Goal: Task Accomplishment & Management: Use online tool/utility

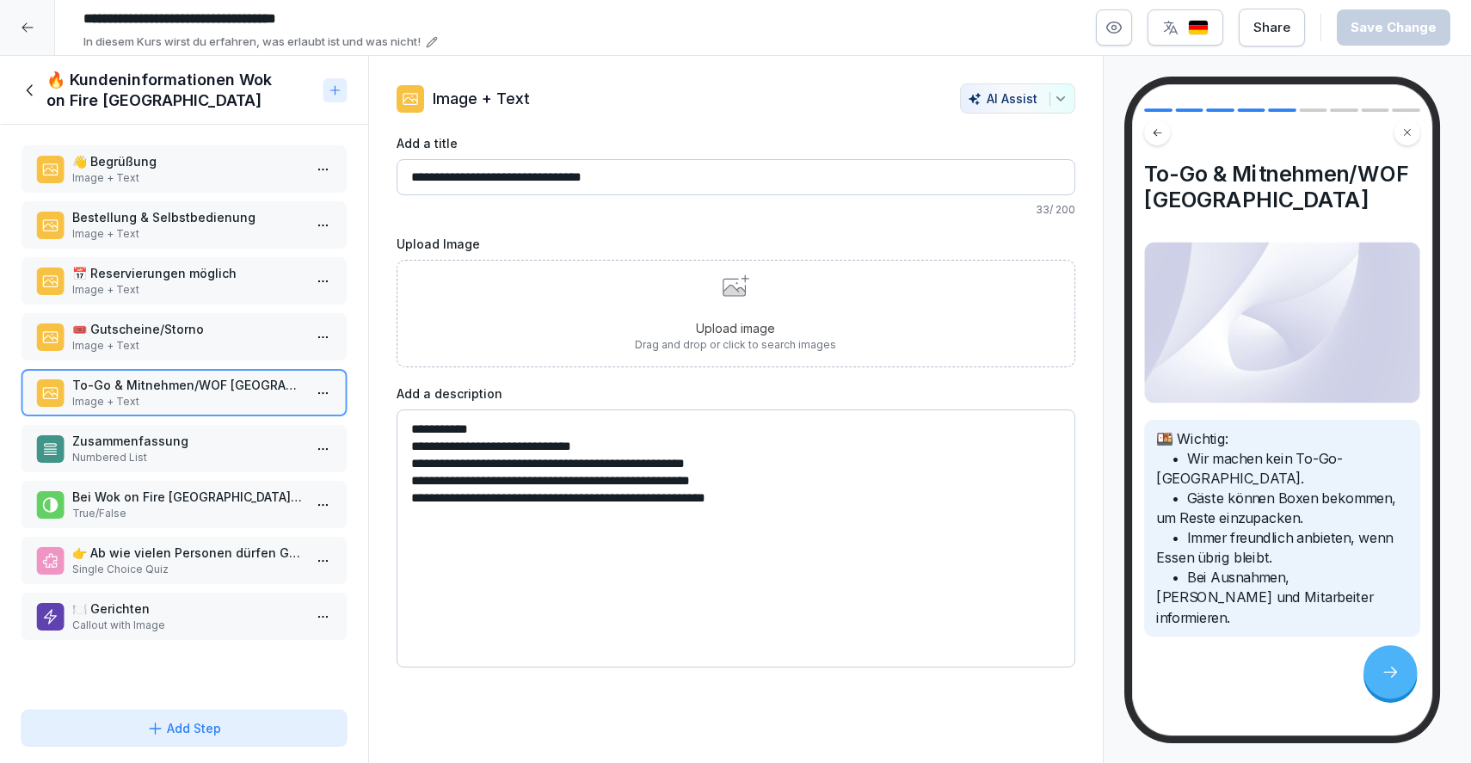
click at [22, 111] on div "🔥 Kundeninformationen Wok on Fire [GEOGRAPHIC_DATA]" at bounding box center [184, 90] width 368 height 69
click at [23, 104] on div "🔥 Kundeninformationen Wok on Fire [GEOGRAPHIC_DATA]" at bounding box center [169, 90] width 296 height 41
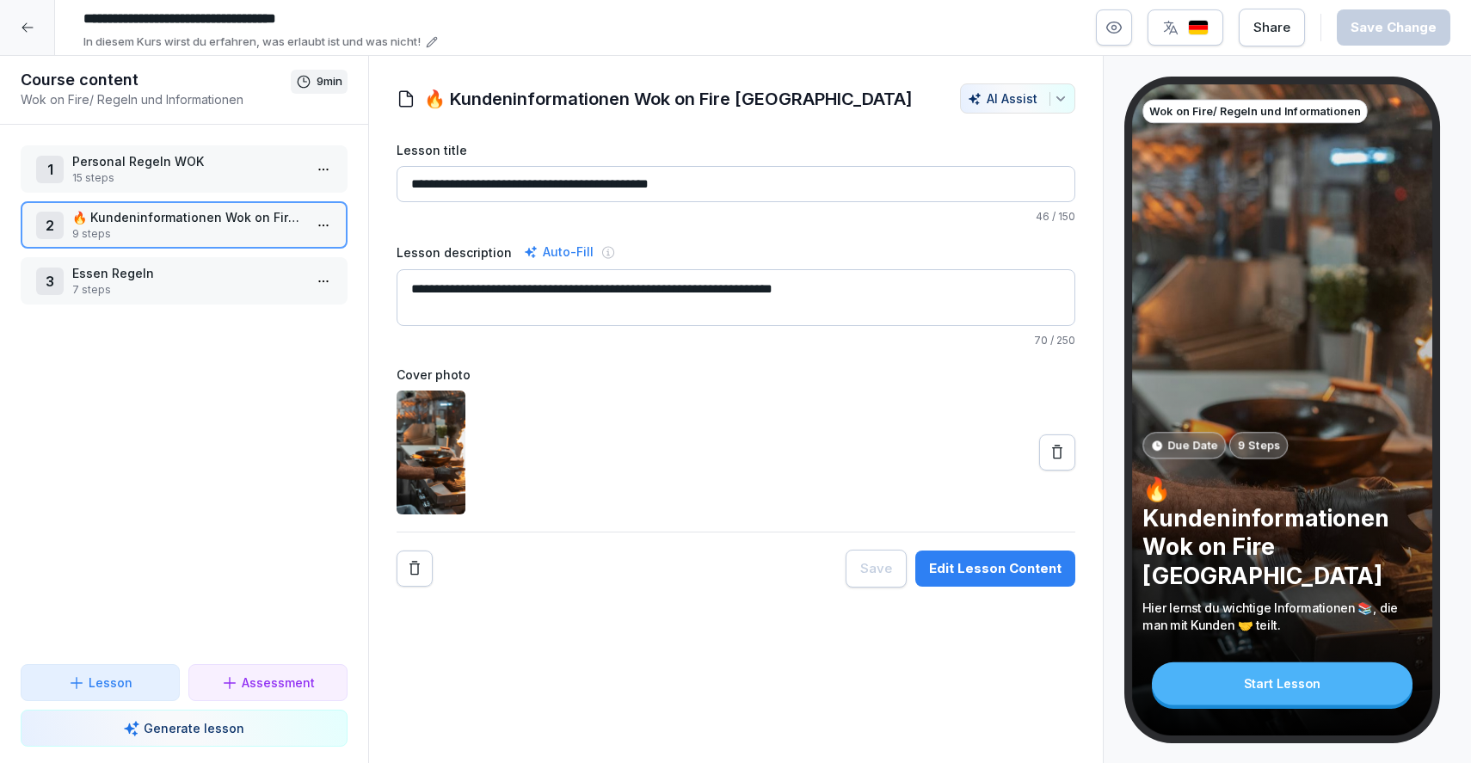
click at [120, 165] on p "Personal Regeln WOK" at bounding box center [187, 161] width 231 height 18
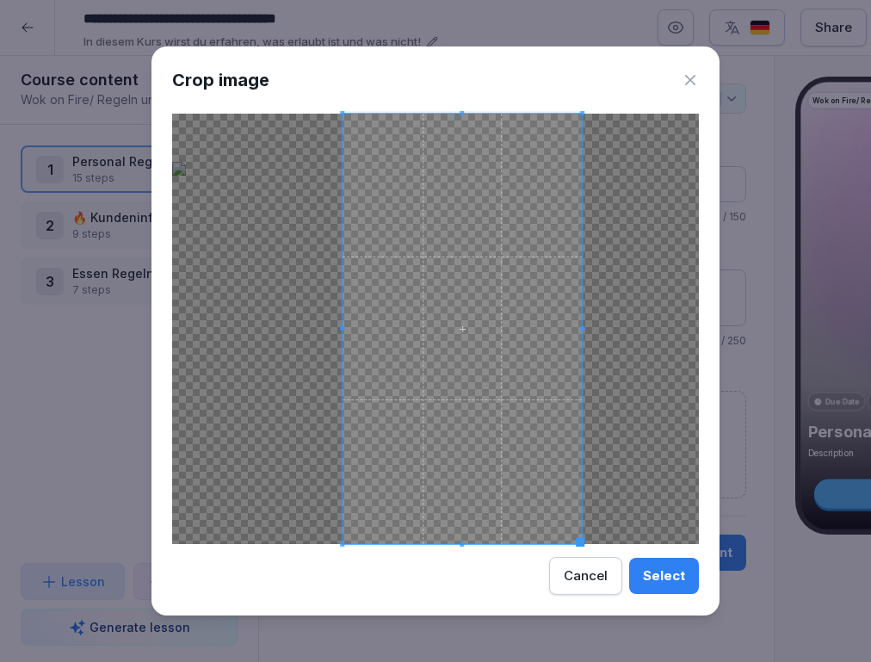
click at [667, 325] on div at bounding box center [435, 329] width 527 height 430
click at [340, 328] on div at bounding box center [435, 329] width 527 height 430
click at [234, 326] on div at bounding box center [435, 329] width 527 height 430
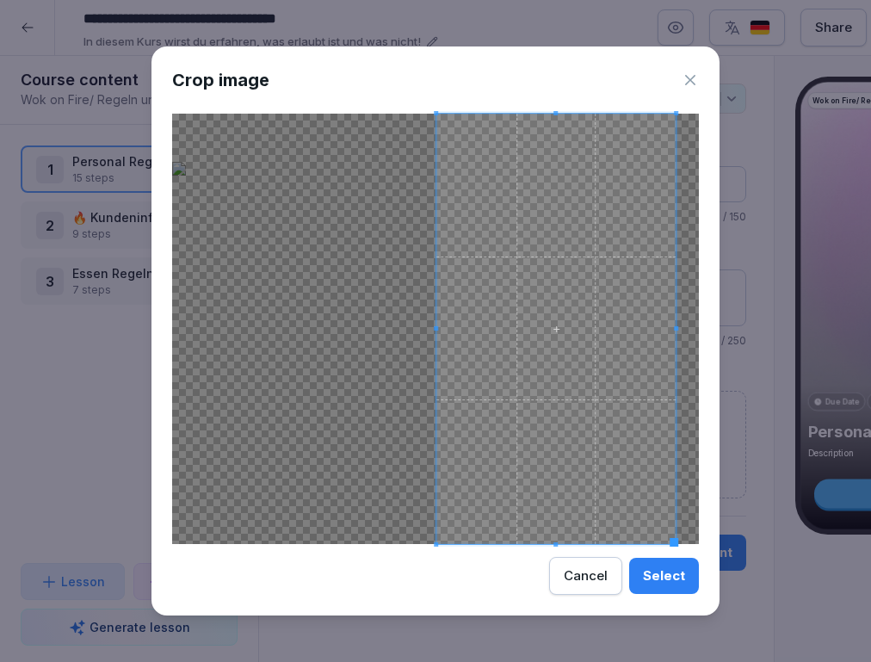
click at [499, 290] on span at bounding box center [555, 329] width 239 height 430
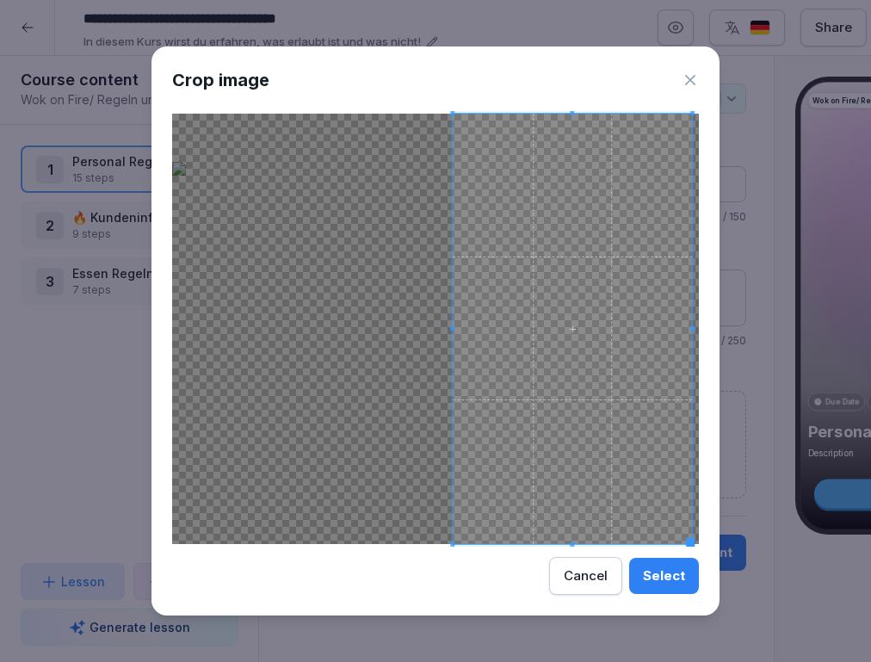
click at [574, 569] on div "Cancel" at bounding box center [586, 575] width 44 height 19
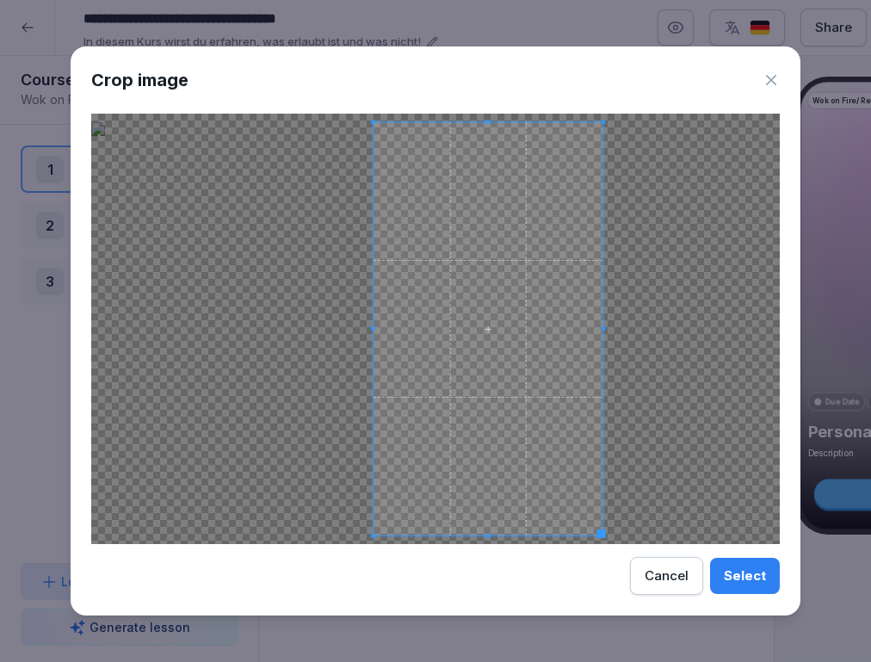
click at [528, 335] on span at bounding box center [488, 328] width 230 height 413
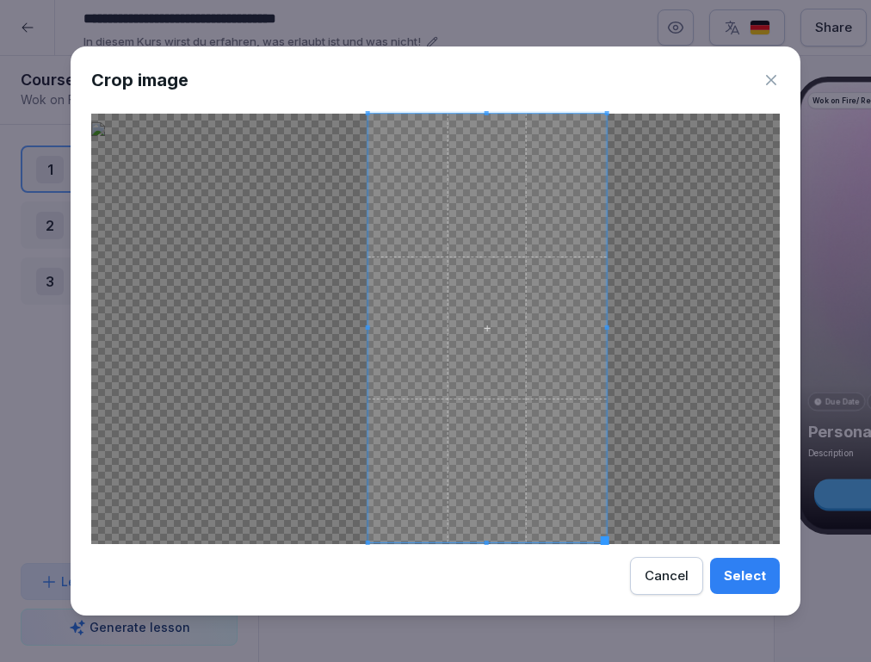
click at [676, 330] on div at bounding box center [435, 329] width 688 height 430
click at [667, 575] on div "Cancel" at bounding box center [666, 575] width 44 height 19
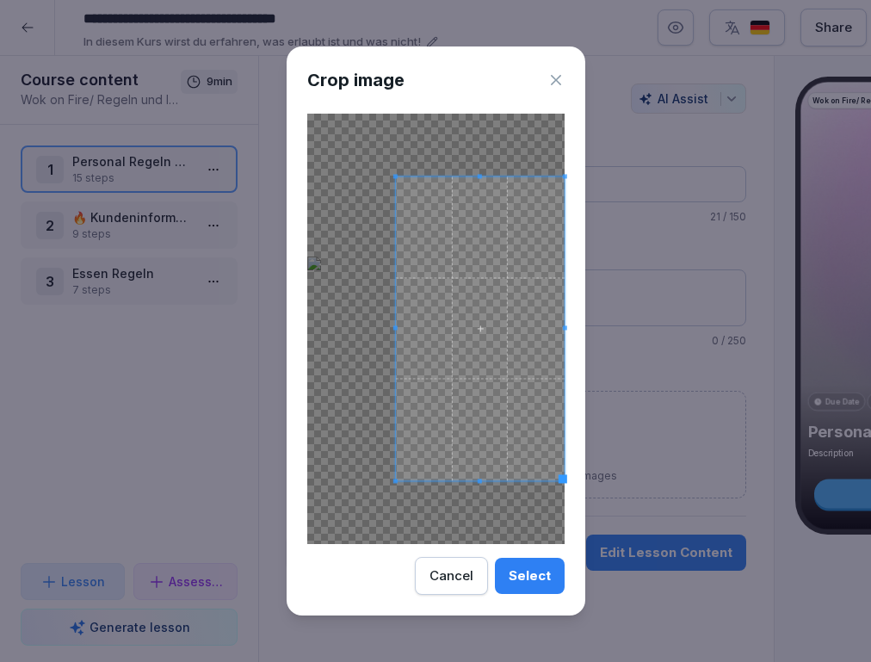
click at [612, 322] on body "**********" at bounding box center [435, 331] width 871 height 662
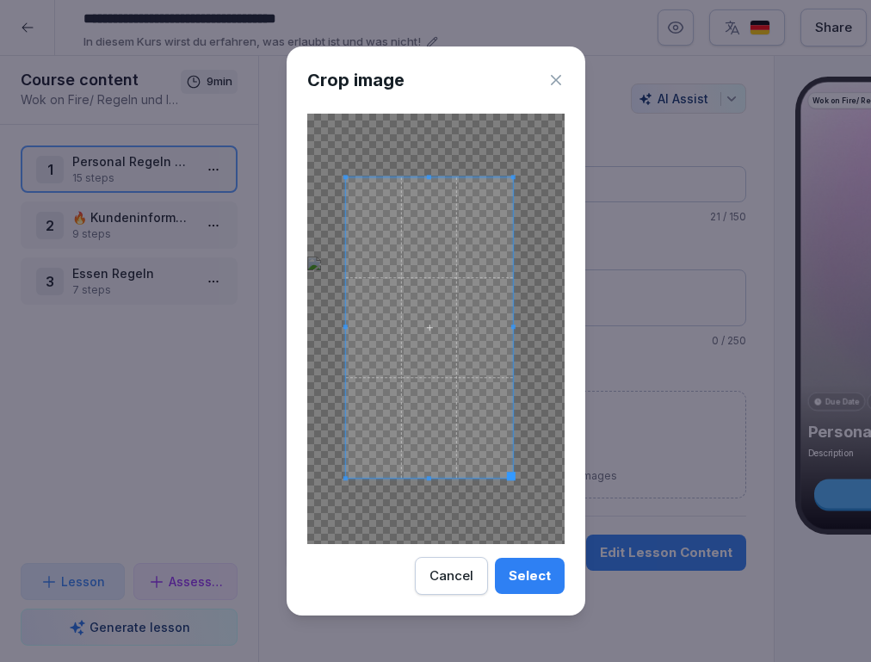
click at [452, 315] on span at bounding box center [428, 327] width 167 height 301
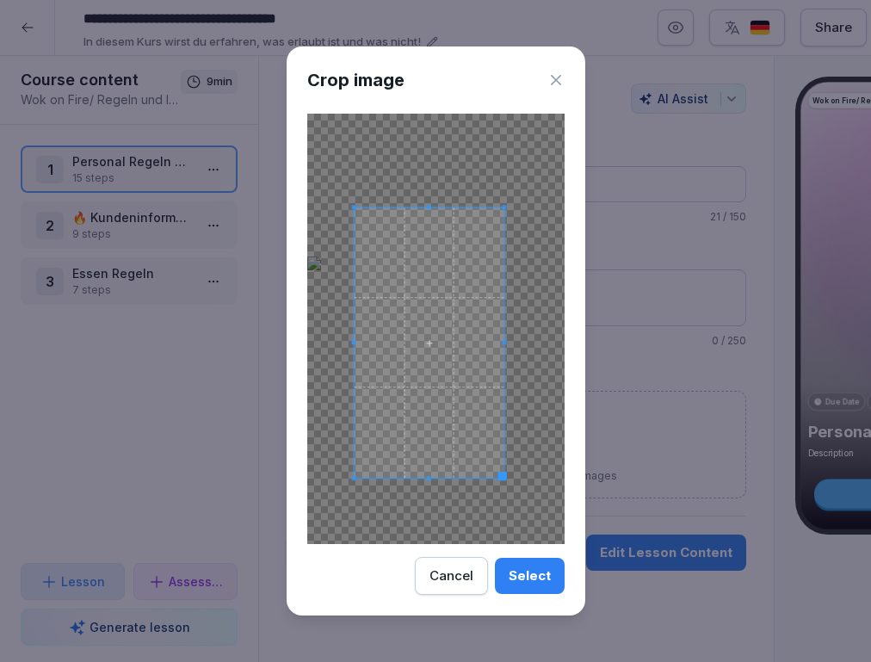
click at [433, 206] on span at bounding box center [429, 207] width 151 height 4
click at [425, 465] on div at bounding box center [428, 336] width 143 height 258
click at [505, 331] on span at bounding box center [505, 336] width 4 height 266
click at [527, 571] on div "Select" at bounding box center [529, 575] width 42 height 19
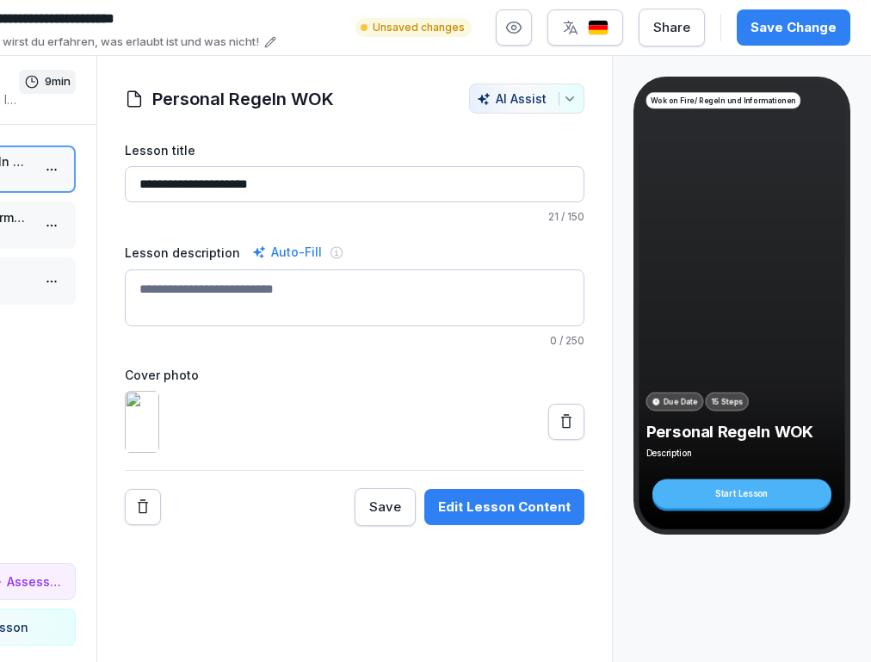
scroll to position [0, 162]
click at [781, 9] on div "Unsaved changes Share Save Change" at bounding box center [602, 28] width 495 height 38
click at [562, 430] on icon at bounding box center [565, 421] width 17 height 17
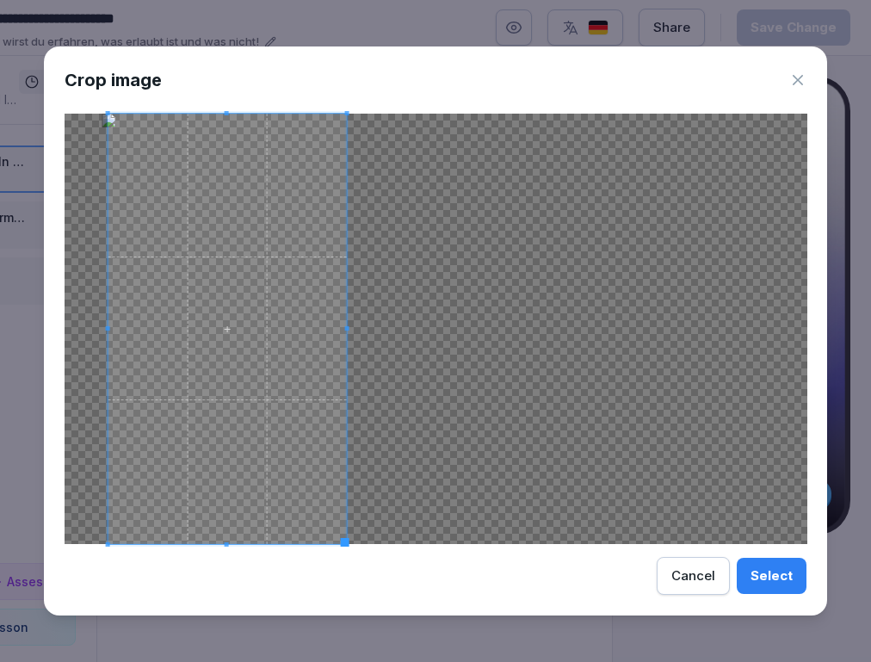
click at [174, 281] on span at bounding box center [227, 329] width 239 height 430
click at [572, 334] on div at bounding box center [436, 329] width 742 height 430
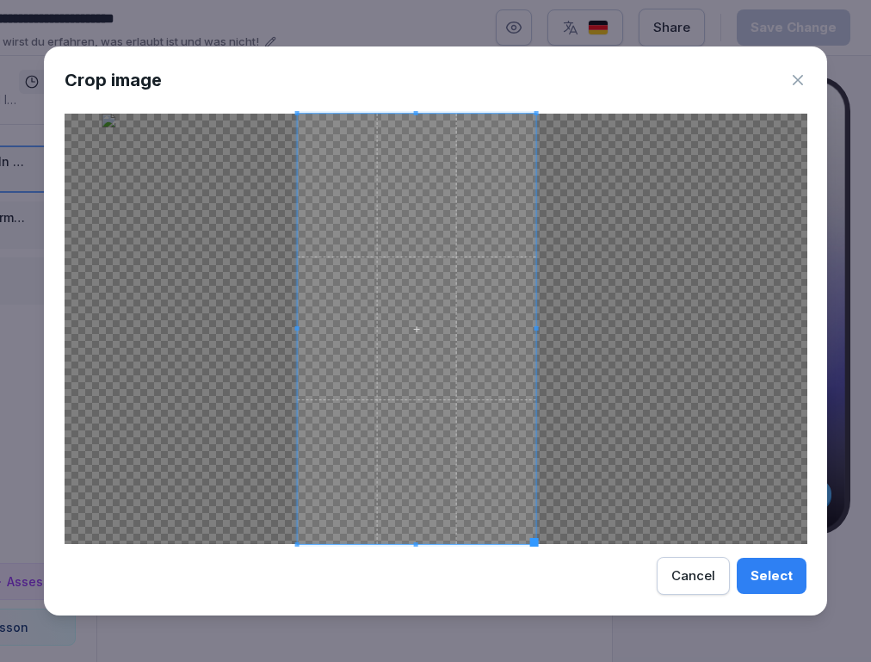
click at [474, 343] on span at bounding box center [416, 329] width 239 height 430
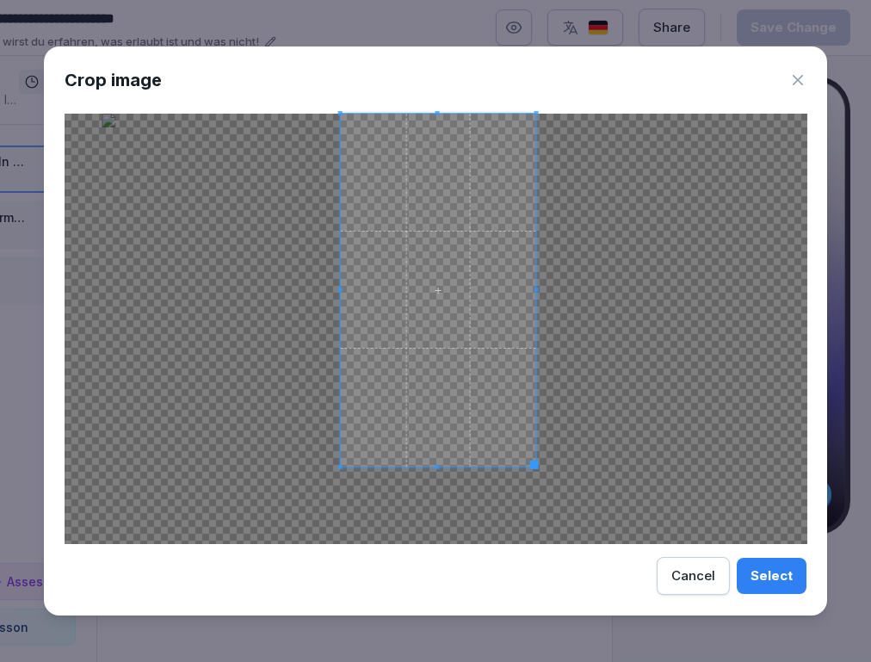
click at [349, 432] on div at bounding box center [438, 290] width 196 height 353
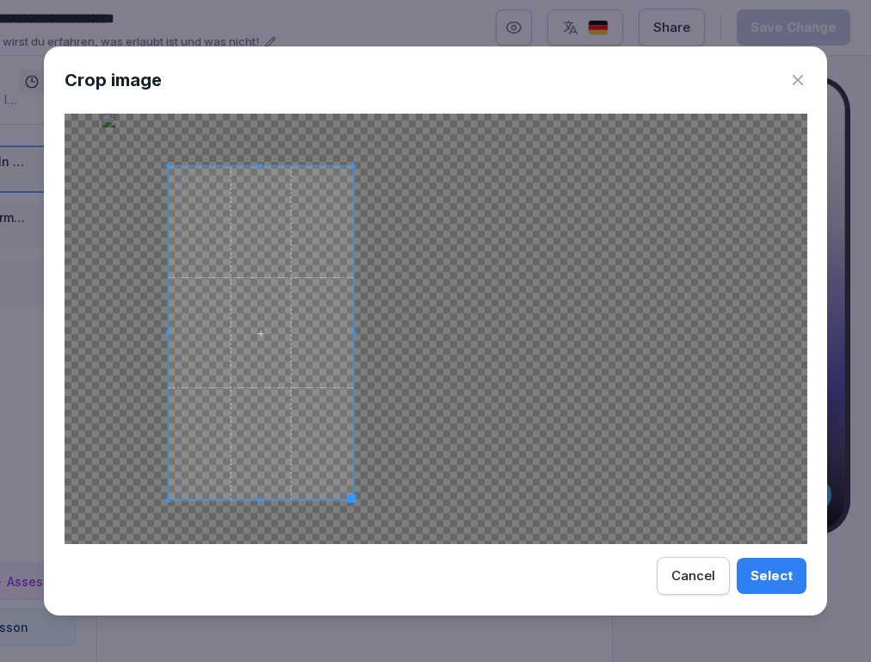
click at [303, 392] on span at bounding box center [261, 333] width 186 height 334
click at [359, 331] on div at bounding box center [436, 329] width 742 height 430
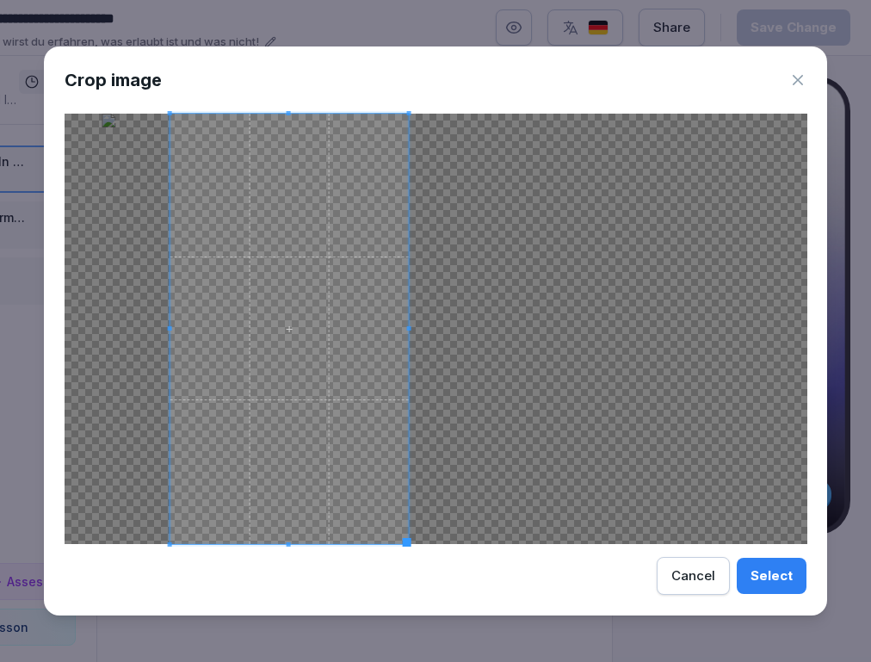
click at [518, 329] on div at bounding box center [436, 329] width 742 height 430
click at [695, 576] on div "Cancel" at bounding box center [693, 575] width 44 height 19
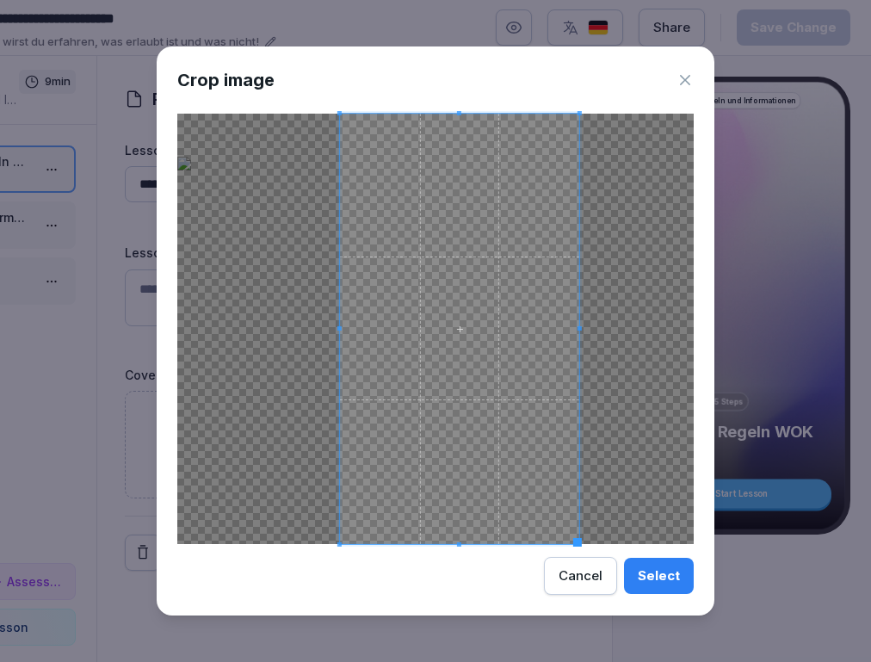
click at [650, 337] on div at bounding box center [435, 329] width 516 height 430
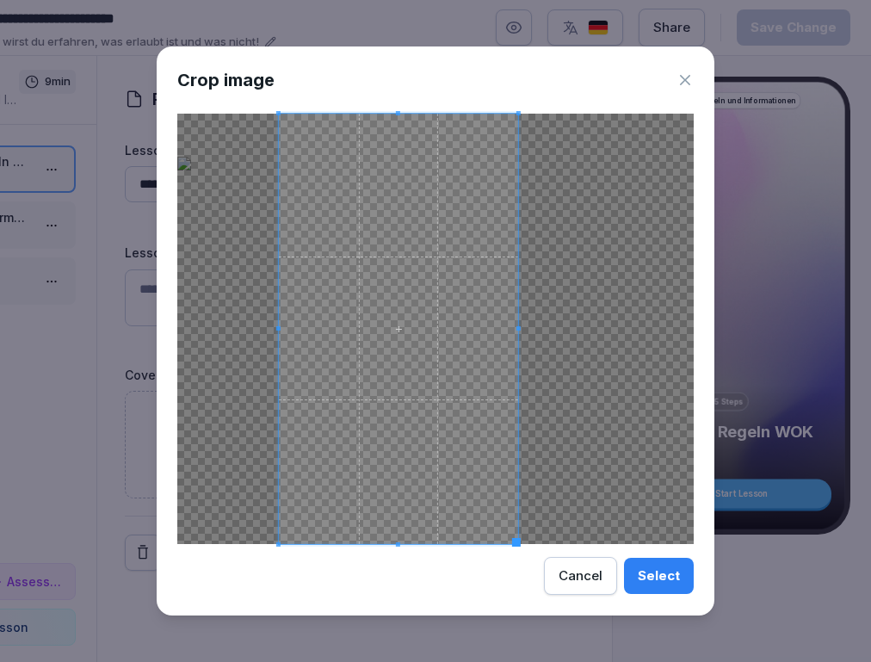
click at [391, 302] on span at bounding box center [398, 329] width 239 height 430
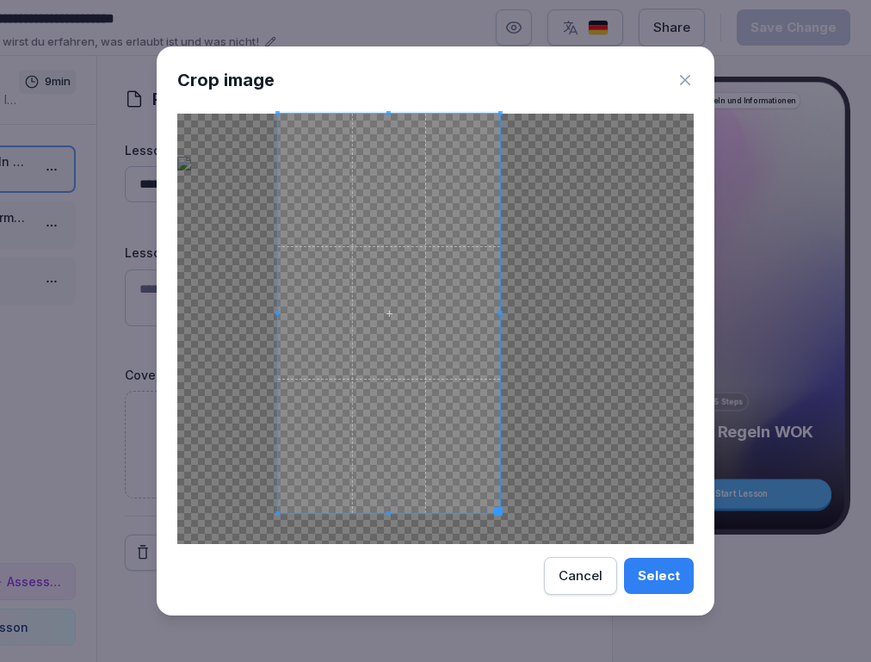
click at [500, 475] on div at bounding box center [389, 313] width 222 height 399
click at [464, 416] on span at bounding box center [395, 313] width 222 height 399
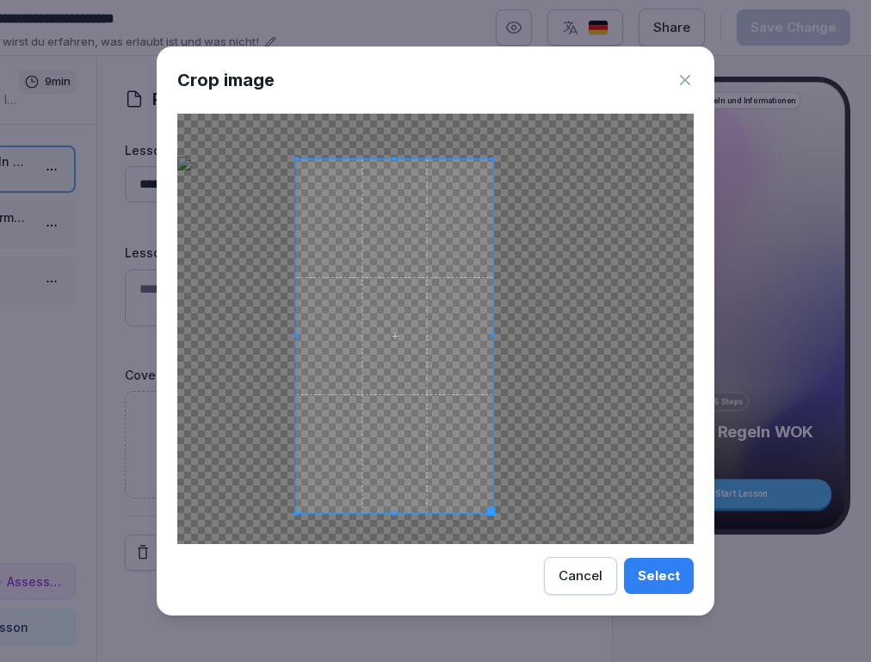
click at [401, 158] on span at bounding box center [395, 159] width 196 height 4
click at [394, 498] on span at bounding box center [395, 324] width 196 height 354
click at [396, 169] on span at bounding box center [395, 343] width 196 height 354
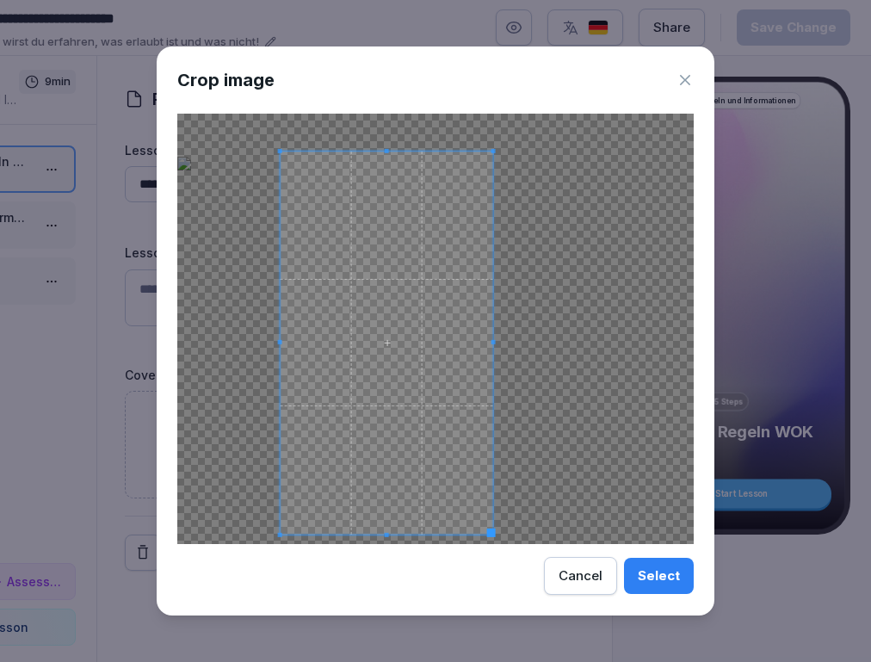
click at [280, 341] on span at bounding box center [280, 342] width 4 height 4
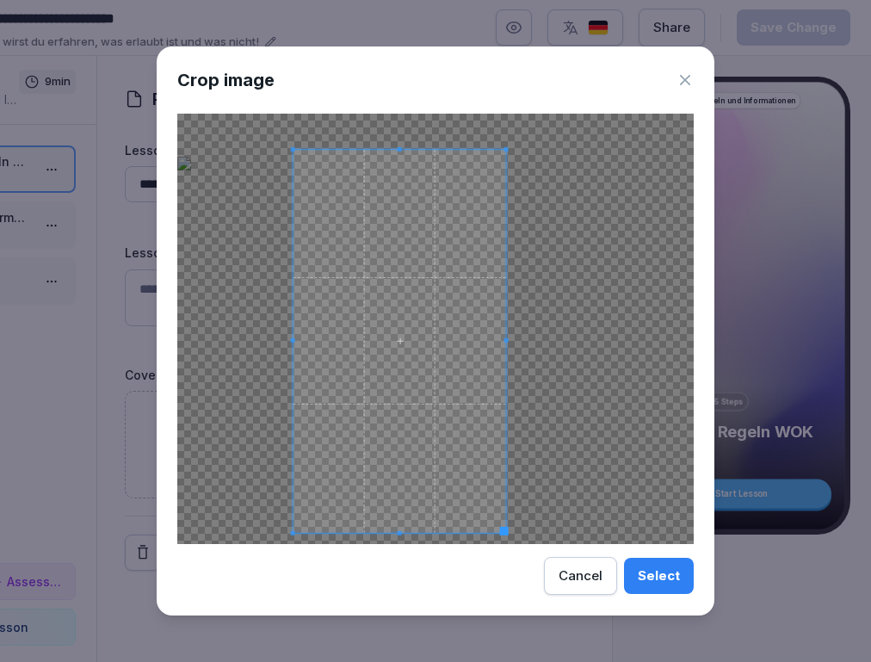
click at [442, 274] on span at bounding box center [399, 340] width 212 height 383
click at [655, 572] on div "Select" at bounding box center [658, 575] width 42 height 19
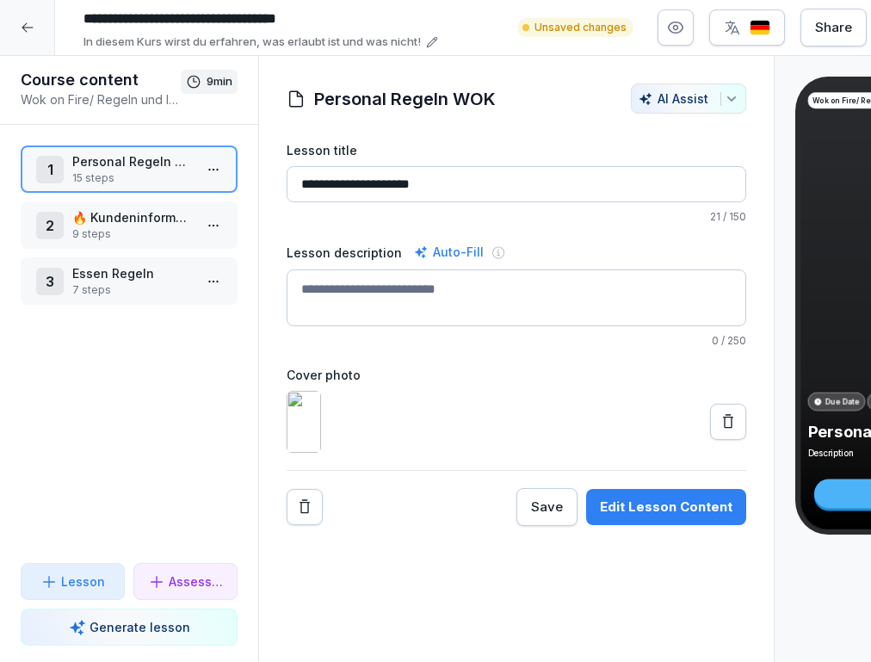
scroll to position [0, 0]
click at [433, 255] on div "Auto-Fill" at bounding box center [448, 252] width 77 height 21
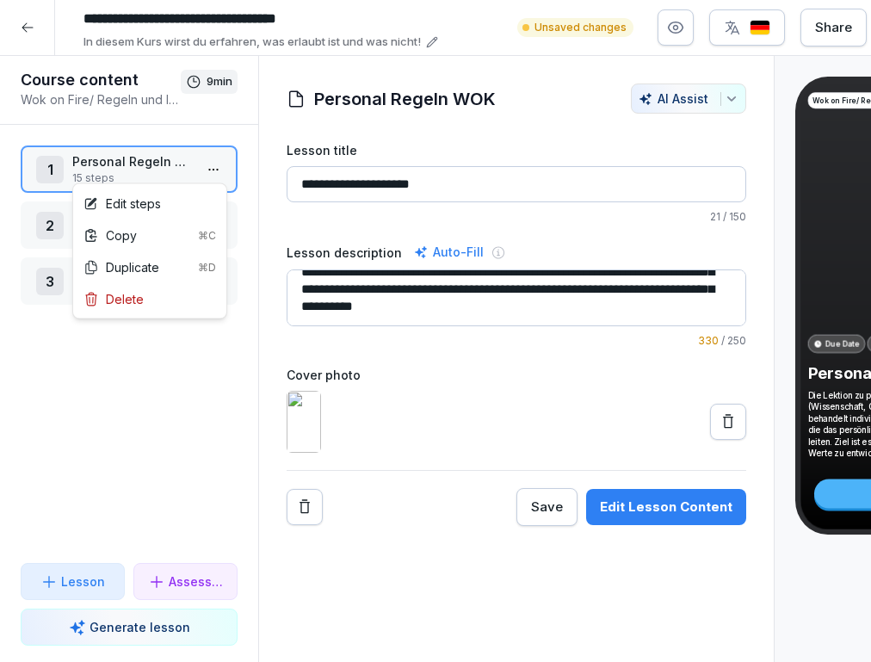
click at [220, 172] on html "**********" at bounding box center [435, 331] width 871 height 662
click at [192, 206] on div "Edit steps" at bounding box center [150, 204] width 146 height 32
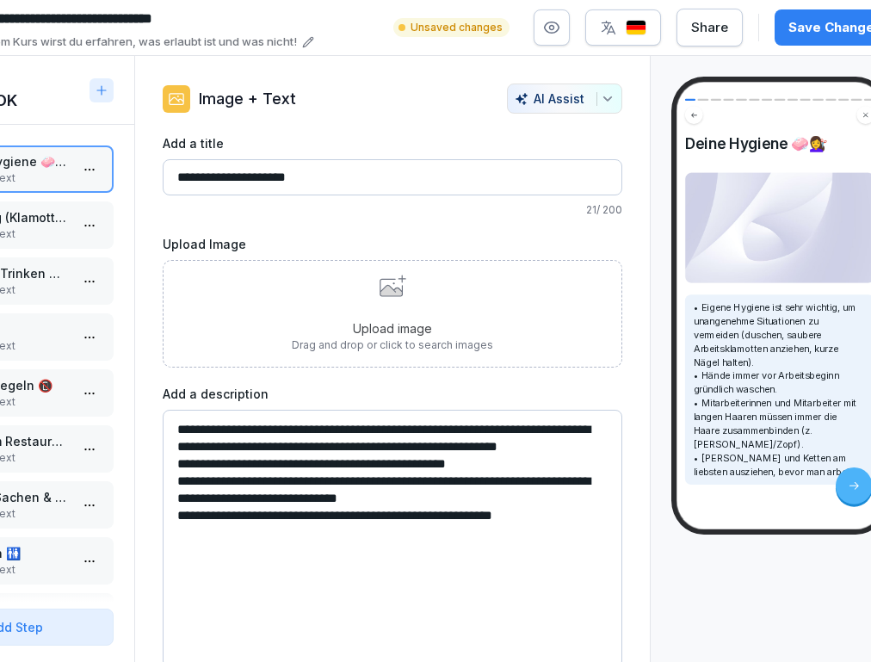
scroll to position [0, 141]
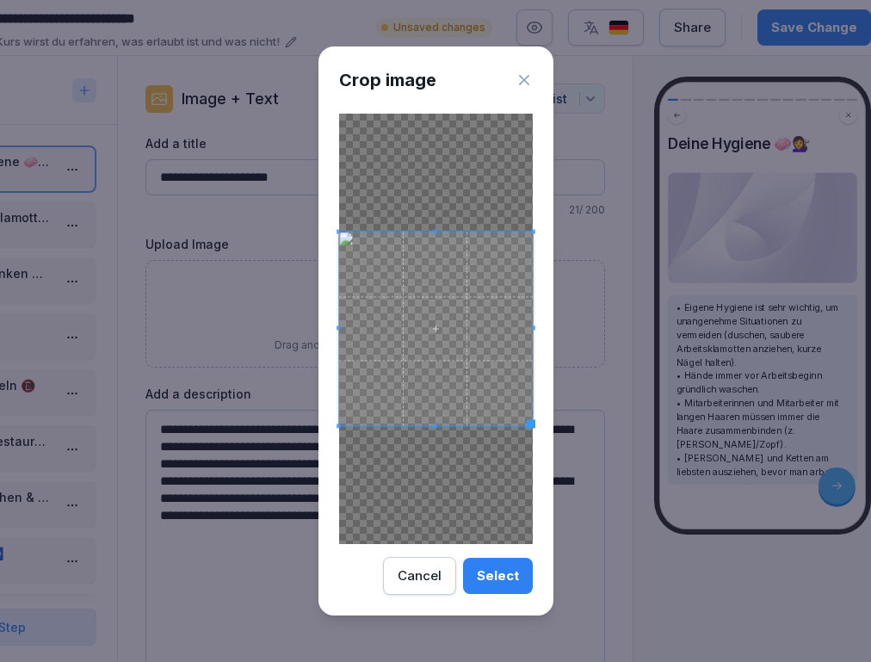
click at [512, 573] on div "Select" at bounding box center [498, 575] width 42 height 19
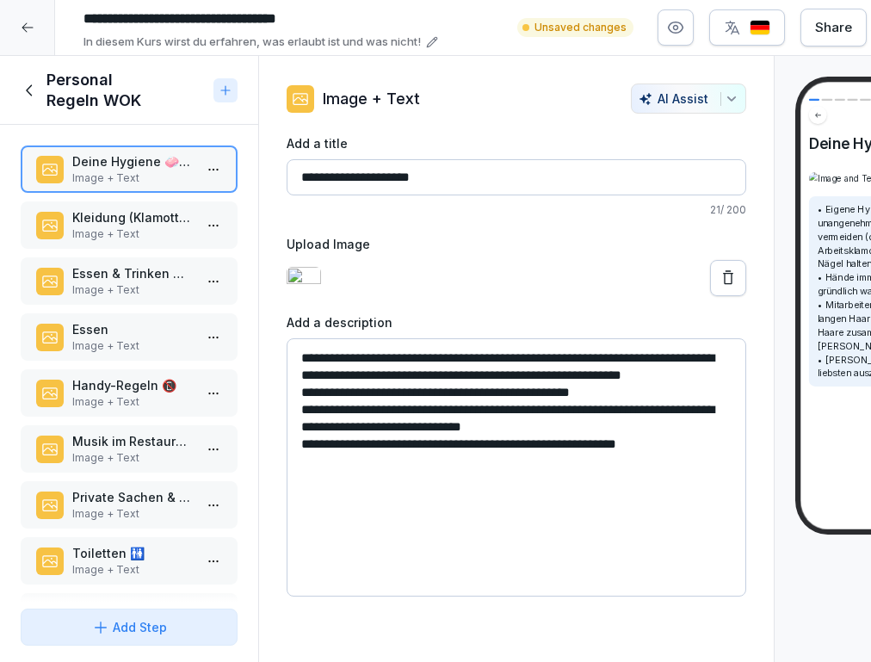
scroll to position [0, 0]
click at [129, 226] on p "Image + Text" at bounding box center [132, 233] width 120 height 15
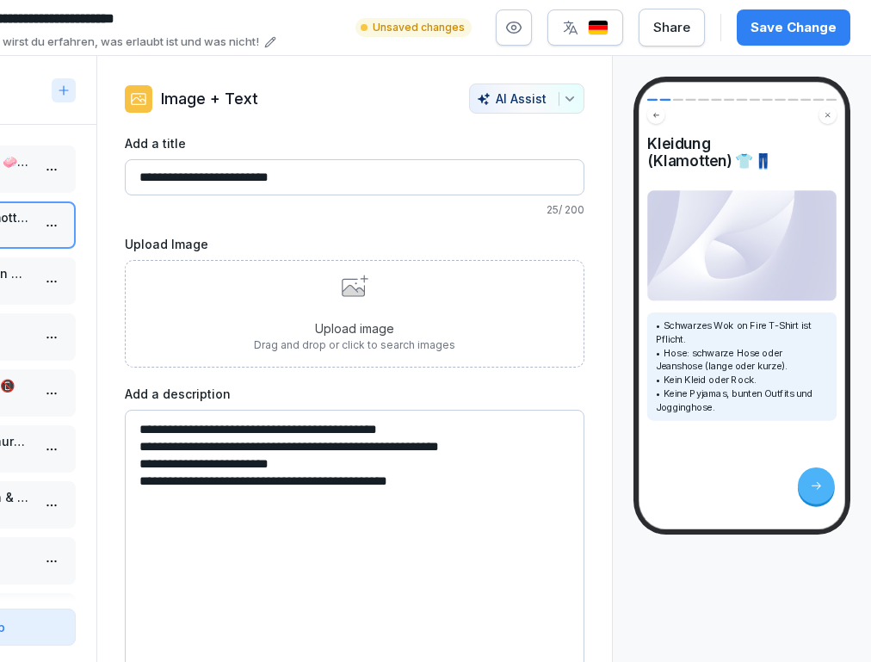
scroll to position [0, 162]
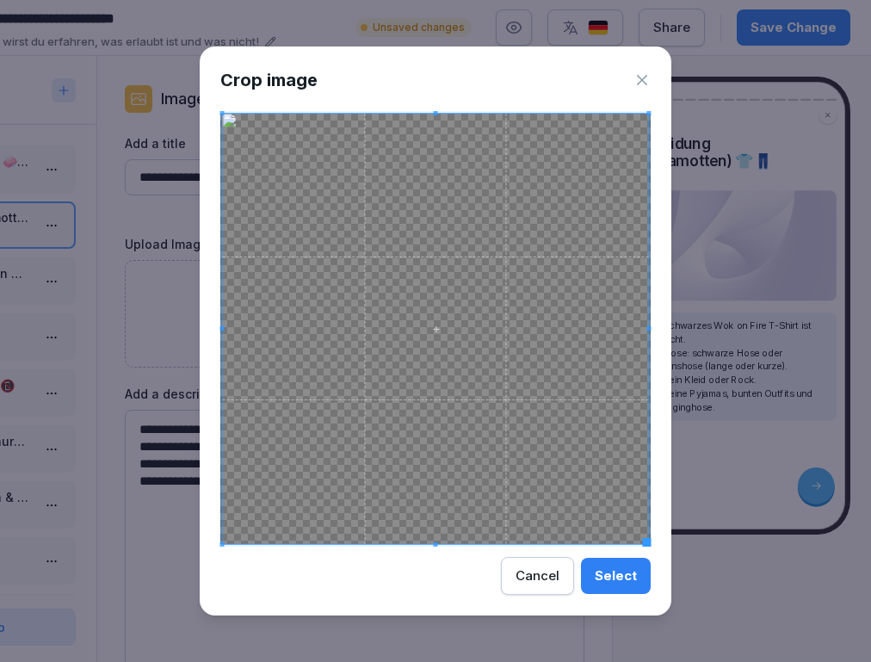
click at [634, 578] on div "Select" at bounding box center [615, 575] width 42 height 19
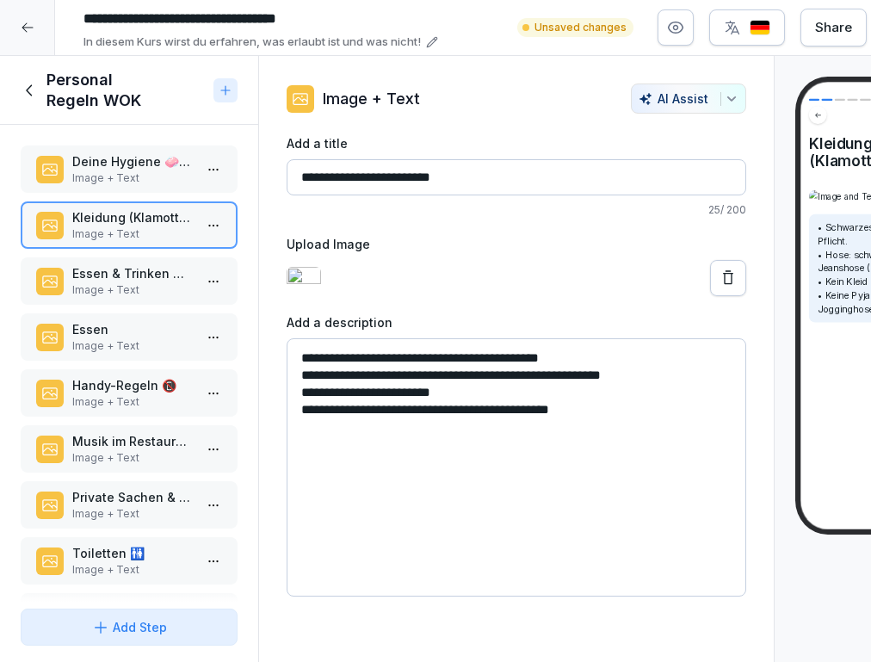
scroll to position [0, 0]
click at [114, 283] on p "Image + Text" at bounding box center [132, 289] width 120 height 15
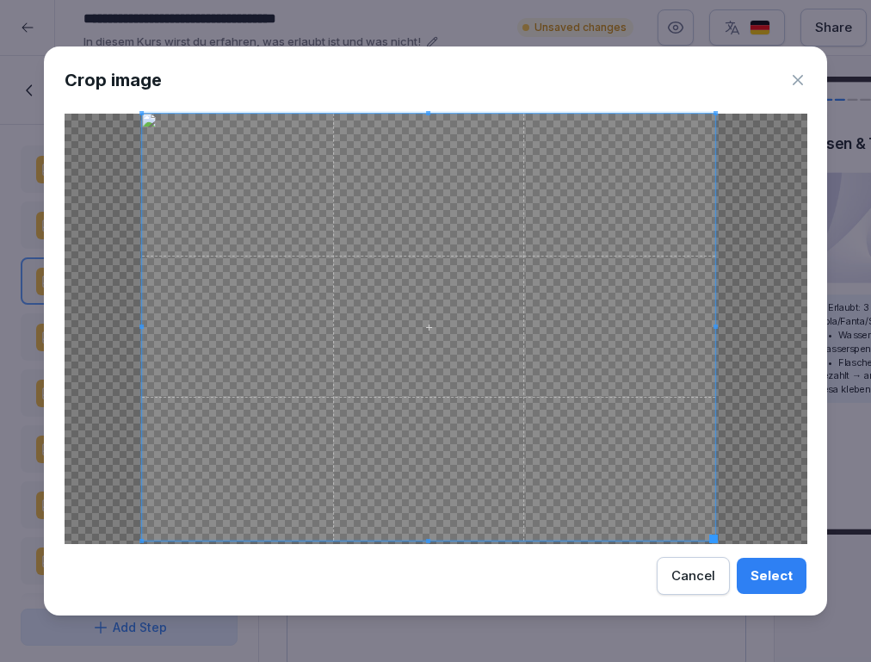
click at [715, 539] on span at bounding box center [713, 538] width 9 height 9
click at [798, 90] on div "Crop image" at bounding box center [436, 80] width 742 height 26
click at [798, 80] on icon at bounding box center [797, 80] width 10 height 10
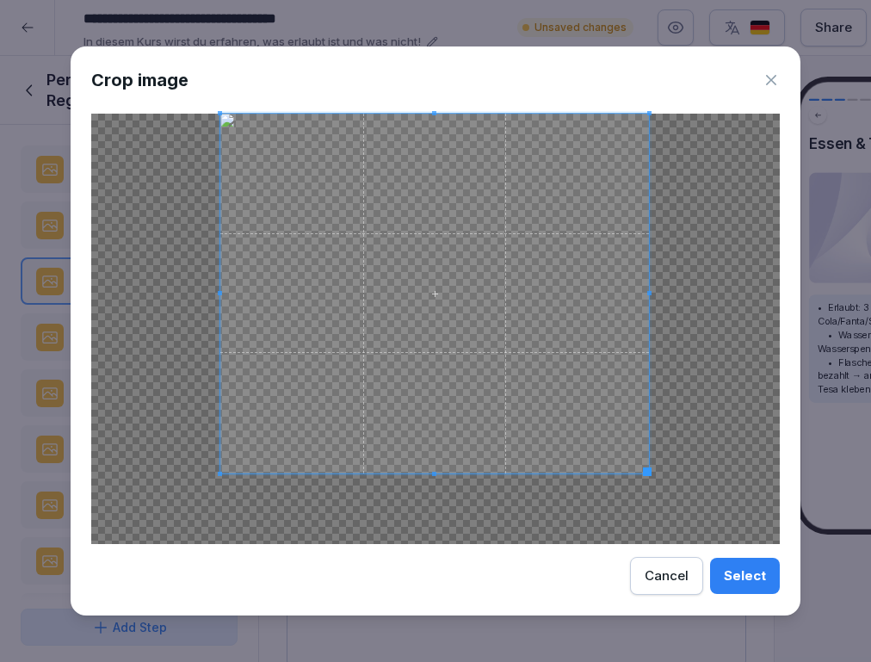
click at [649, 473] on span at bounding box center [647, 471] width 9 height 9
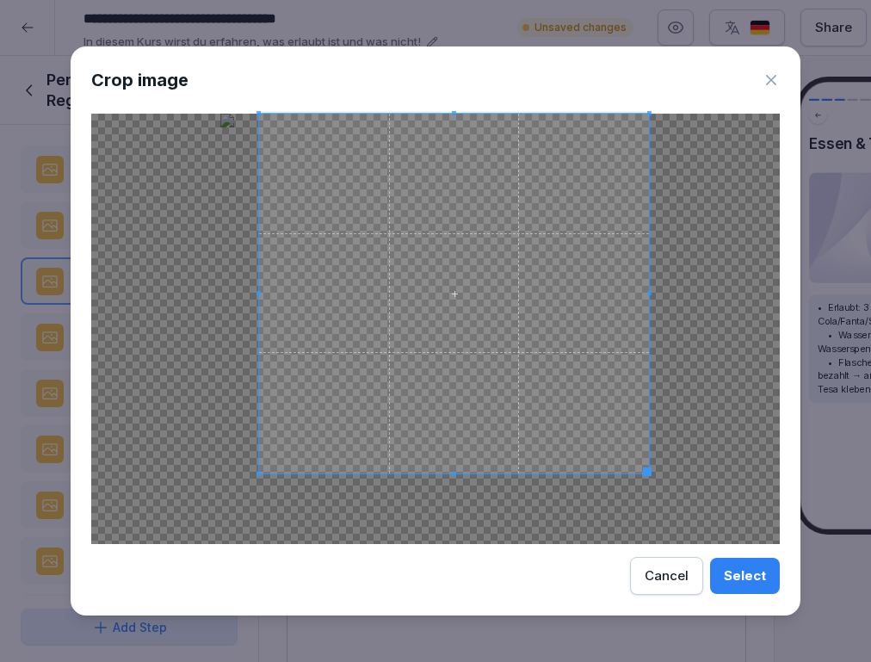
click at [259, 295] on div at bounding box center [454, 294] width 390 height 360
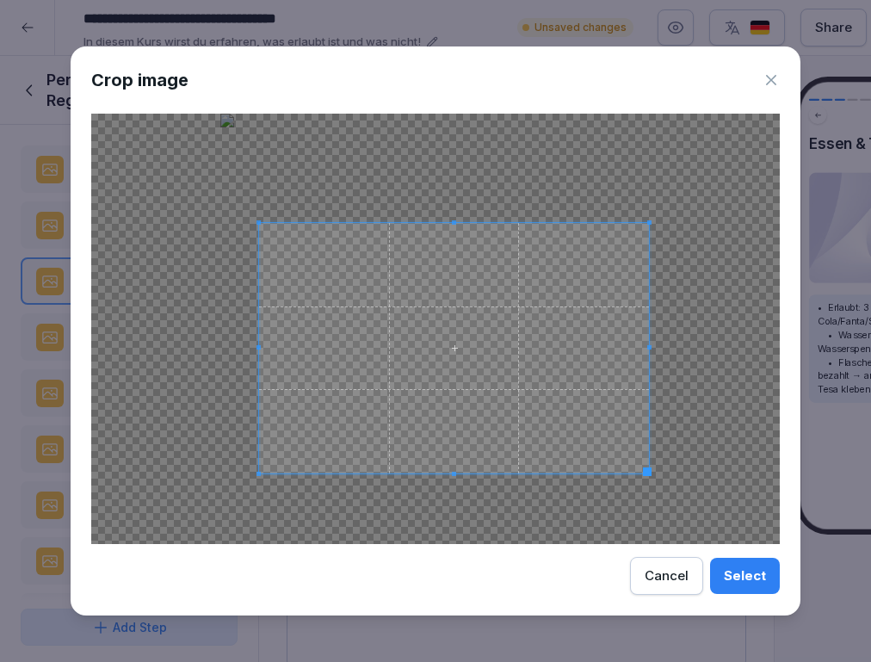
click at [465, 223] on div at bounding box center [454, 348] width 390 height 250
click at [465, 213] on span at bounding box center [454, 213] width 390 height 4
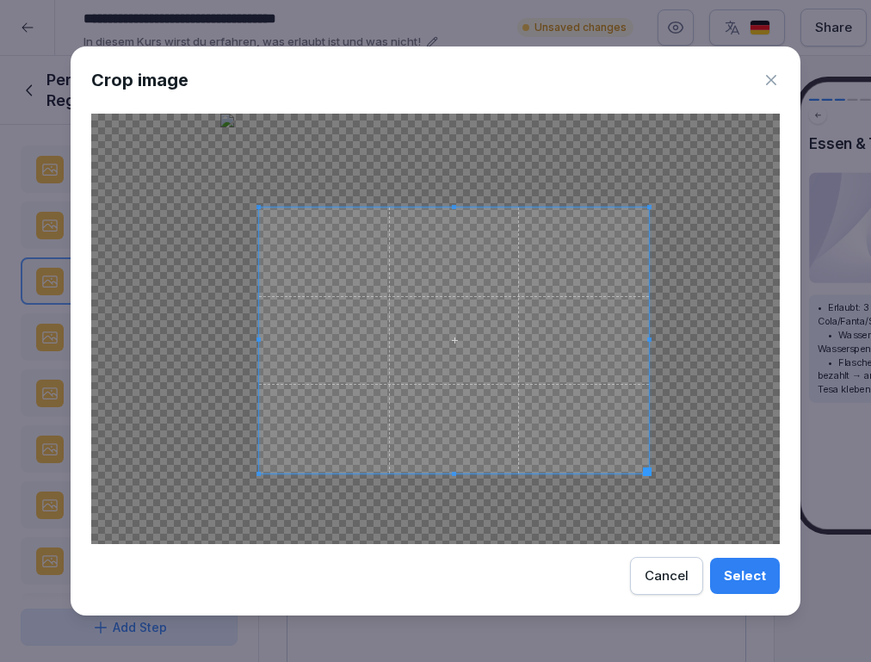
click at [466, 205] on span at bounding box center [454, 207] width 390 height 4
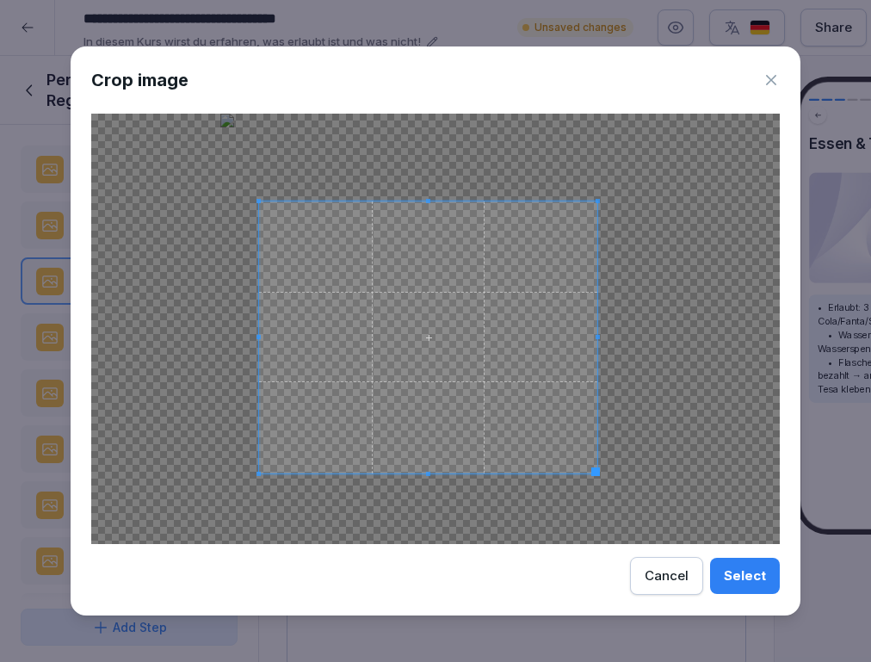
click at [596, 326] on span at bounding box center [597, 337] width 4 height 272
click at [771, 571] on button "Select" at bounding box center [745, 575] width 70 height 36
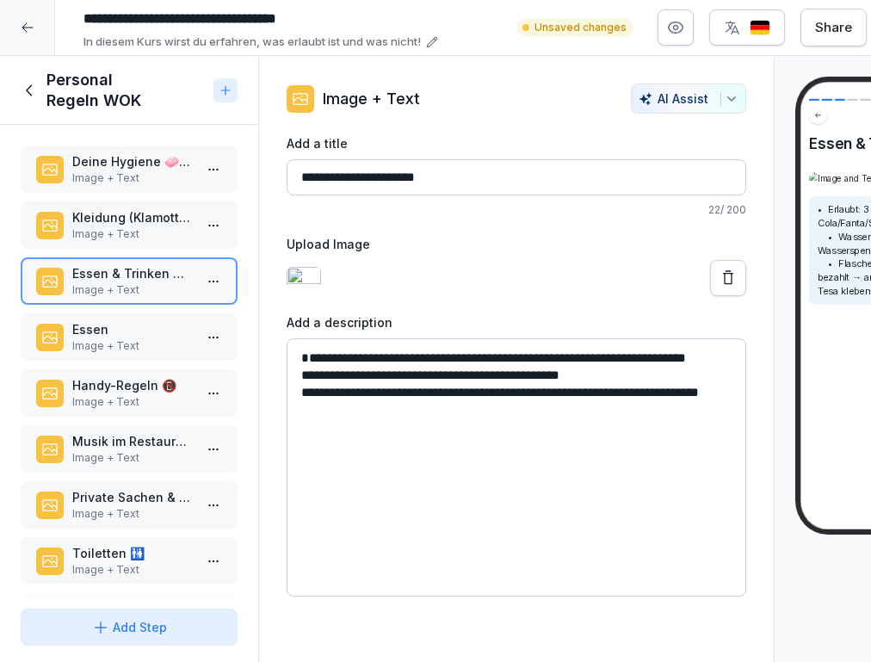
click at [139, 344] on p "Image + Text" at bounding box center [132, 345] width 120 height 15
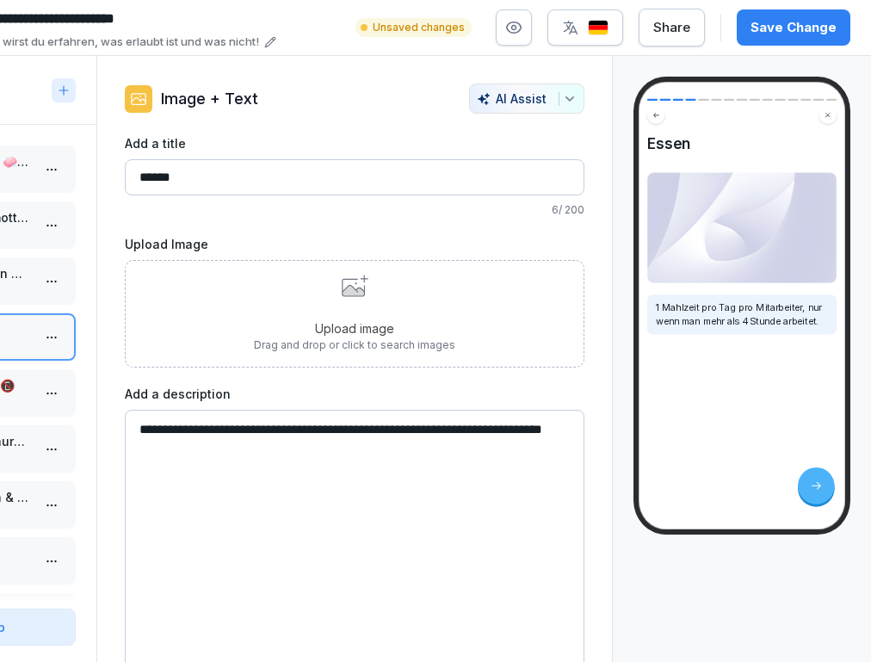
click at [813, 36] on div "Save Change" at bounding box center [793, 27] width 86 height 19
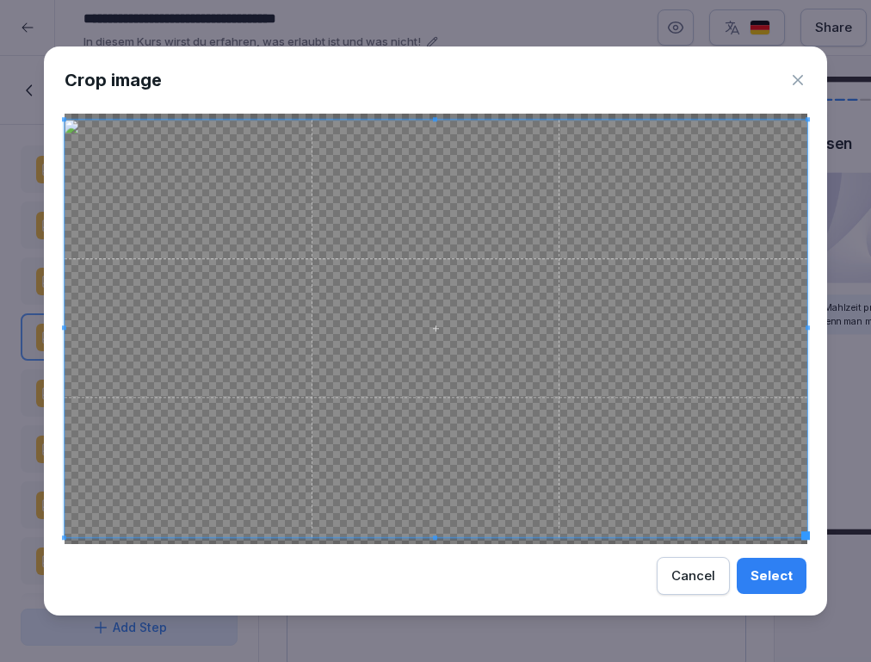
click at [779, 575] on div "Select" at bounding box center [771, 575] width 42 height 19
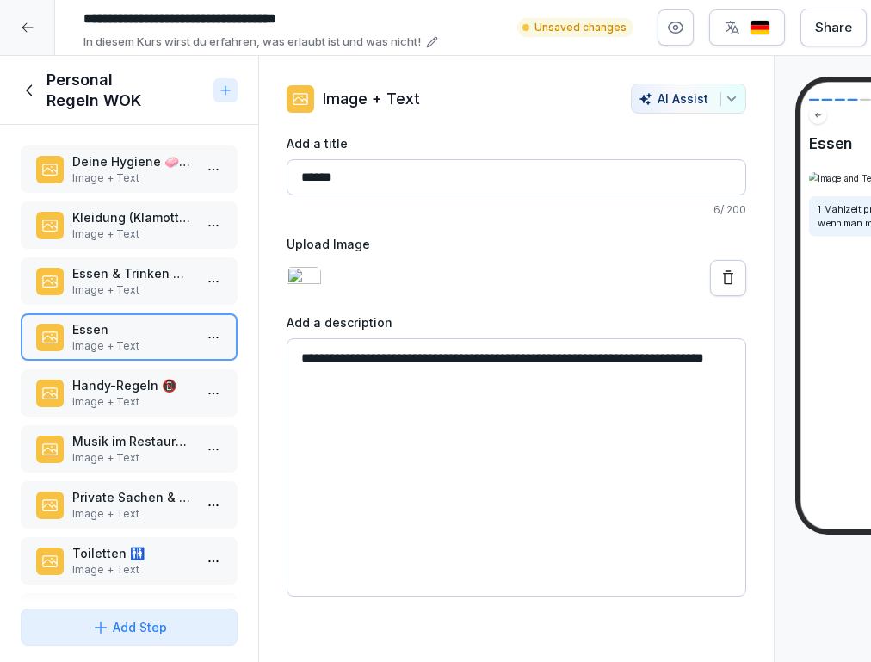
click at [139, 389] on p "Handy-Regeln 📵" at bounding box center [132, 385] width 120 height 18
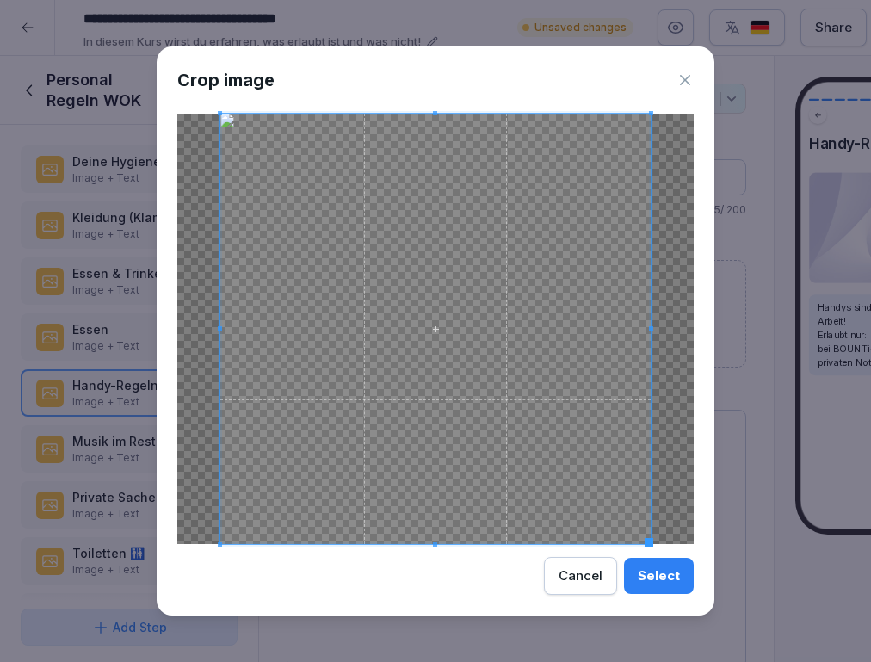
click at [685, 579] on button "Select" at bounding box center [659, 575] width 70 height 36
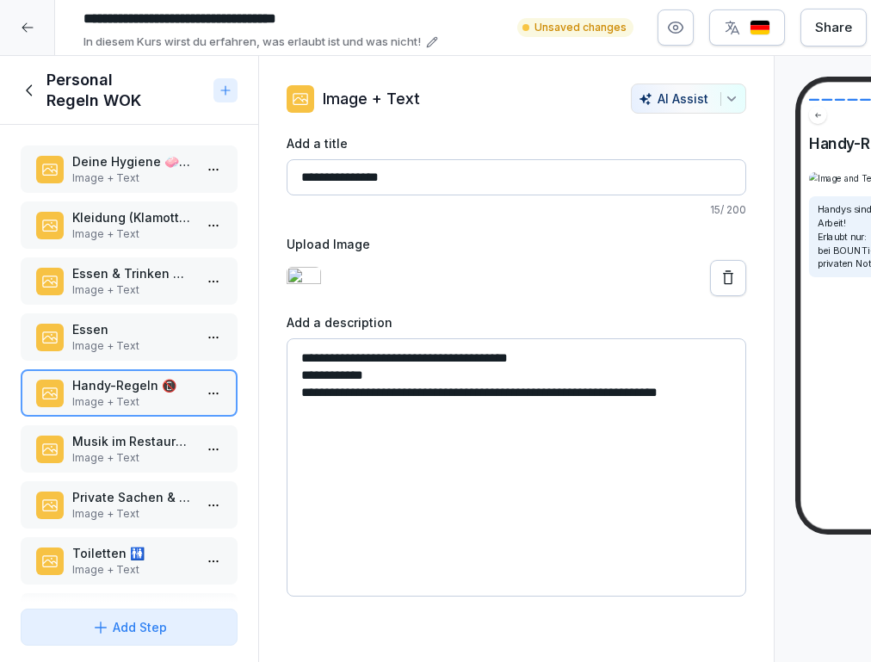
click at [148, 448] on p "Musik im Restaurant 🎶" at bounding box center [132, 441] width 120 height 18
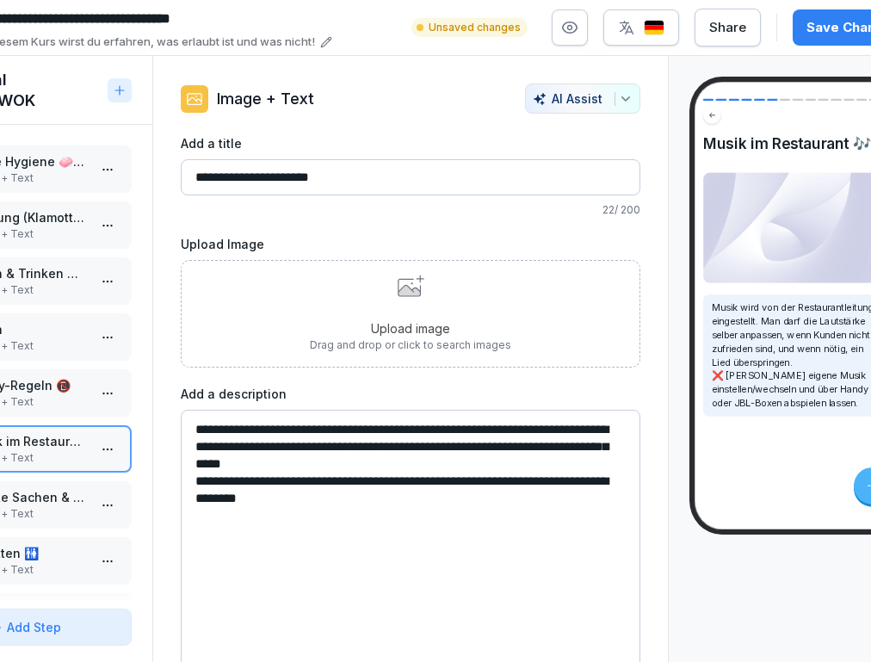
scroll to position [0, 157]
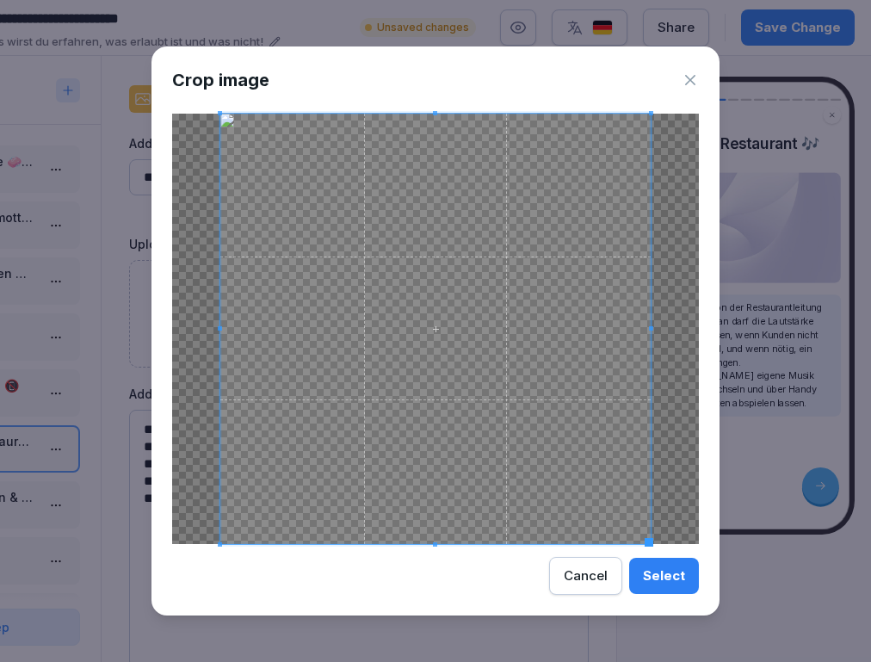
click at [664, 581] on div "Select" at bounding box center [664, 575] width 42 height 19
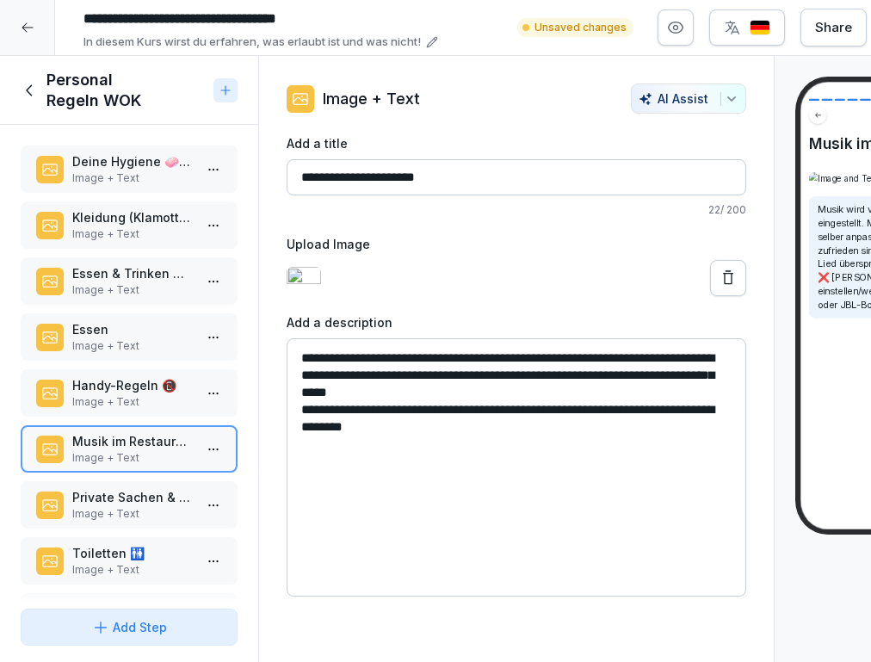
scroll to position [0, 0]
click at [153, 514] on p "Image + Text" at bounding box center [132, 513] width 120 height 15
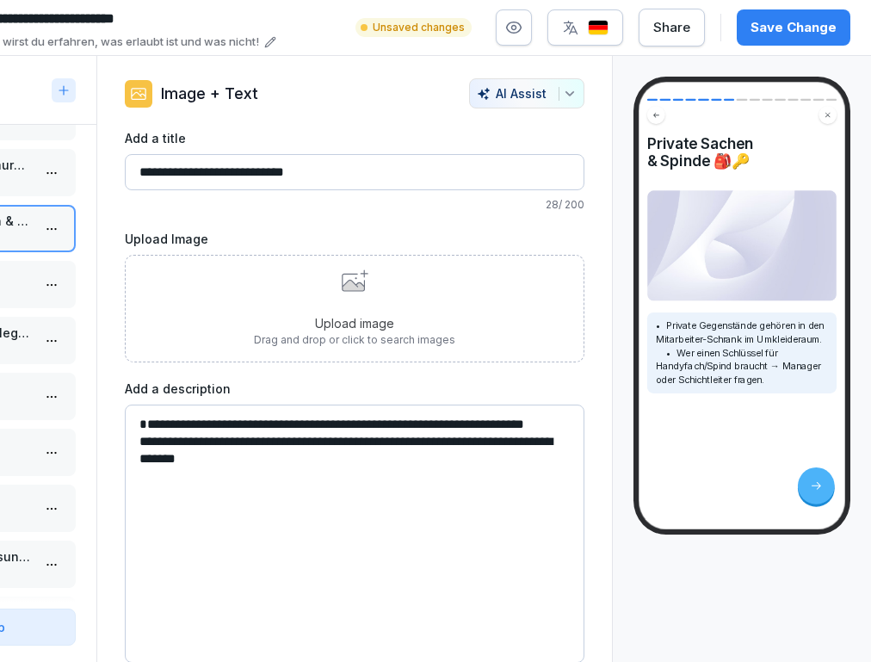
scroll to position [0, 162]
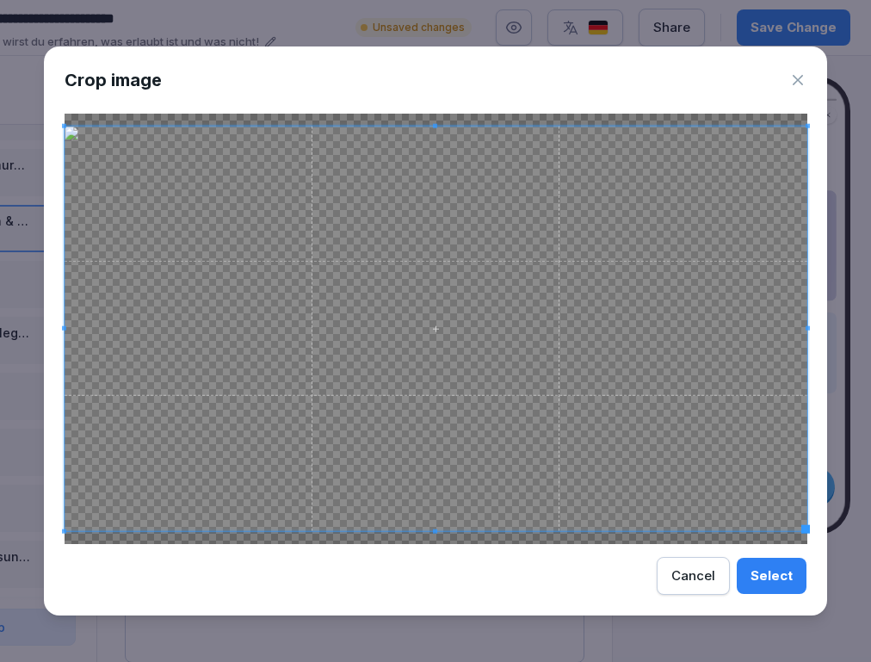
click at [767, 567] on div "Select" at bounding box center [771, 575] width 42 height 19
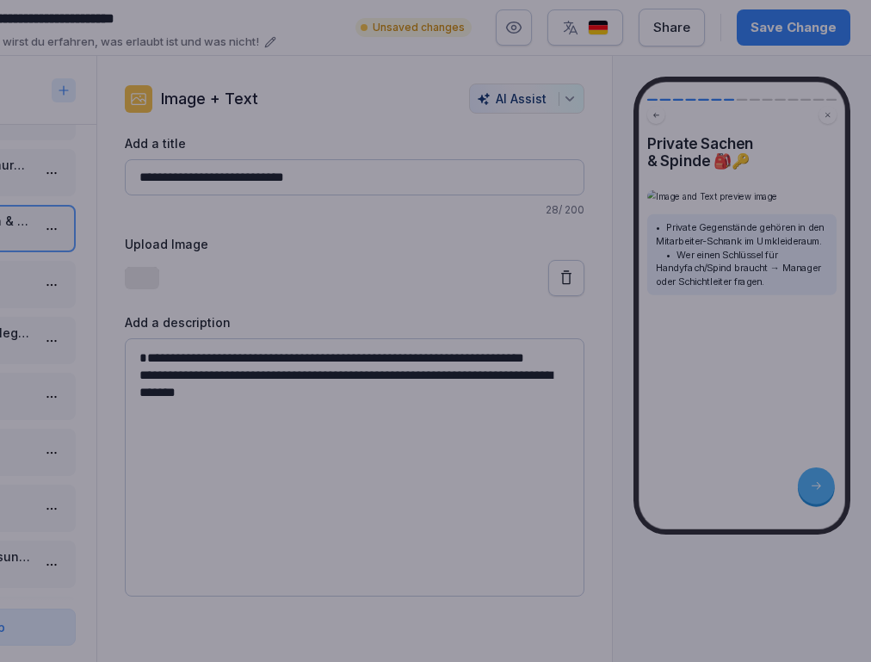
scroll to position [0, 0]
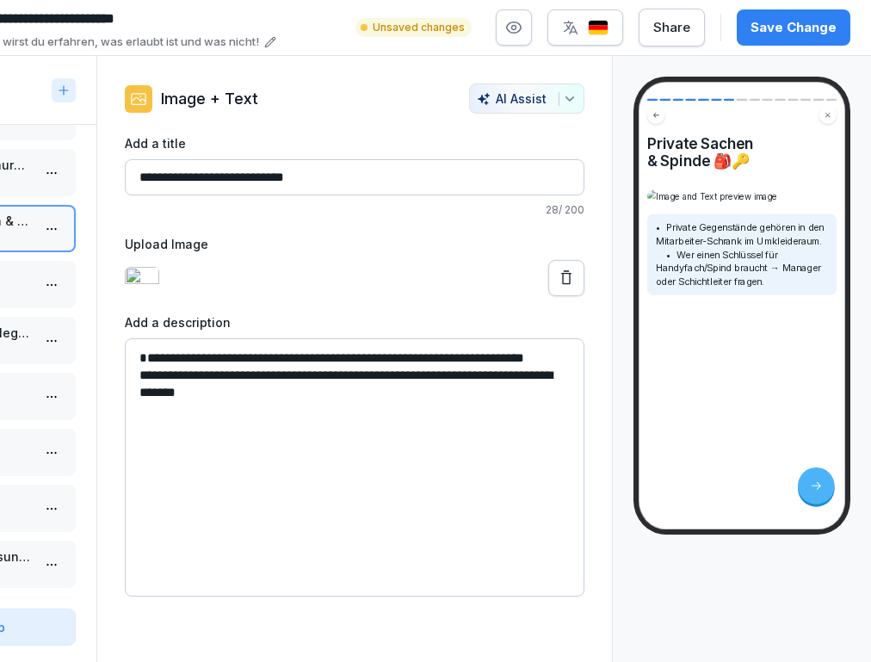
click at [801, 29] on div "Save Change" at bounding box center [793, 27] width 86 height 19
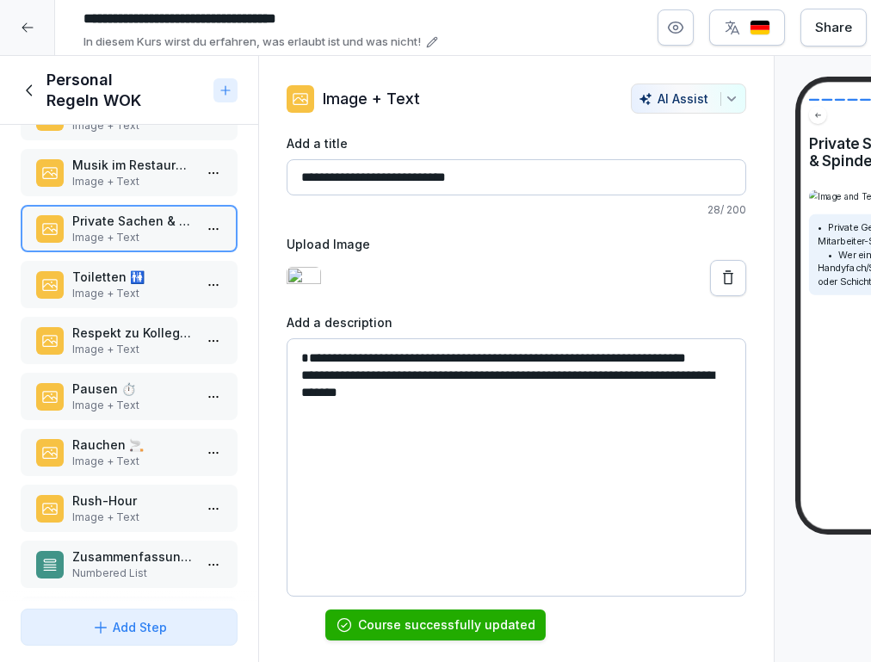
click at [107, 293] on p "Image + Text" at bounding box center [132, 293] width 120 height 15
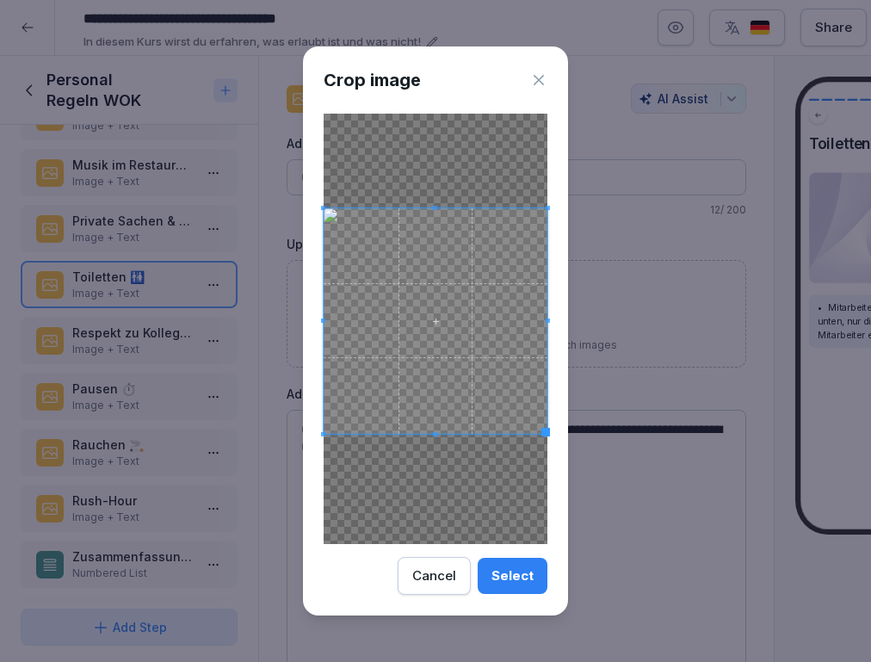
click at [452, 434] on div at bounding box center [435, 320] width 224 height 225
click at [520, 582] on div "Select" at bounding box center [512, 575] width 42 height 19
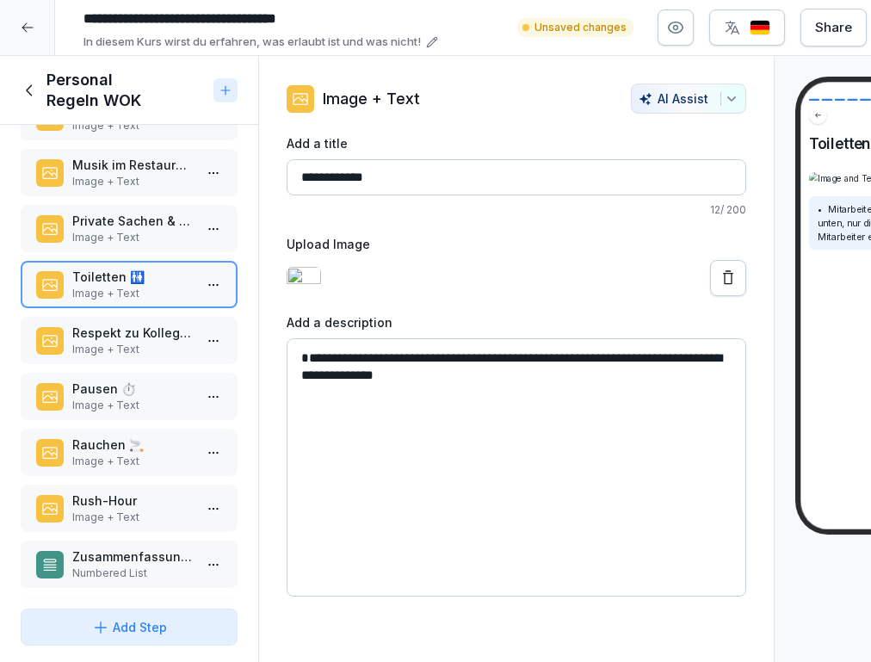
click at [149, 341] on p "Respekt zu Kollegen/[PERSON_NAME] 🤝" at bounding box center [132, 332] width 120 height 18
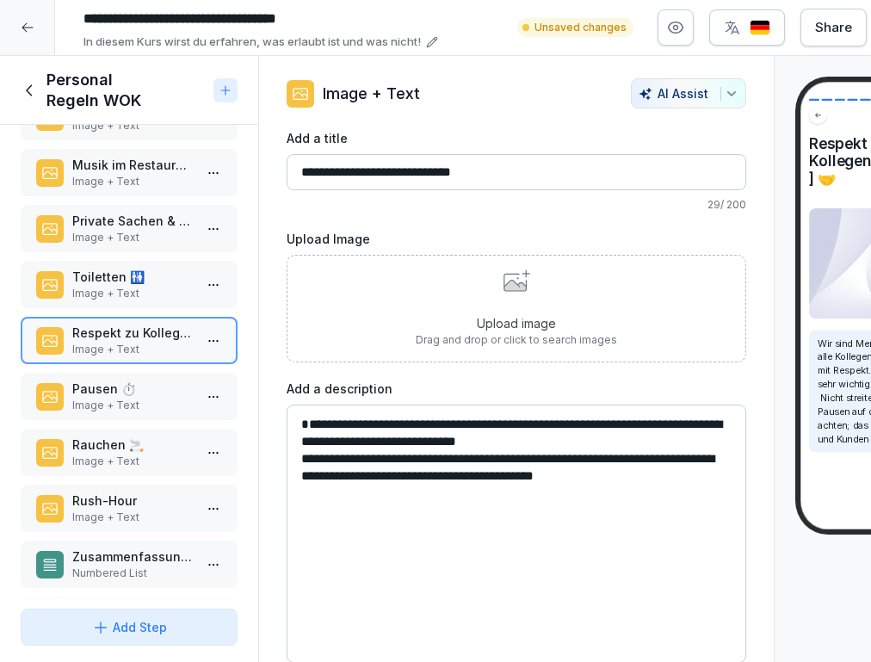
scroll to position [5, 0]
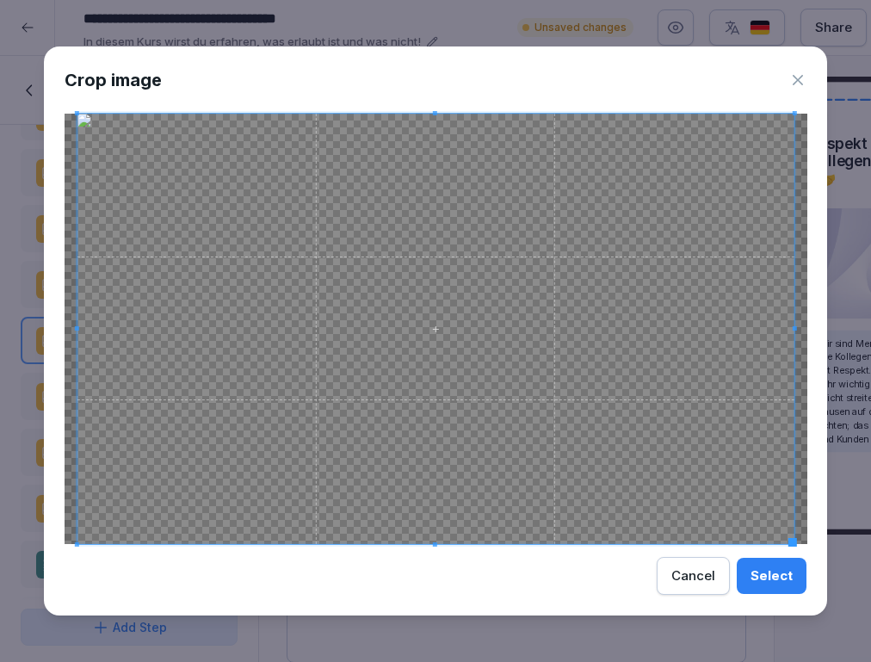
click at [785, 583] on div "Select" at bounding box center [771, 575] width 42 height 19
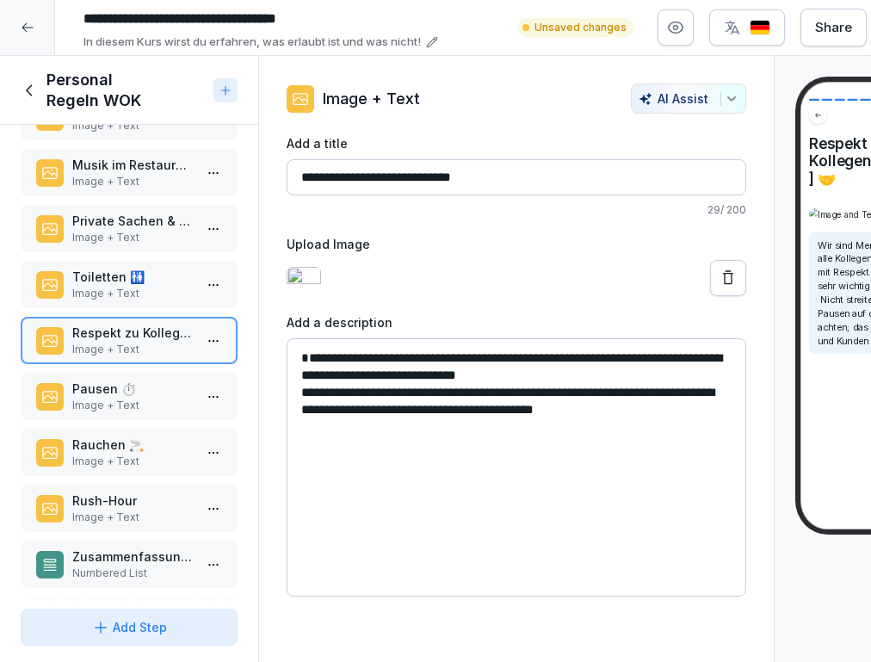
scroll to position [0, 0]
click at [99, 391] on p "Pausen ⏱️" at bounding box center [133, 389] width 120 height 18
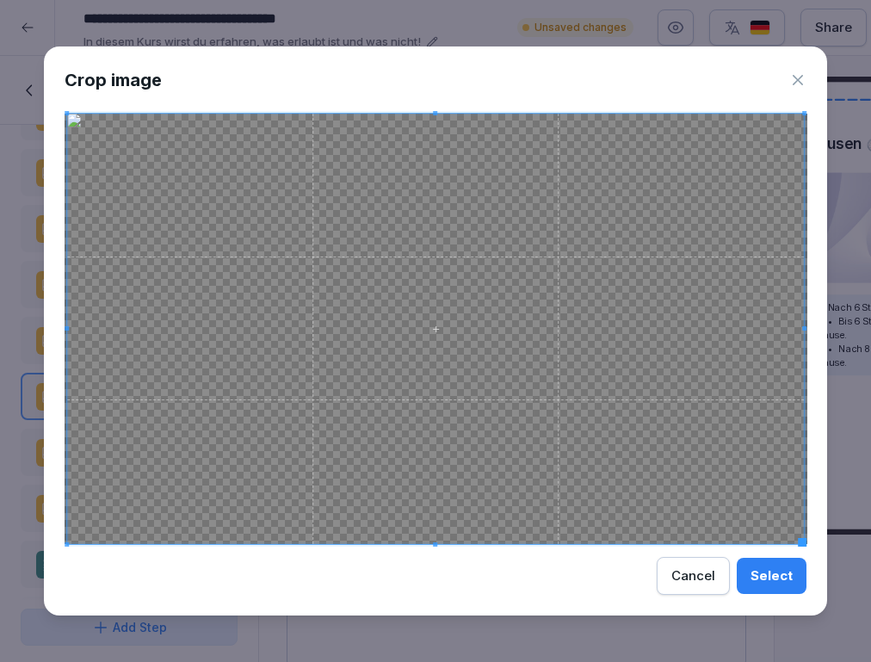
click at [772, 555] on div "Crop image Select Cancel" at bounding box center [436, 331] width 784 height 570
click at [779, 584] on div "Select" at bounding box center [771, 575] width 42 height 19
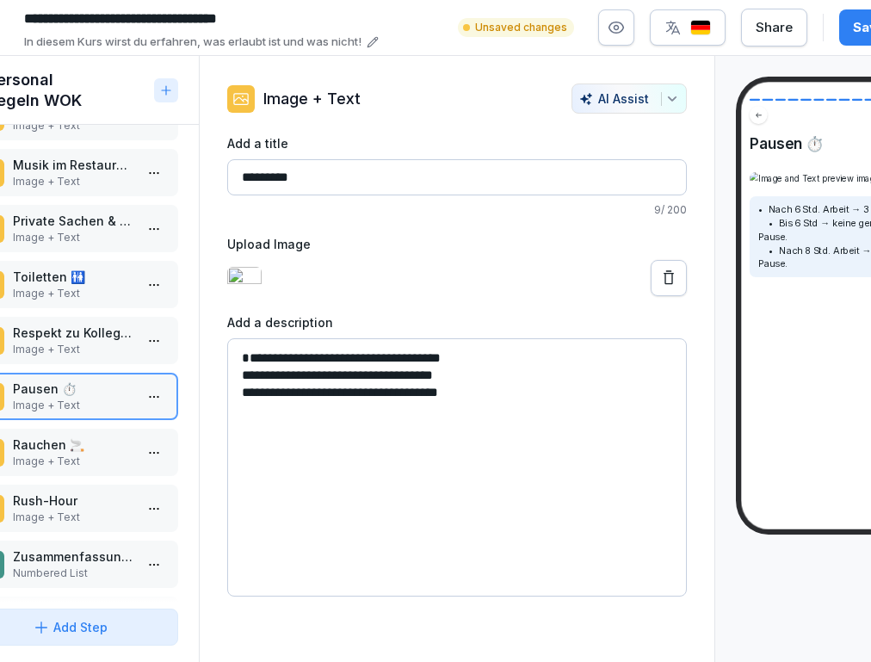
scroll to position [0, 15]
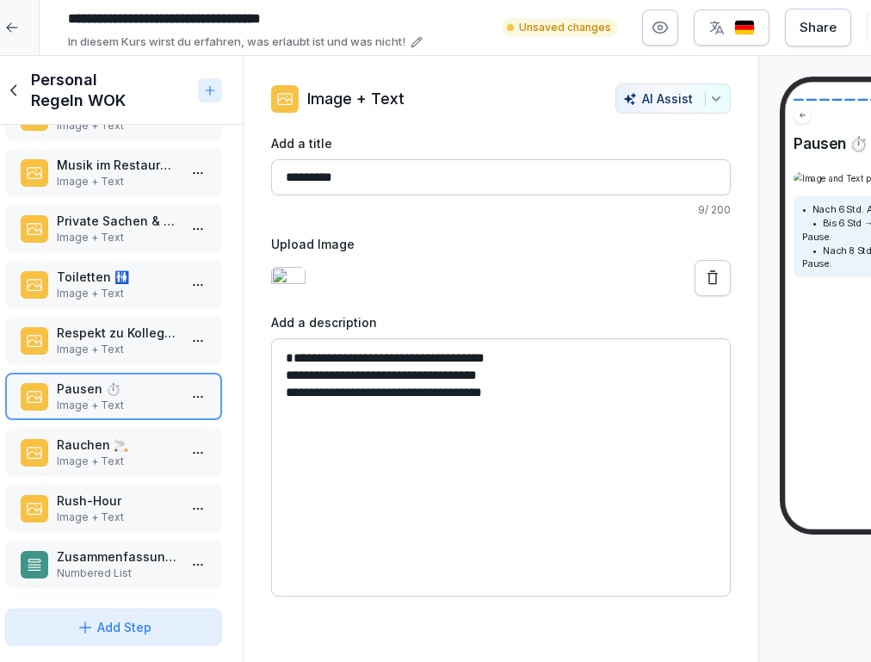
click at [87, 461] on p "Image + Text" at bounding box center [117, 460] width 120 height 15
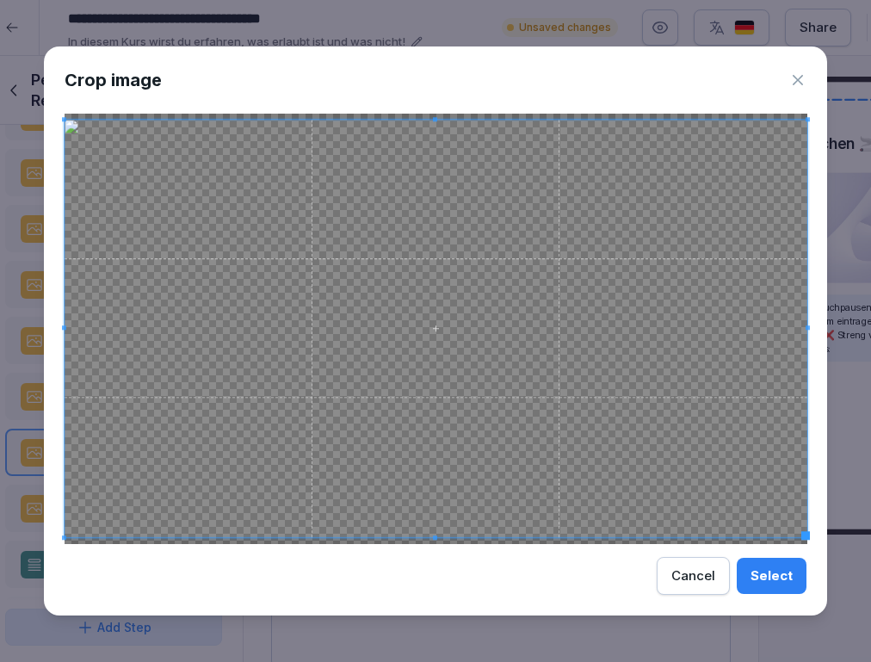
click at [785, 569] on div "Select" at bounding box center [771, 575] width 42 height 19
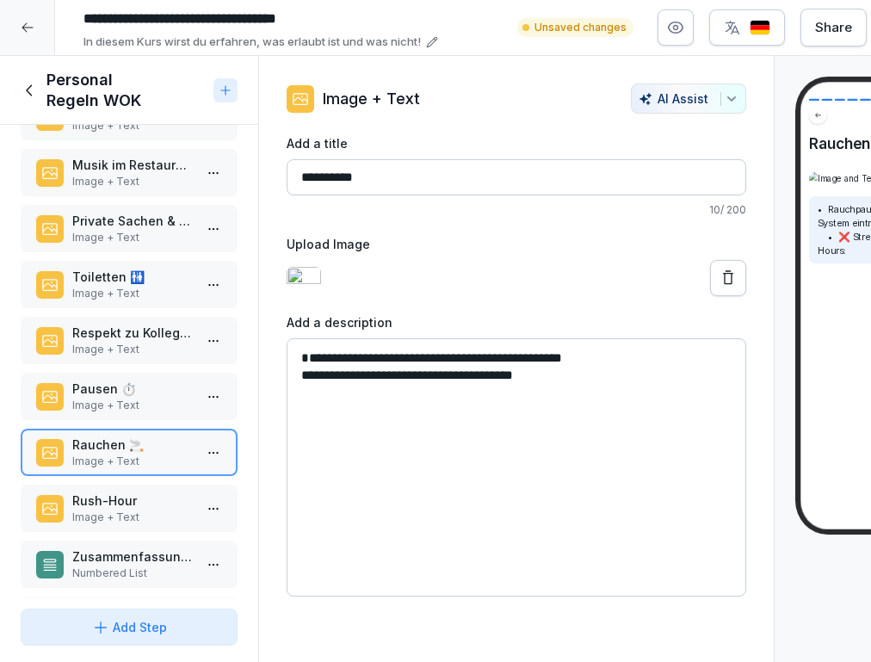
click at [151, 502] on p "Rush-Hour" at bounding box center [132, 500] width 120 height 18
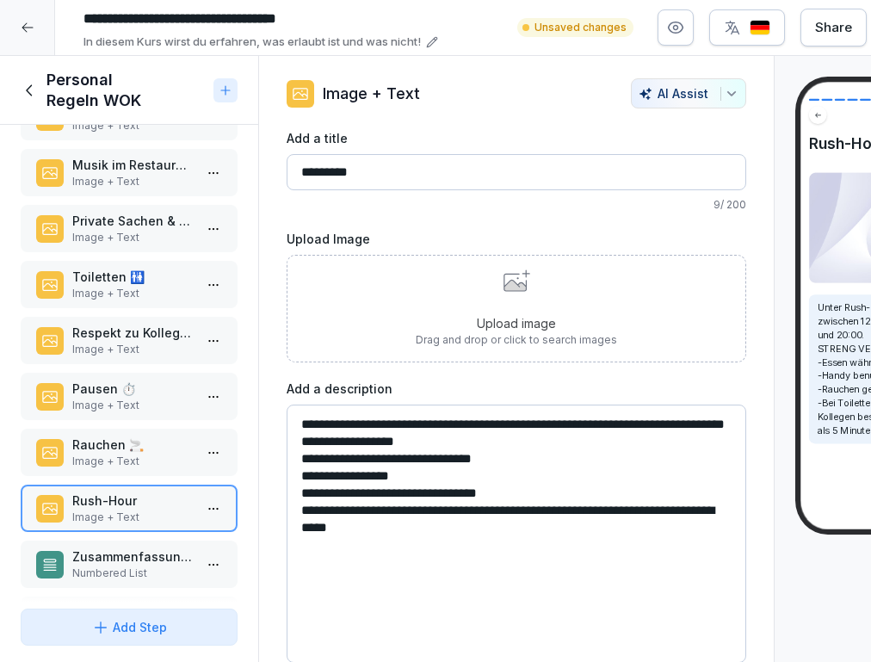
scroll to position [5, 0]
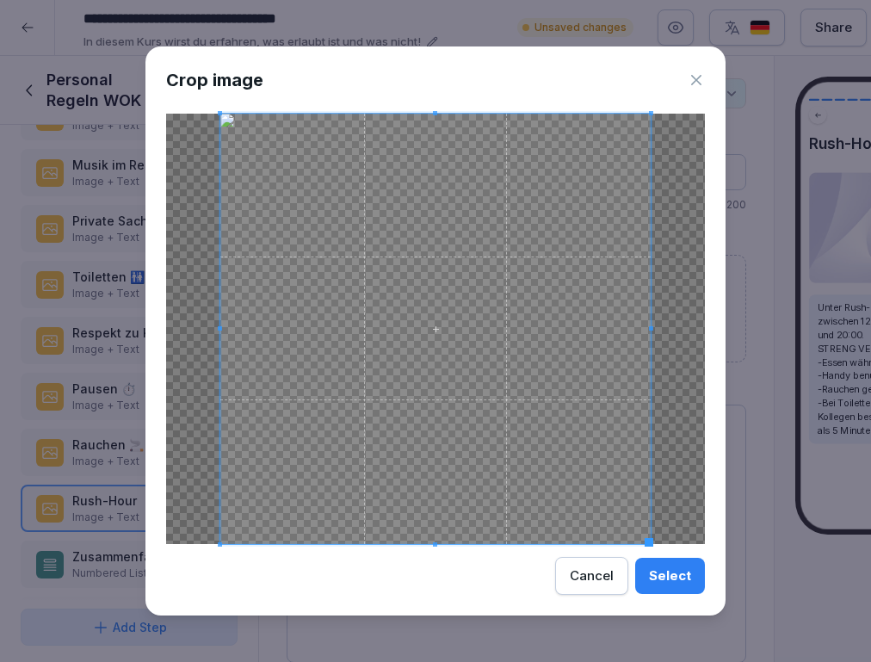
click at [680, 591] on button "Select" at bounding box center [670, 575] width 70 height 36
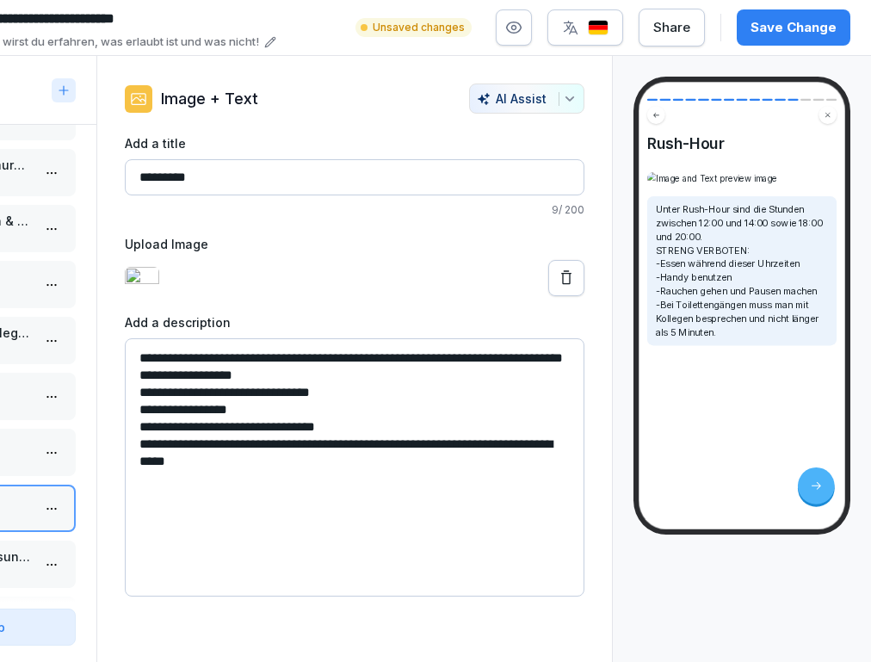
scroll to position [0, 162]
click at [785, 33] on div "Save Change" at bounding box center [793, 27] width 86 height 19
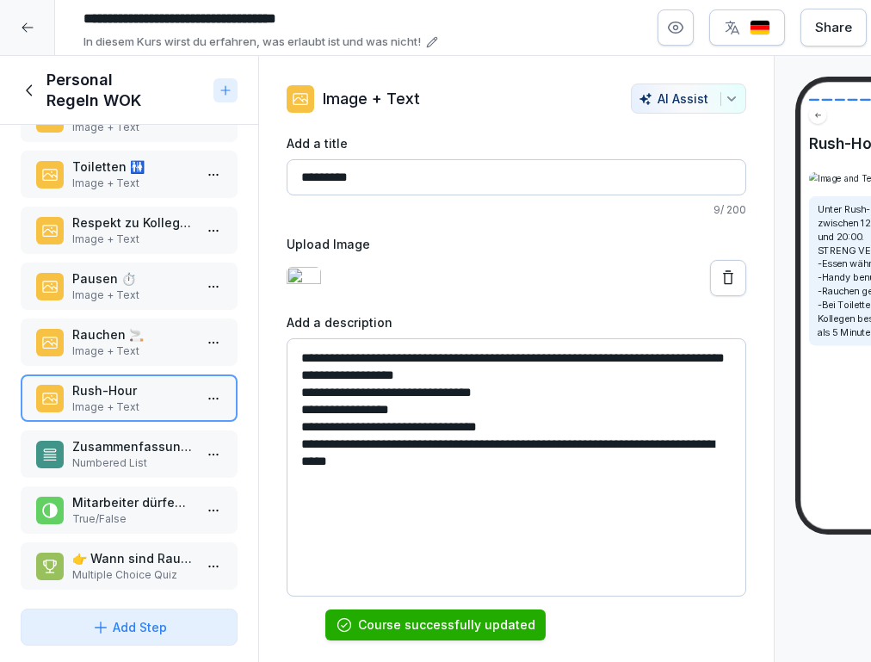
scroll to position [390, 0]
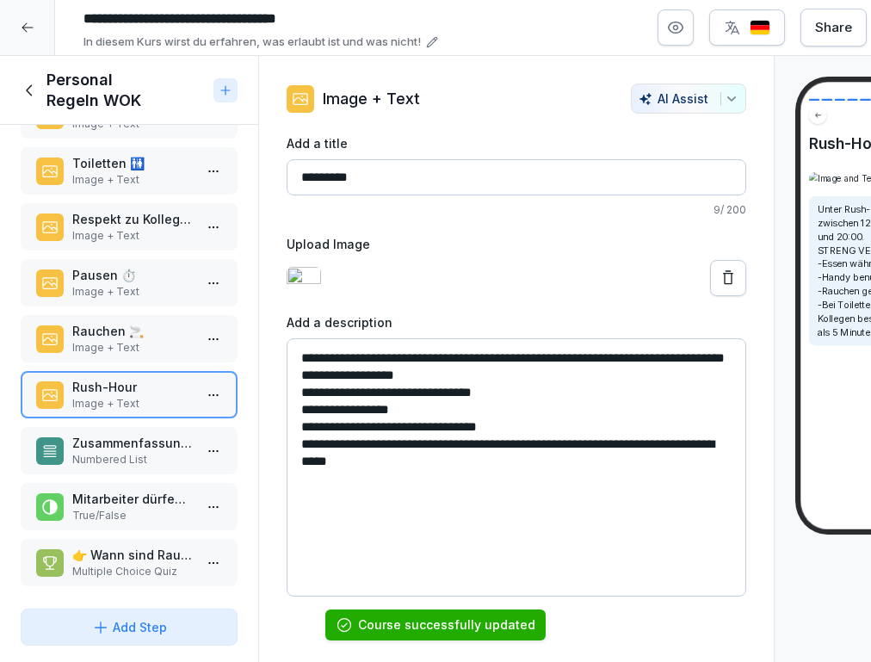
click at [125, 448] on p "Zusammenfassung ✅" at bounding box center [132, 443] width 120 height 18
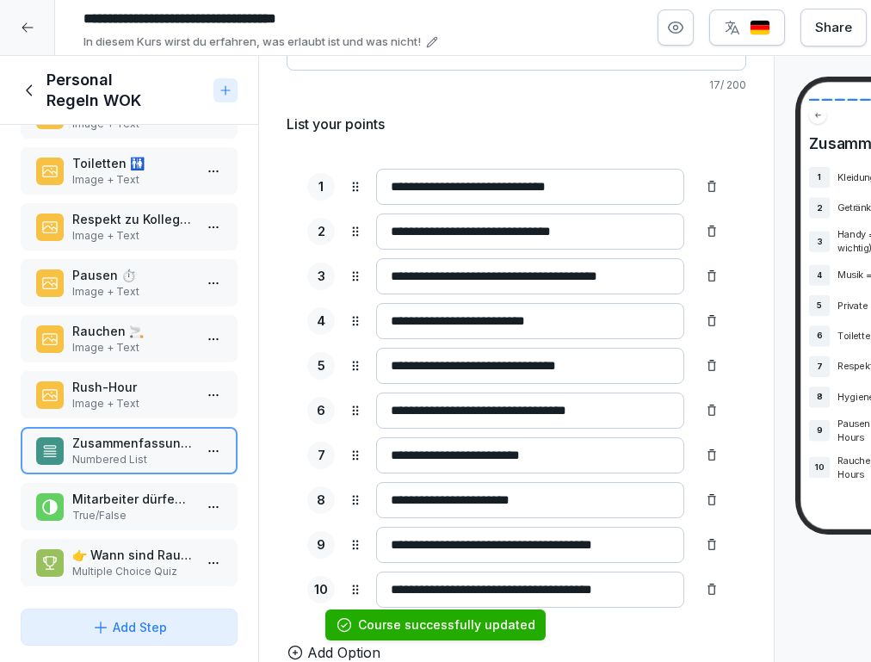
scroll to position [126, 0]
click at [144, 520] on p "True/False" at bounding box center [132, 515] width 120 height 15
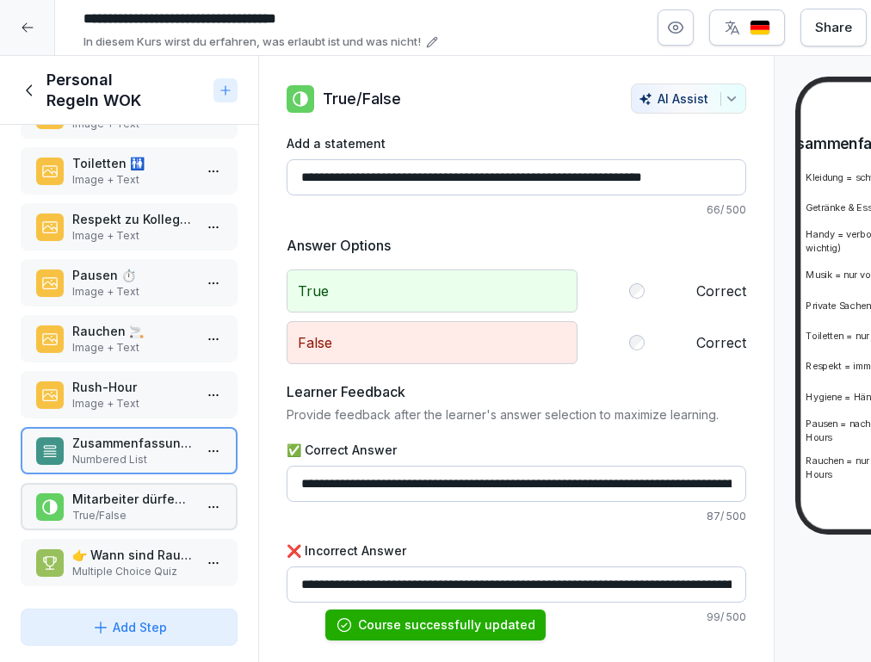
scroll to position [395, 0]
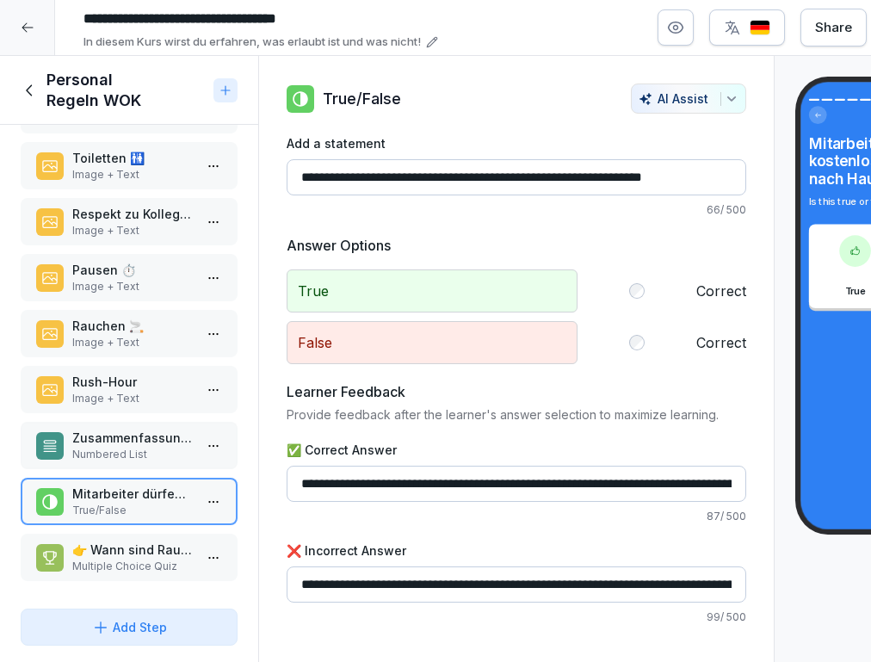
click at [151, 557] on p "👉 Wann sind Rauchpausen streng verboten?" at bounding box center [132, 549] width 120 height 18
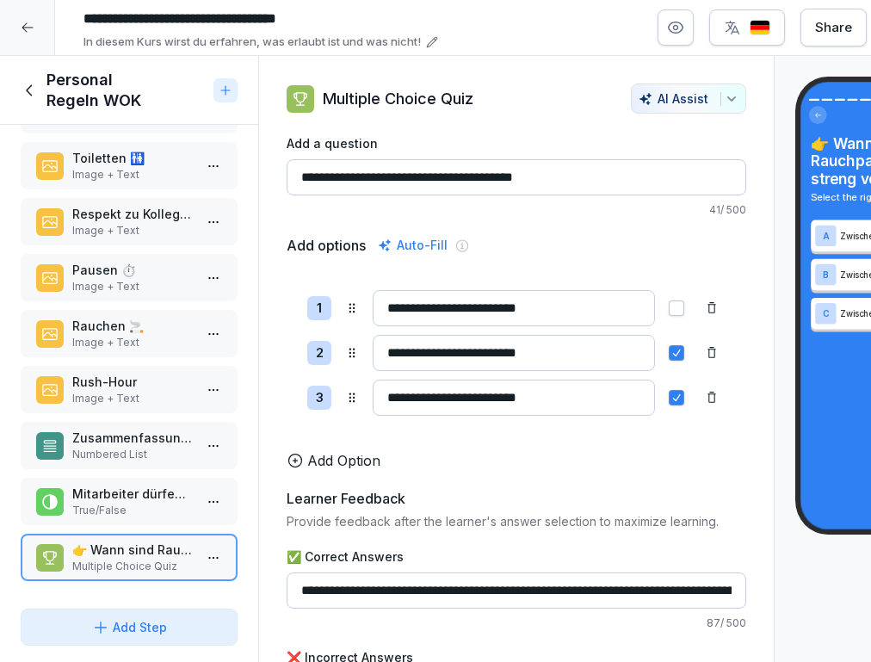
click at [153, 164] on p "Toiletten 🚻" at bounding box center [132, 158] width 120 height 18
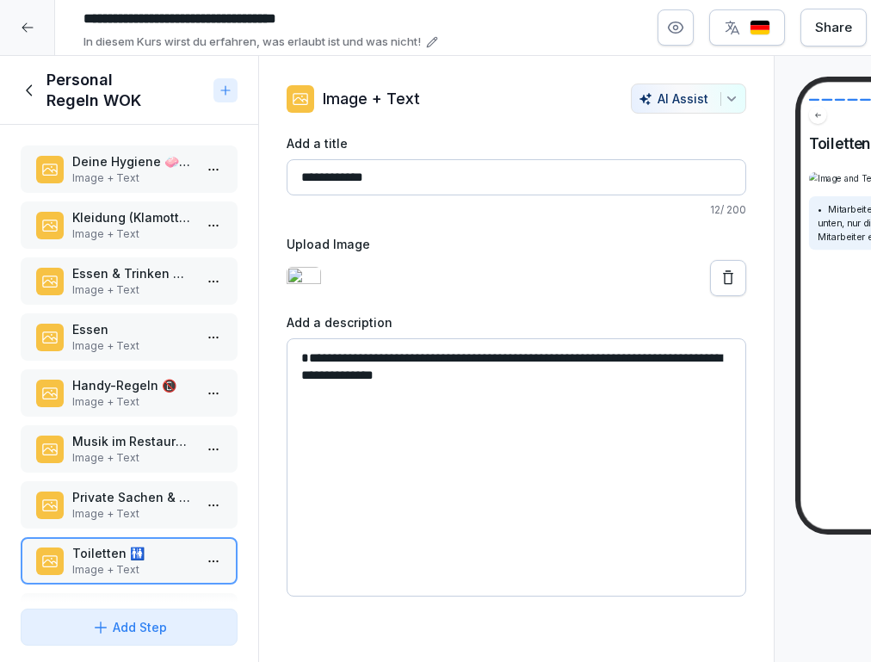
click at [136, 166] on p "Deine Hygiene 🧼💇‍♀️" at bounding box center [132, 161] width 120 height 18
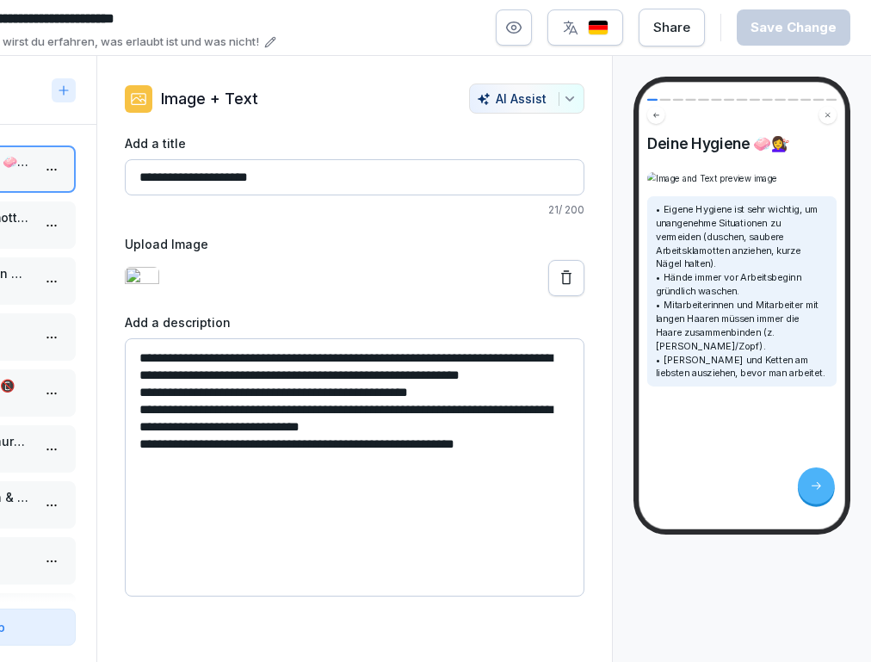
scroll to position [0, 162]
click at [576, 293] on button at bounding box center [566, 278] width 36 height 36
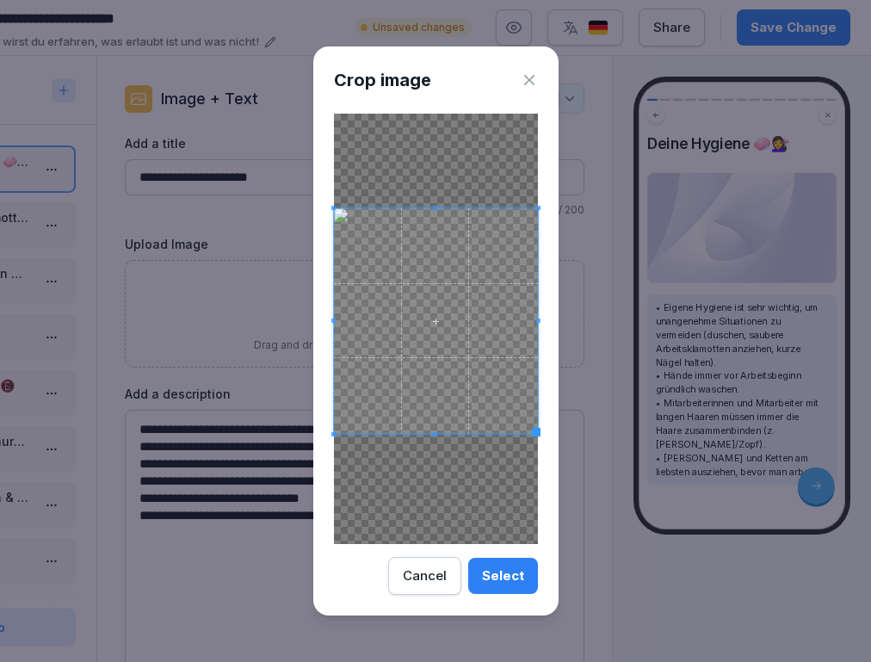
click at [439, 433] on span at bounding box center [436, 434] width 204 height 4
click at [514, 583] on div "Select" at bounding box center [503, 575] width 42 height 19
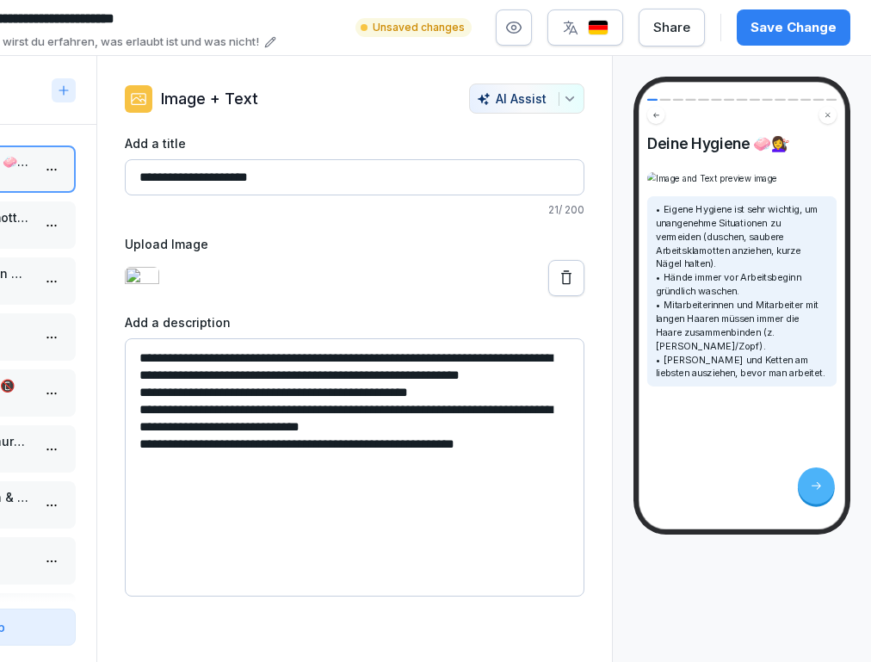
click at [807, 35] on div "Save Change" at bounding box center [793, 27] width 86 height 19
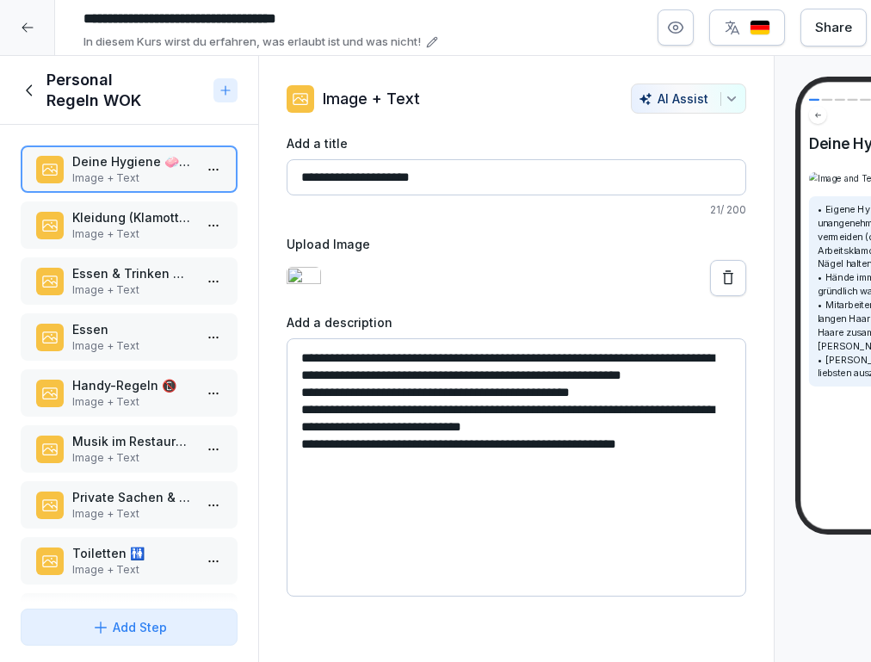
scroll to position [0, 1]
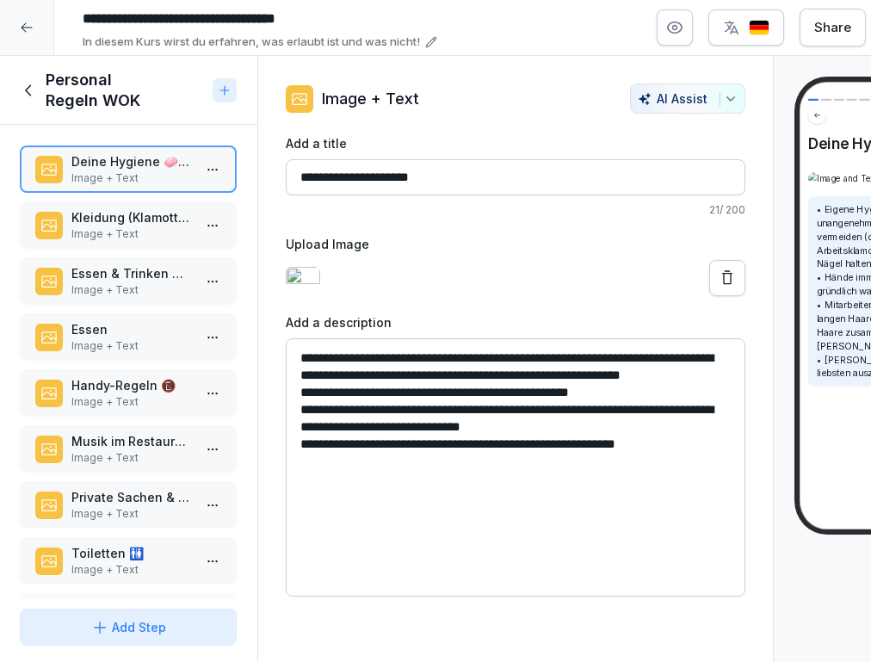
click at [21, 88] on icon at bounding box center [29, 90] width 19 height 19
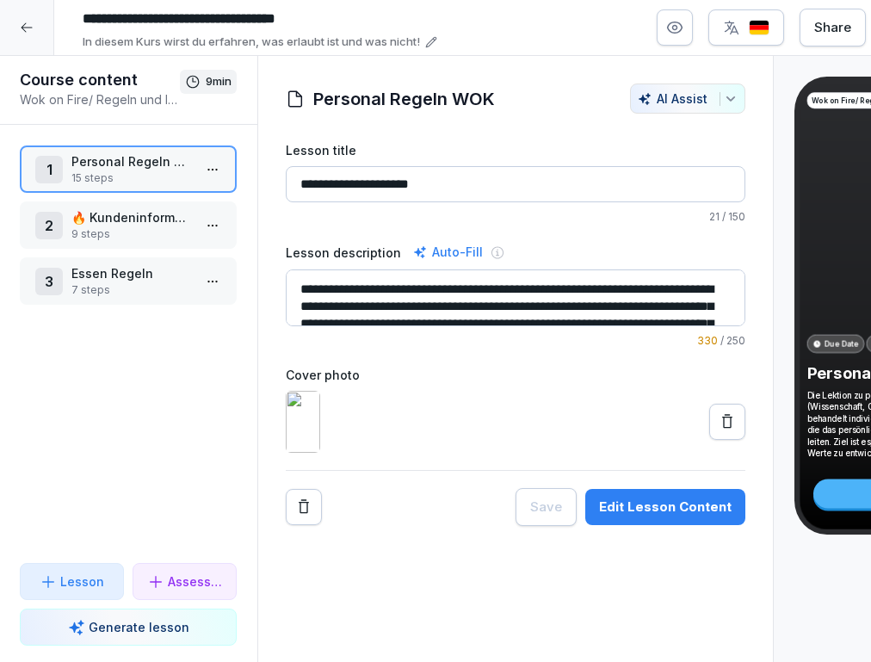
click at [140, 214] on p "🔥 Kundeninformationen Wok on Fire [GEOGRAPHIC_DATA]" at bounding box center [131, 217] width 120 height 18
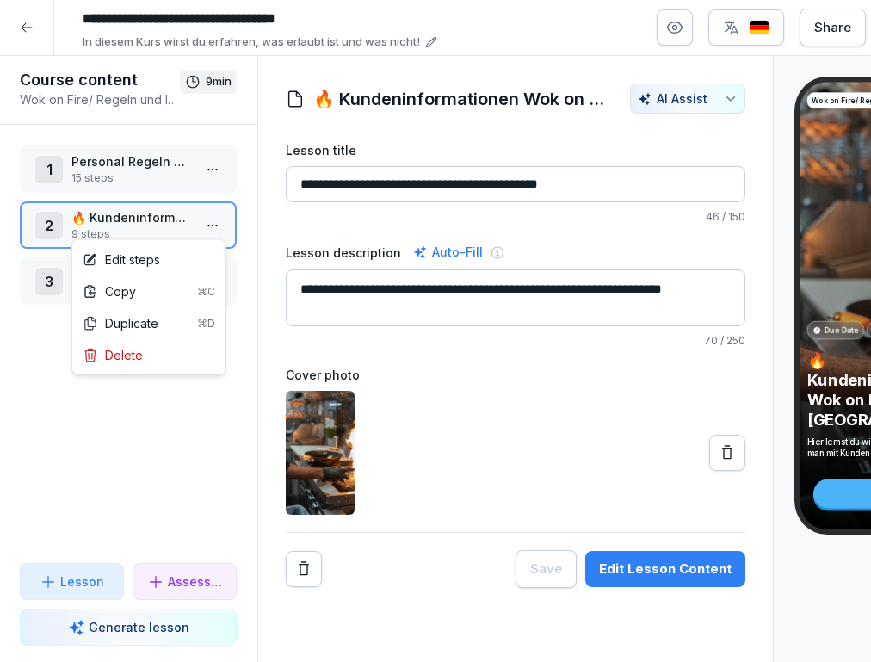
click at [213, 232] on html "**********" at bounding box center [435, 331] width 871 height 662
click at [197, 255] on div "Edit steps" at bounding box center [149, 259] width 146 height 32
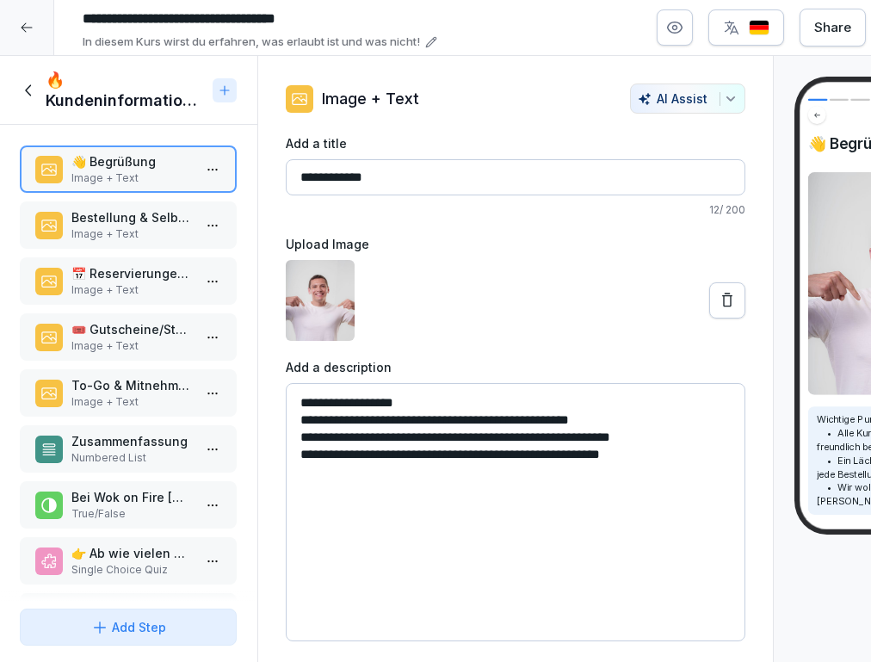
click at [148, 226] on p "Image + Text" at bounding box center [131, 233] width 120 height 15
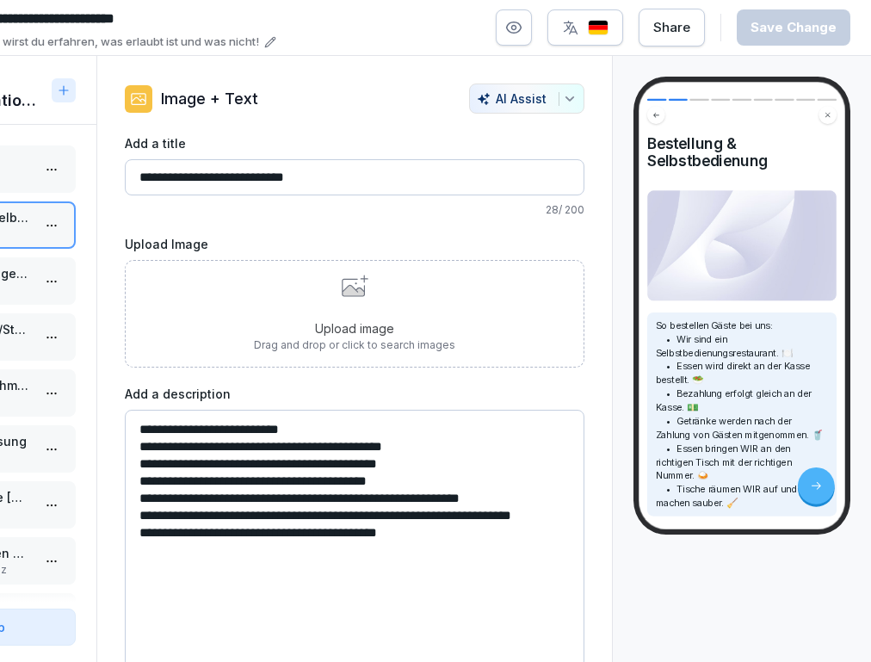
scroll to position [0, 162]
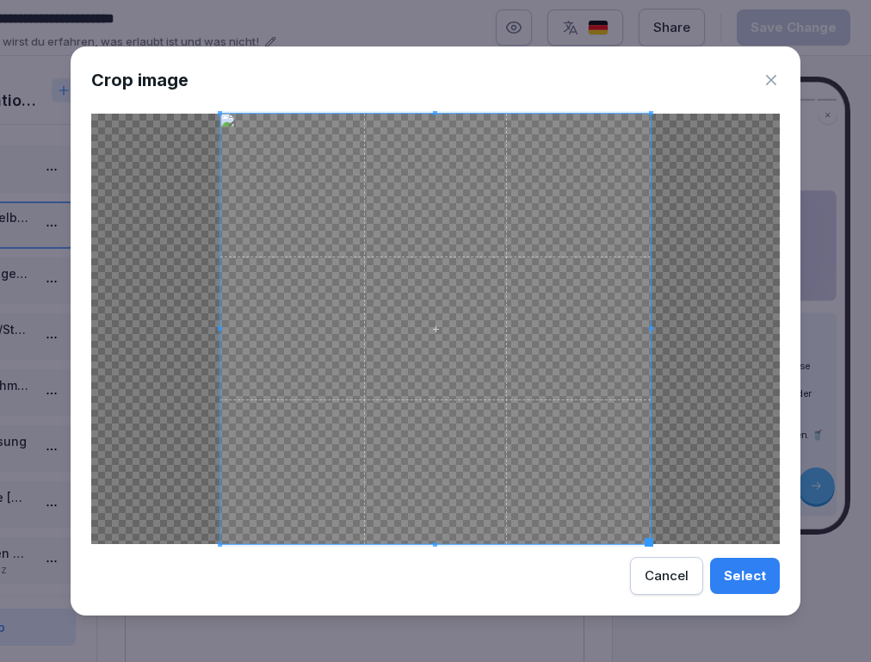
click at [733, 569] on div "Select" at bounding box center [745, 575] width 42 height 19
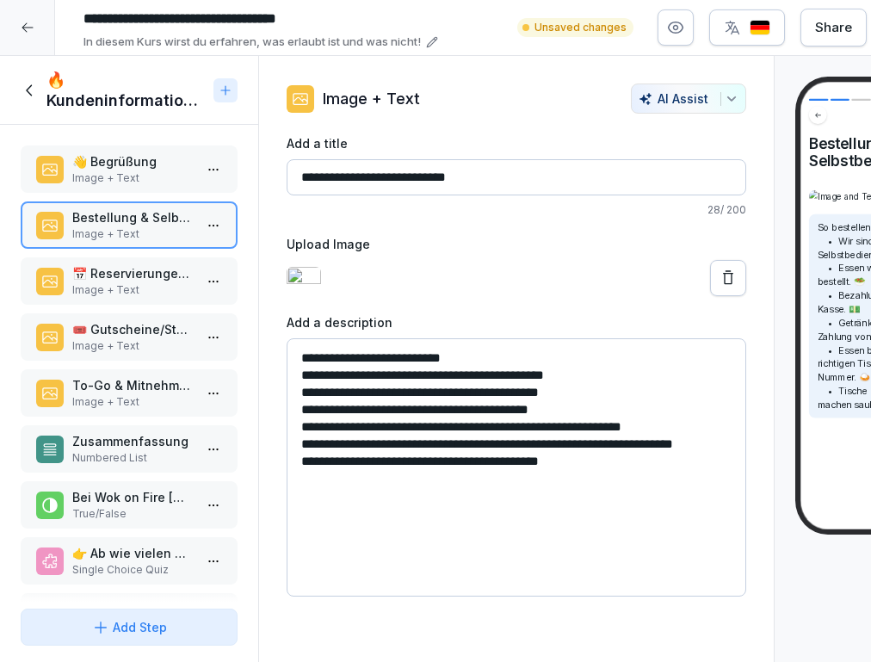
scroll to position [0, 0]
click at [118, 298] on div "📅 Reservierungen möglich Image + Text" at bounding box center [129, 280] width 217 height 47
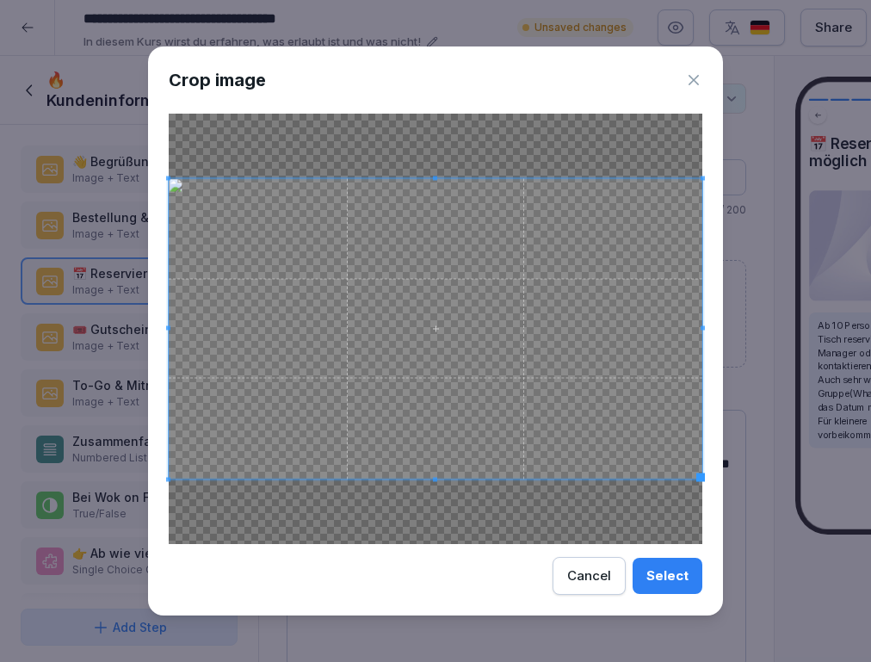
click at [661, 572] on div "Select" at bounding box center [667, 575] width 42 height 19
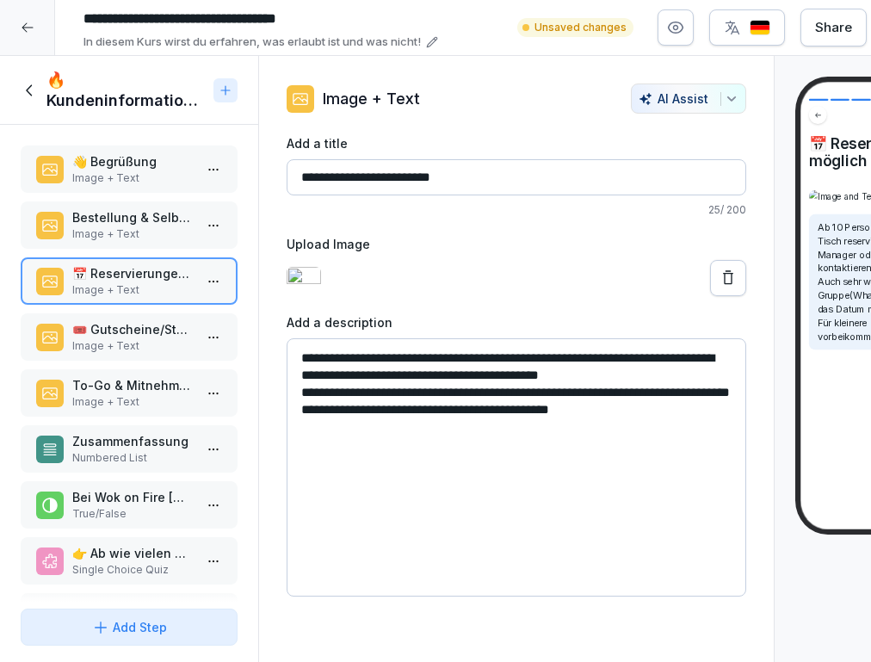
click at [121, 345] on p "Image + Text" at bounding box center [132, 345] width 120 height 15
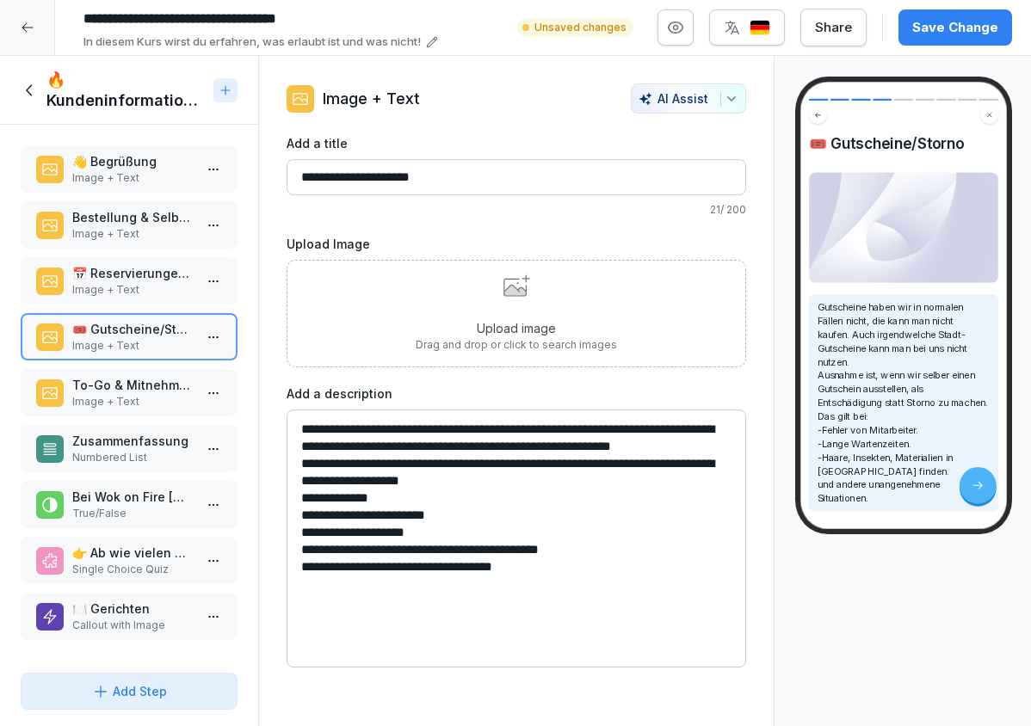
click at [104, 403] on p "Image + Text" at bounding box center [132, 401] width 120 height 15
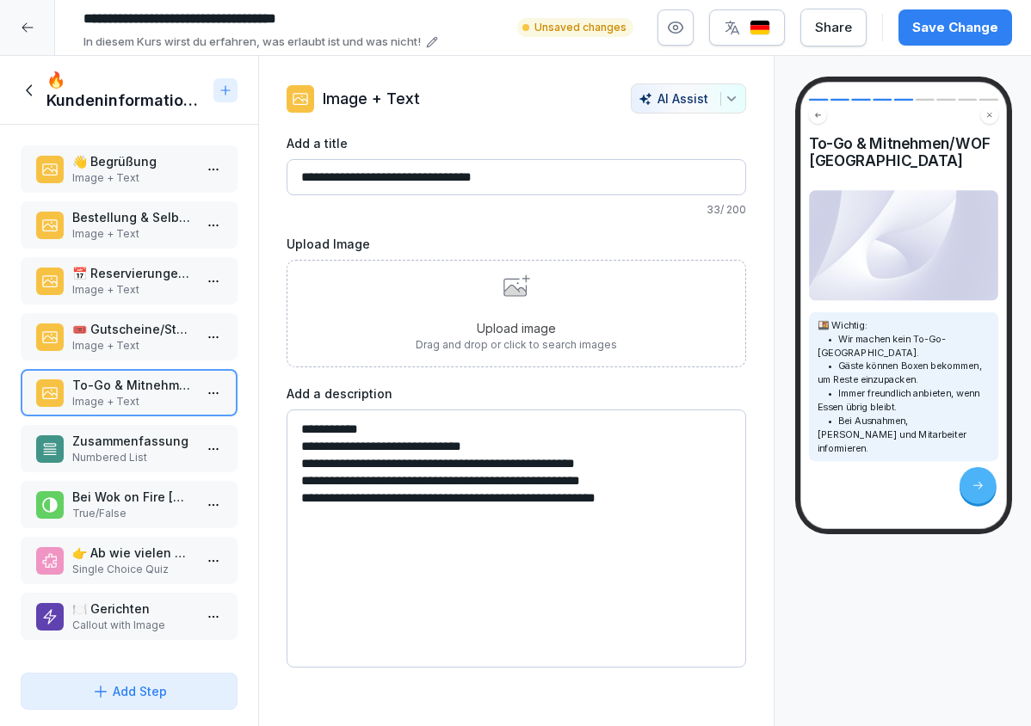
click at [119, 348] on p "Image + Text" at bounding box center [132, 345] width 120 height 15
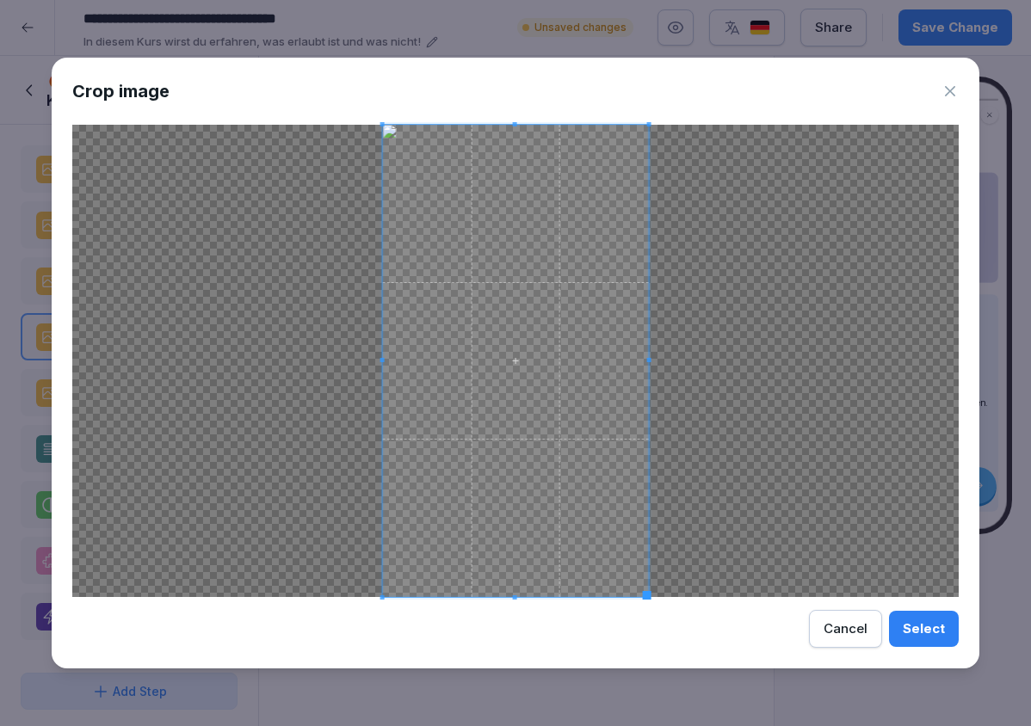
click at [515, 122] on span at bounding box center [515, 124] width 4 height 4
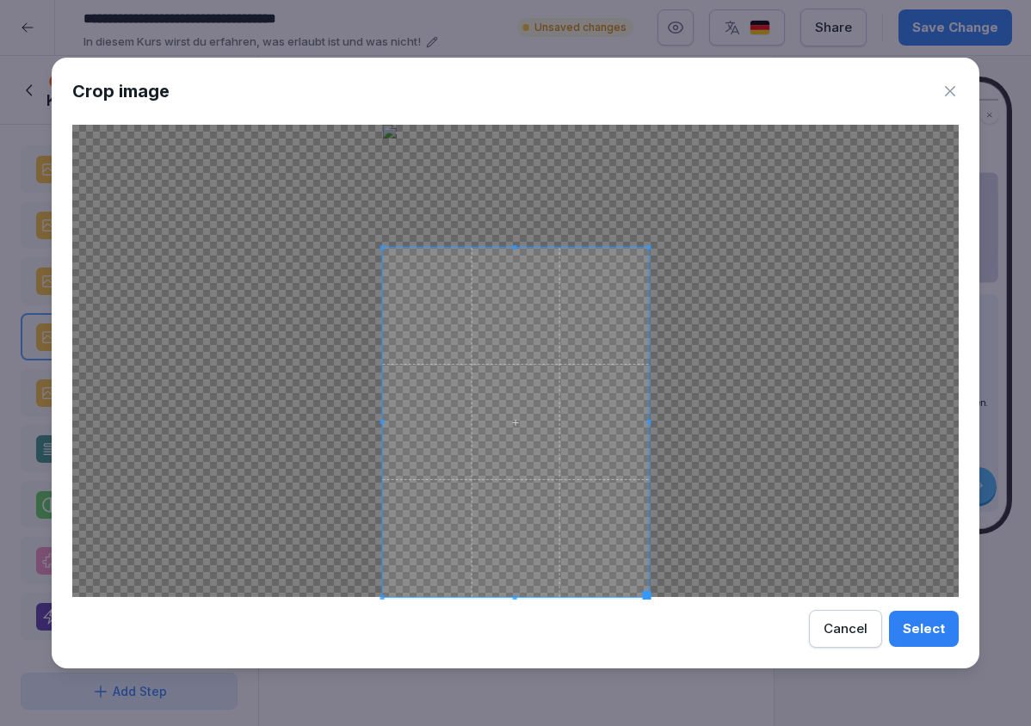
click at [512, 248] on div at bounding box center [516, 422] width 266 height 349
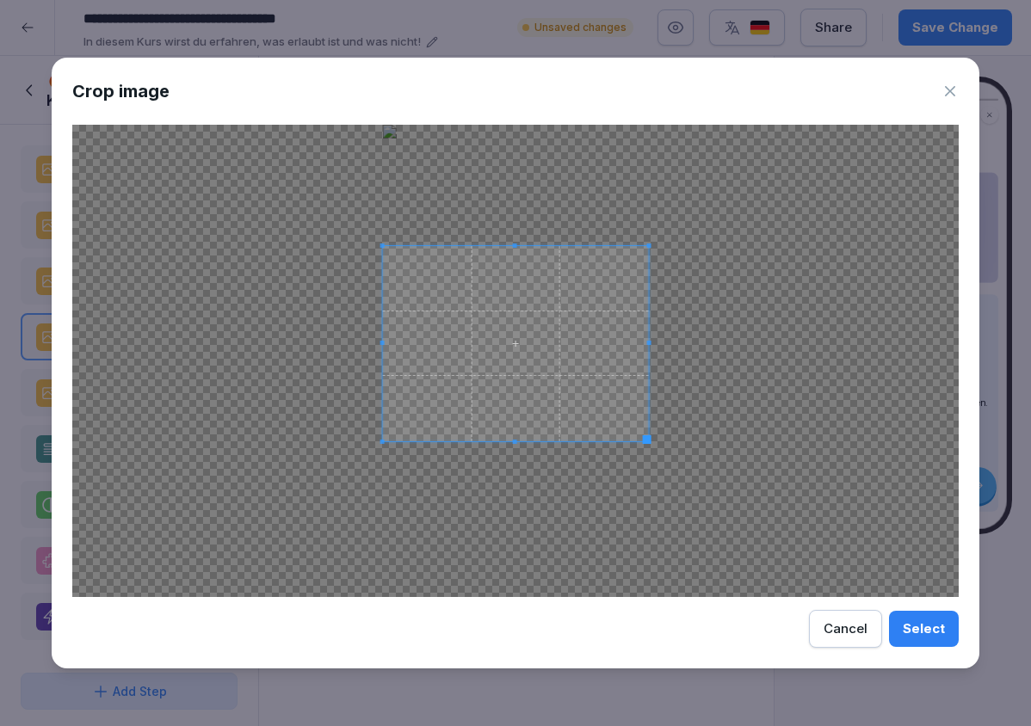
click at [556, 440] on div at bounding box center [516, 343] width 266 height 195
click at [517, 256] on span at bounding box center [515, 256] width 4 height 4
click at [639, 351] on span at bounding box center [638, 348] width 4 height 184
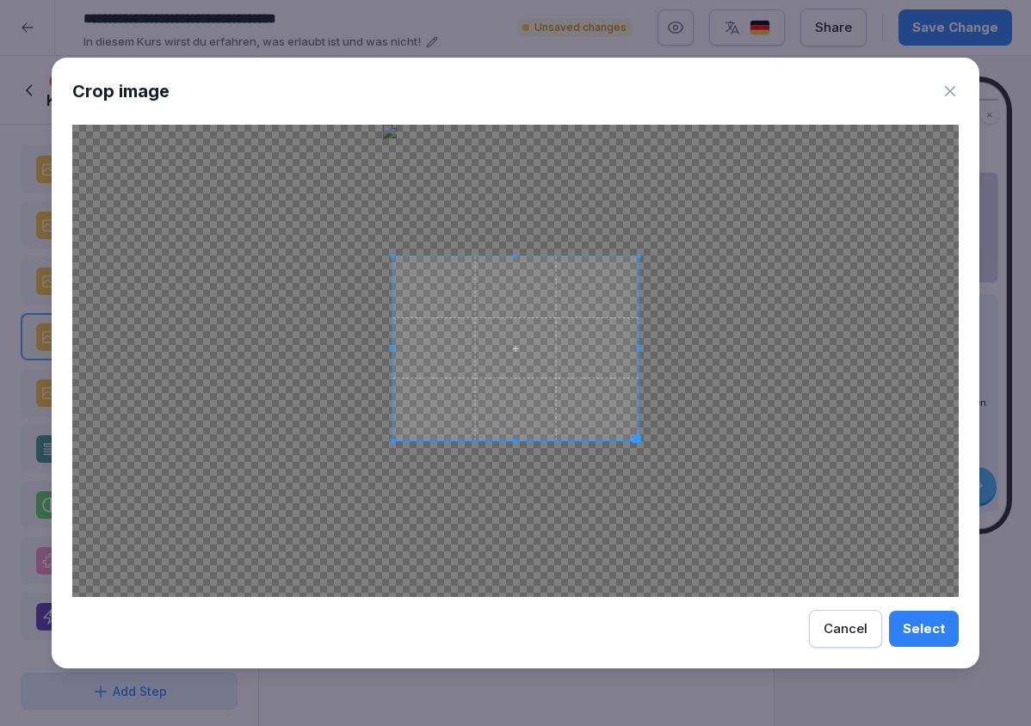
click at [391, 346] on span at bounding box center [393, 348] width 4 height 4
click at [929, 651] on div "Crop image Select Cancel" at bounding box center [515, 364] width 927 height 612
click at [929, 639] on button "Select" at bounding box center [924, 629] width 70 height 36
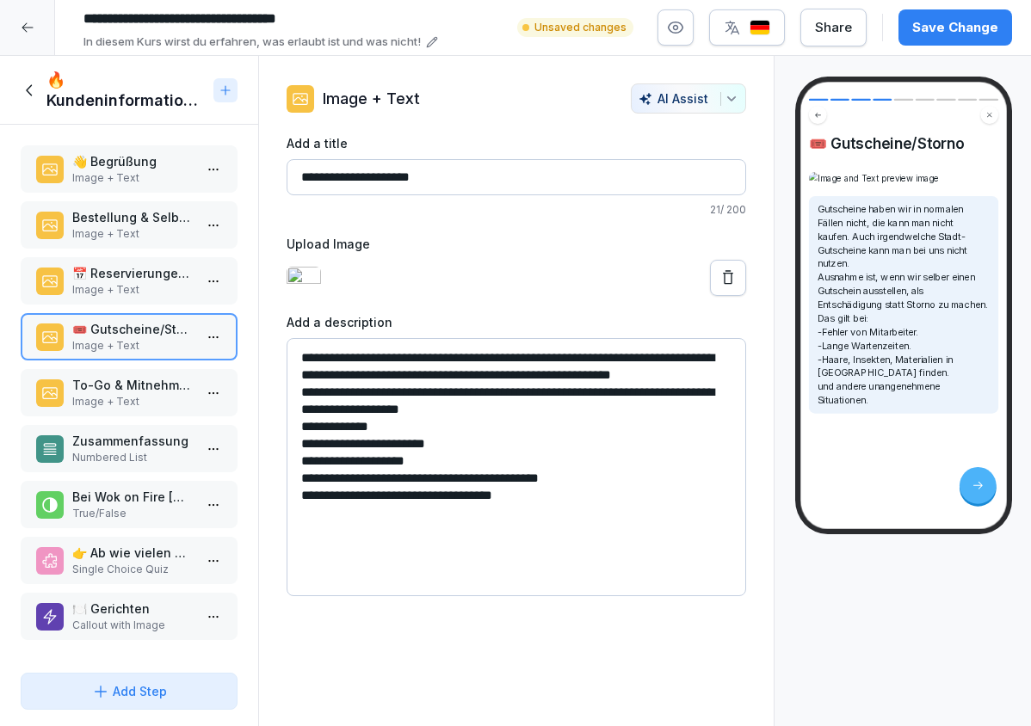
click at [321, 286] on img at bounding box center [303, 278] width 34 height 22
click at [137, 389] on p "To-Go & Mitnehmen/WOF [GEOGRAPHIC_DATA]" at bounding box center [132, 385] width 120 height 18
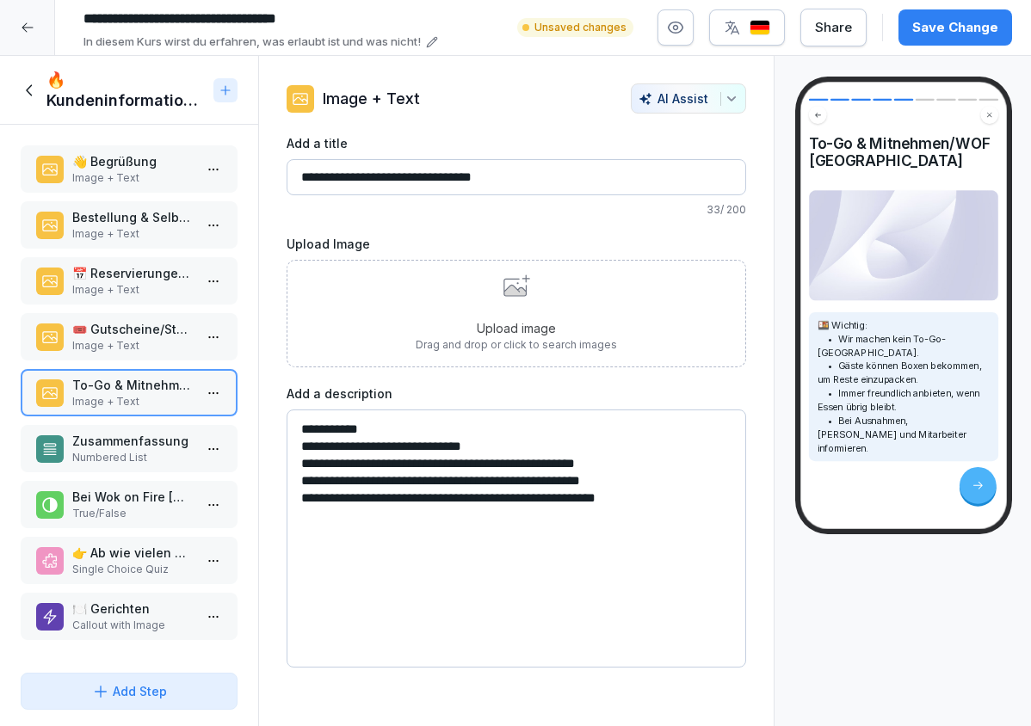
click at [913, 22] on button "Save Change" at bounding box center [955, 27] width 114 height 36
click at [148, 342] on p "Image + Text" at bounding box center [132, 345] width 120 height 15
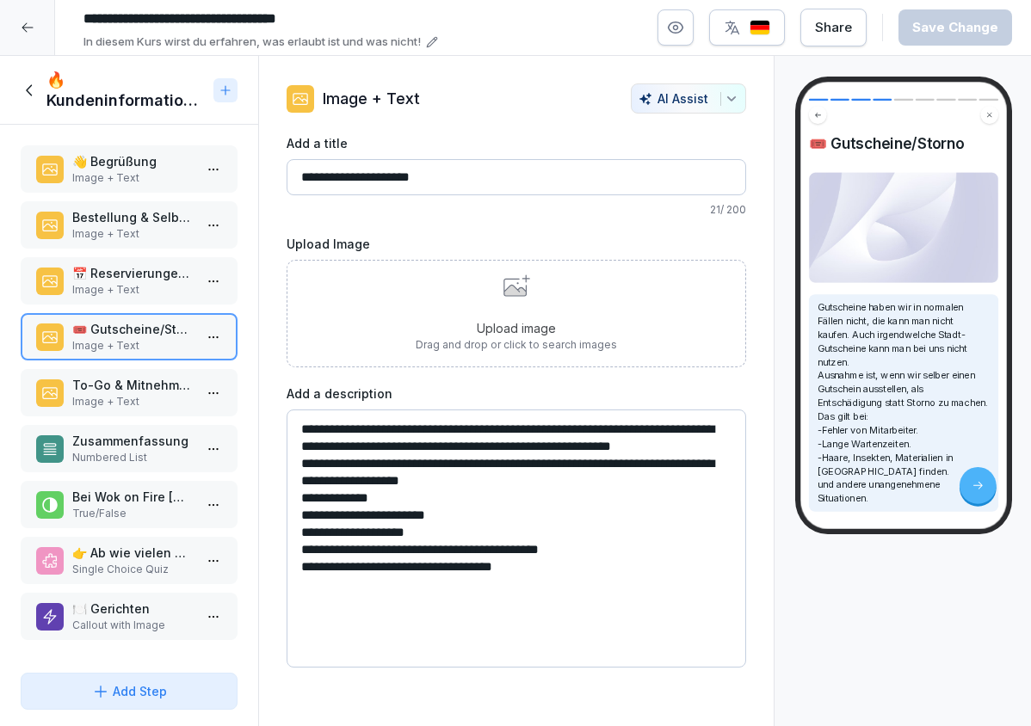
click at [160, 287] on p "Image + Text" at bounding box center [132, 289] width 120 height 15
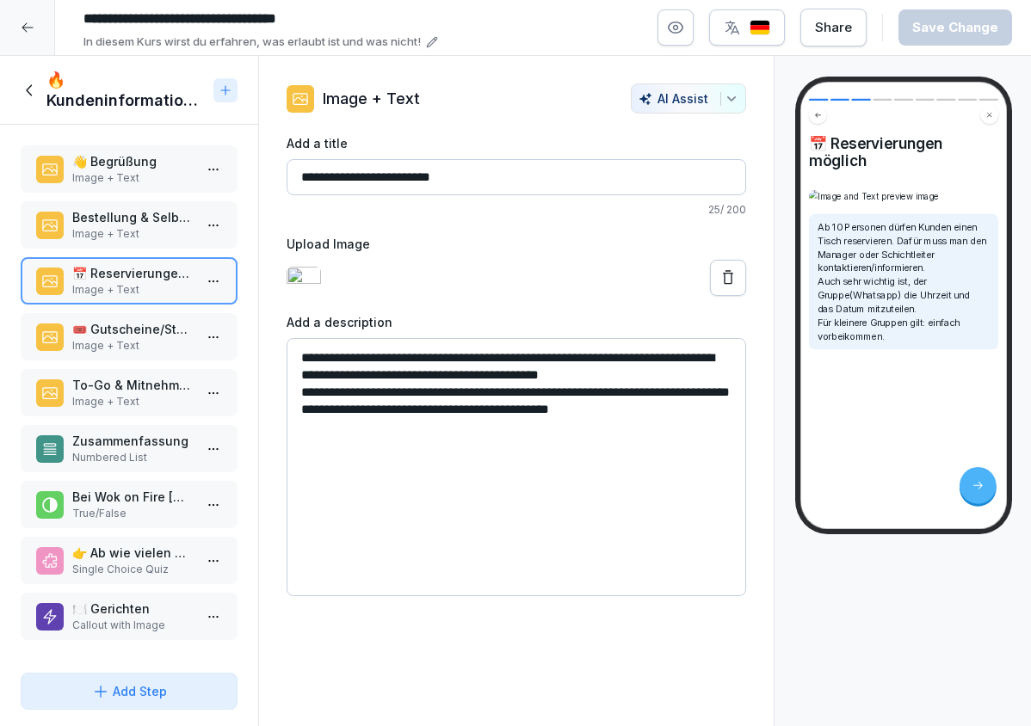
click at [153, 342] on p "Image + Text" at bounding box center [132, 345] width 120 height 15
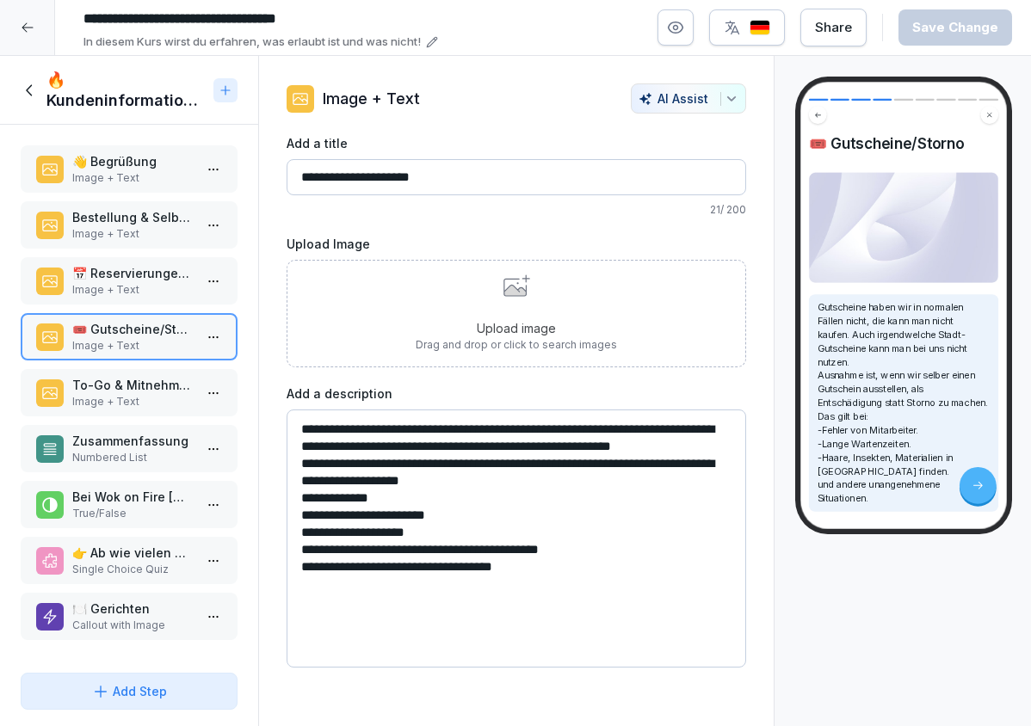
click at [152, 286] on p "Image + Text" at bounding box center [132, 289] width 120 height 15
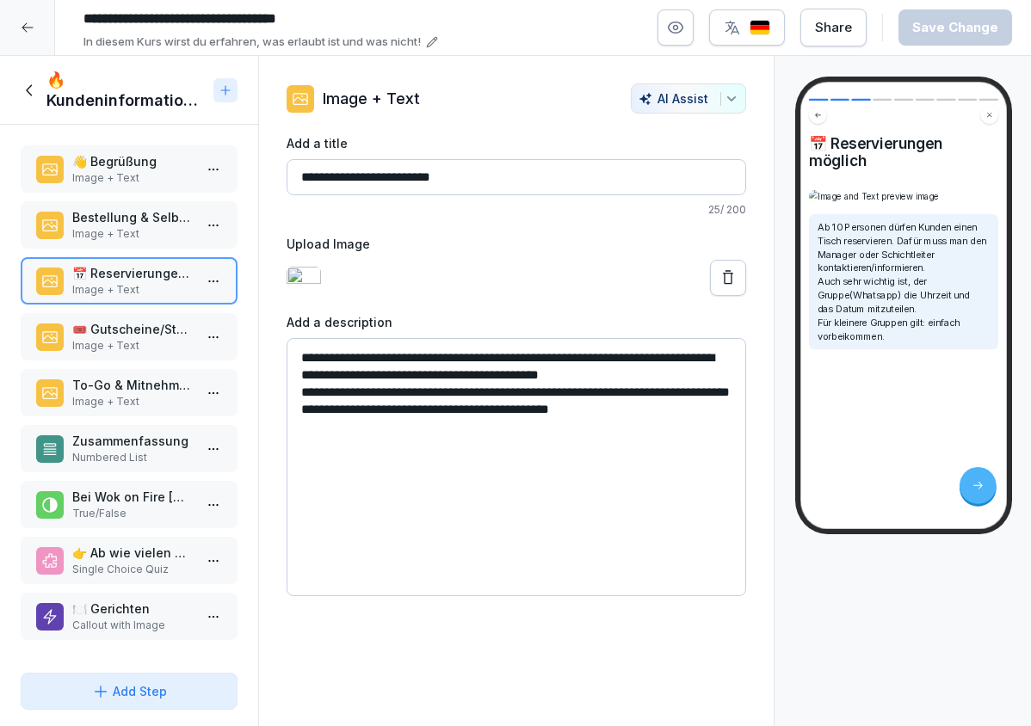
click at [140, 230] on p "Image + Text" at bounding box center [132, 233] width 120 height 15
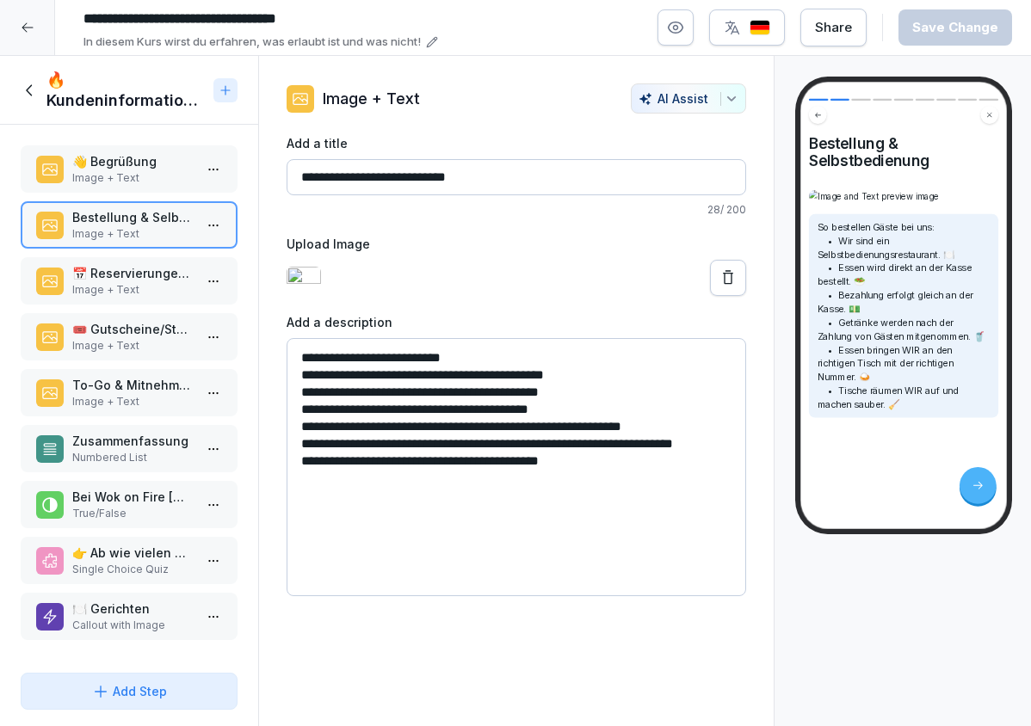
click at [133, 295] on p "Image + Text" at bounding box center [132, 289] width 120 height 15
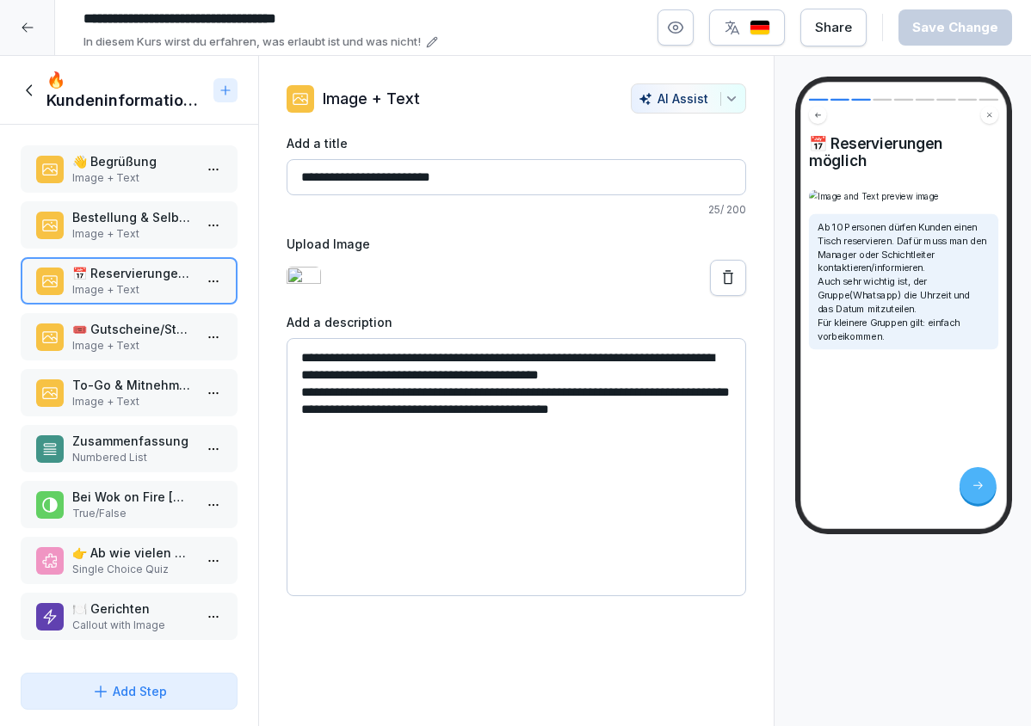
click at [145, 166] on p "👋 Begrüßung" at bounding box center [132, 161] width 120 height 18
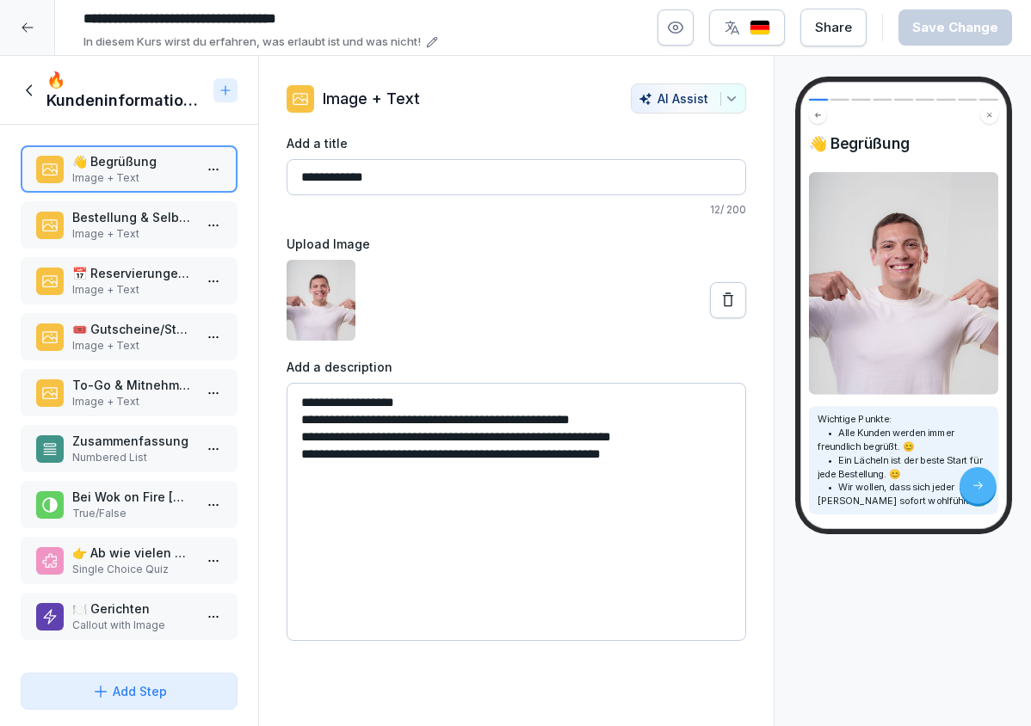
click at [143, 255] on div "👋 Begrüßung Image + Text Bestellung & Selbstbedienung Image + Text 📅 Reservieru…" at bounding box center [129, 395] width 258 height 541
click at [144, 275] on p "📅 Reservierungen möglich" at bounding box center [132, 273] width 120 height 18
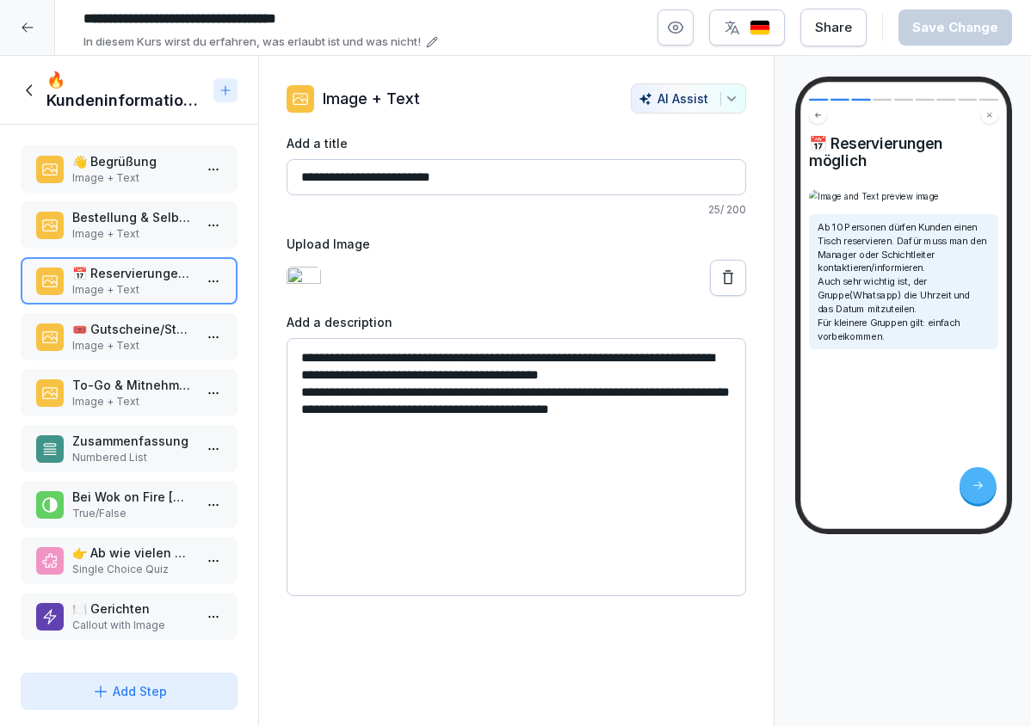
click at [152, 329] on p "🎟️ Gutscheine/Storno" at bounding box center [132, 329] width 120 height 18
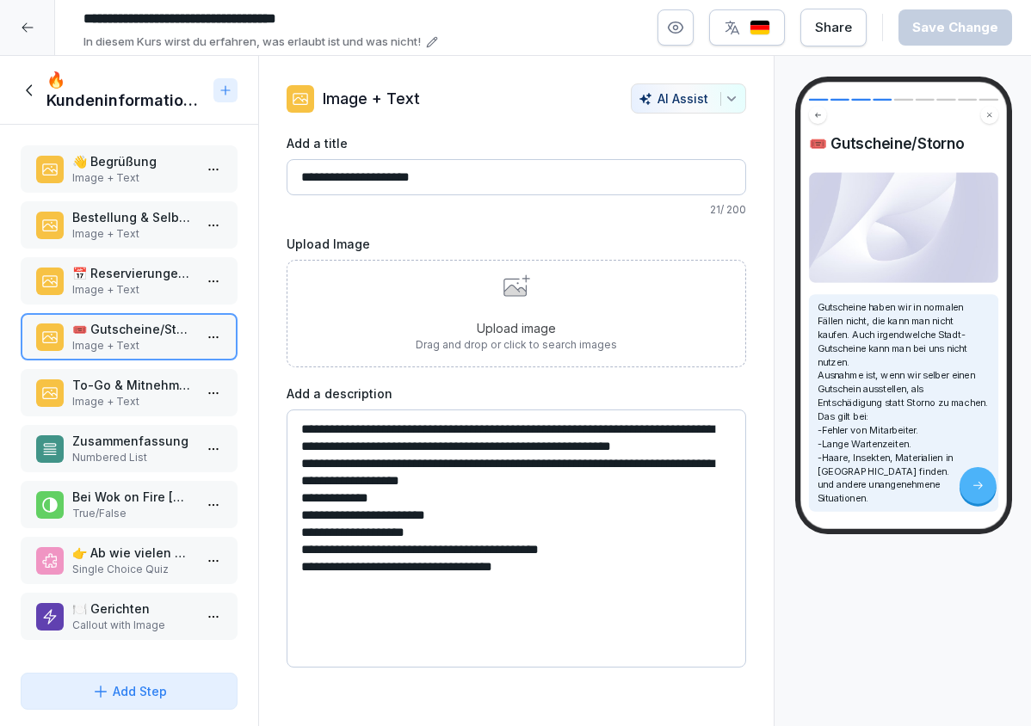
click at [576, 299] on div "Upload image Drag and drop or click to search images" at bounding box center [516, 313] width 201 height 78
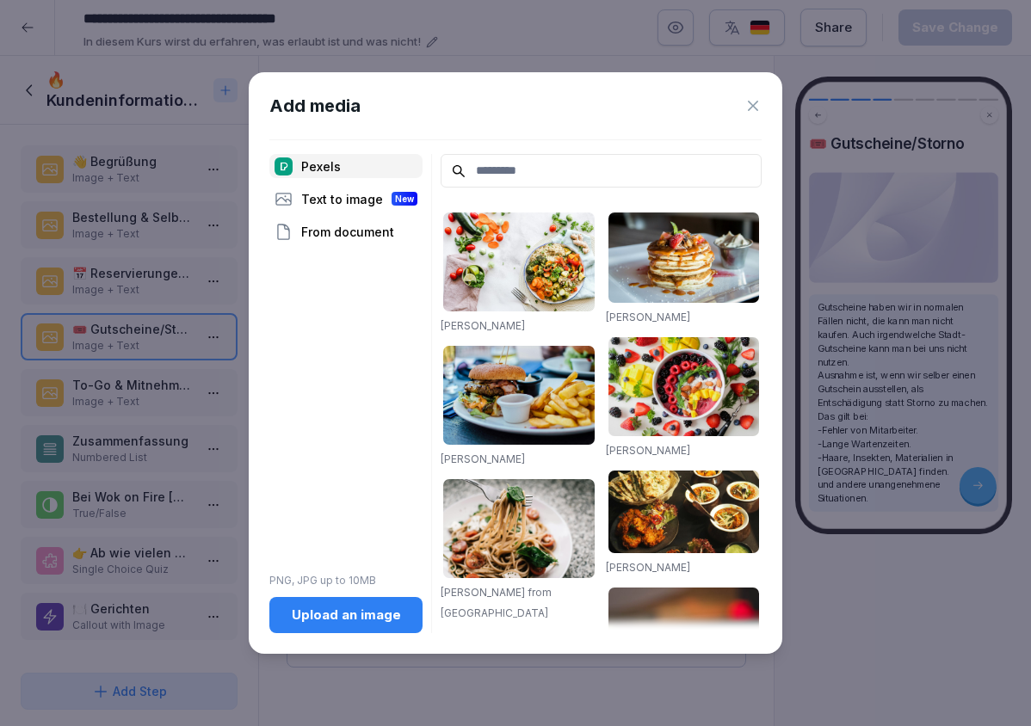
click at [770, 108] on div "Add media Pexels Text to image New From document PNG, JPG up to 10MB Upload an …" at bounding box center [515, 362] width 533 height 581
click at [761, 103] on icon at bounding box center [752, 105] width 17 height 17
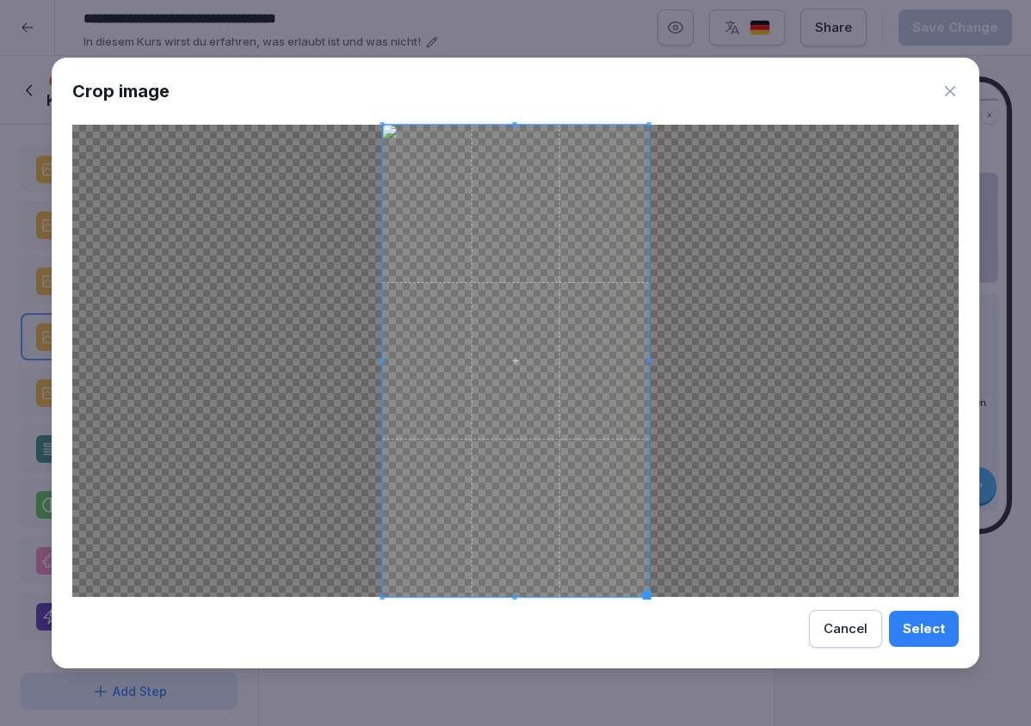
drag, startPoint x: 515, startPoint y: 120, endPoint x: 509, endPoint y: 191, distance: 70.8
click at [509, 196] on div "Crop image Select Cancel" at bounding box center [515, 364] width 927 height 612
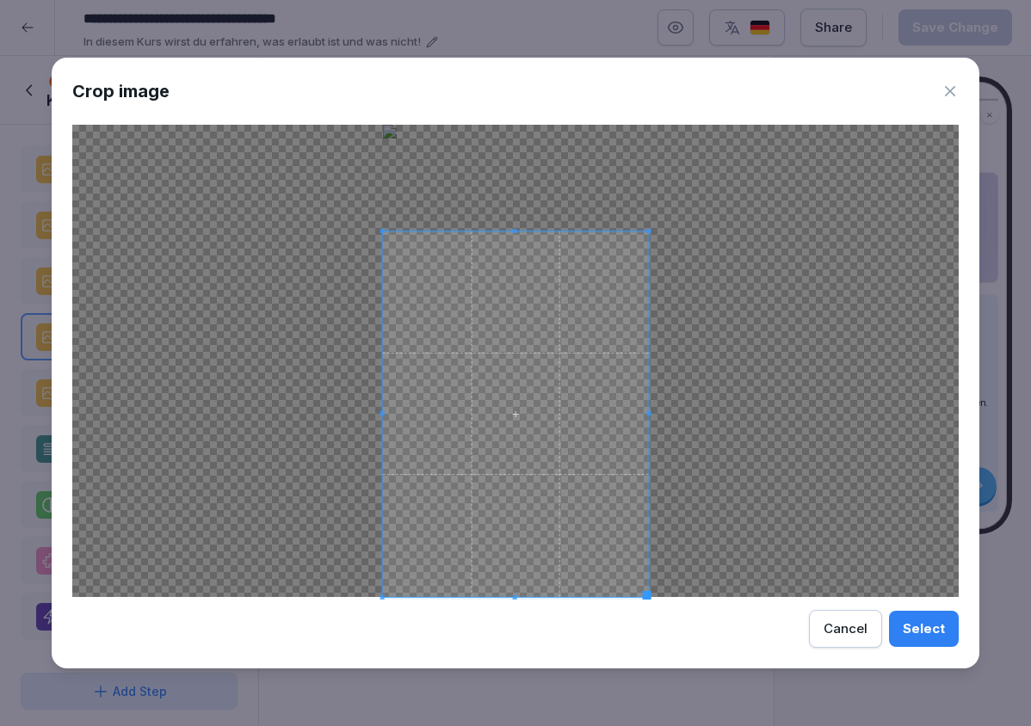
click at [517, 231] on span at bounding box center [515, 231] width 4 height 4
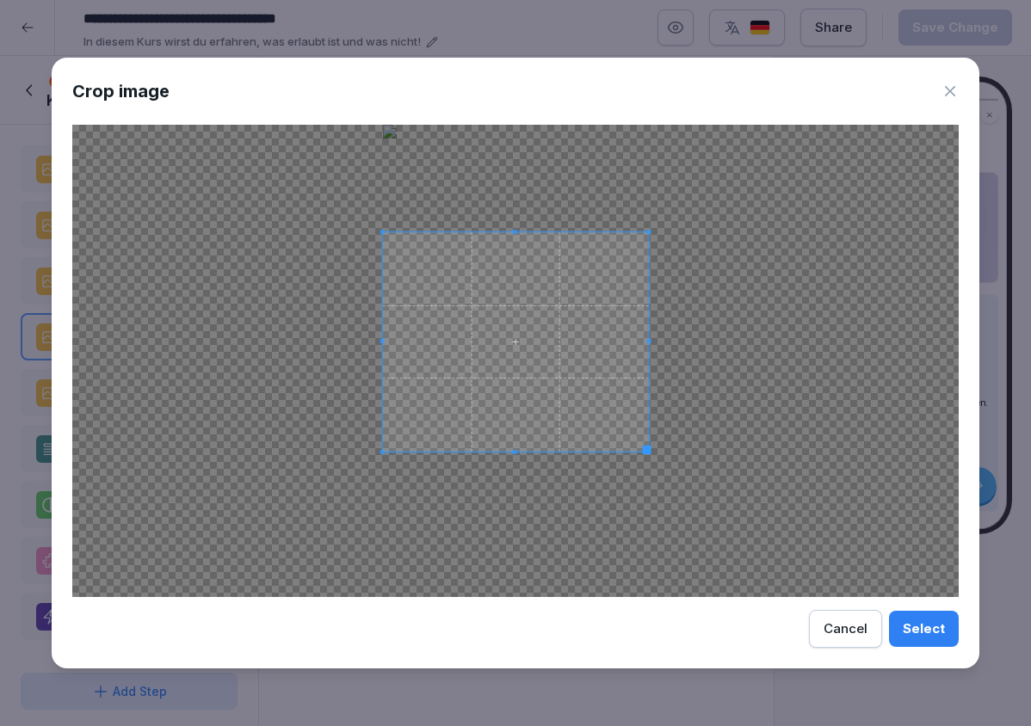
click at [565, 453] on span at bounding box center [516, 452] width 266 height 4
click at [525, 242] on span at bounding box center [516, 242] width 266 height 4
click at [519, 453] on span at bounding box center [516, 453] width 266 height 4
click at [924, 638] on div "Select" at bounding box center [923, 628] width 42 height 19
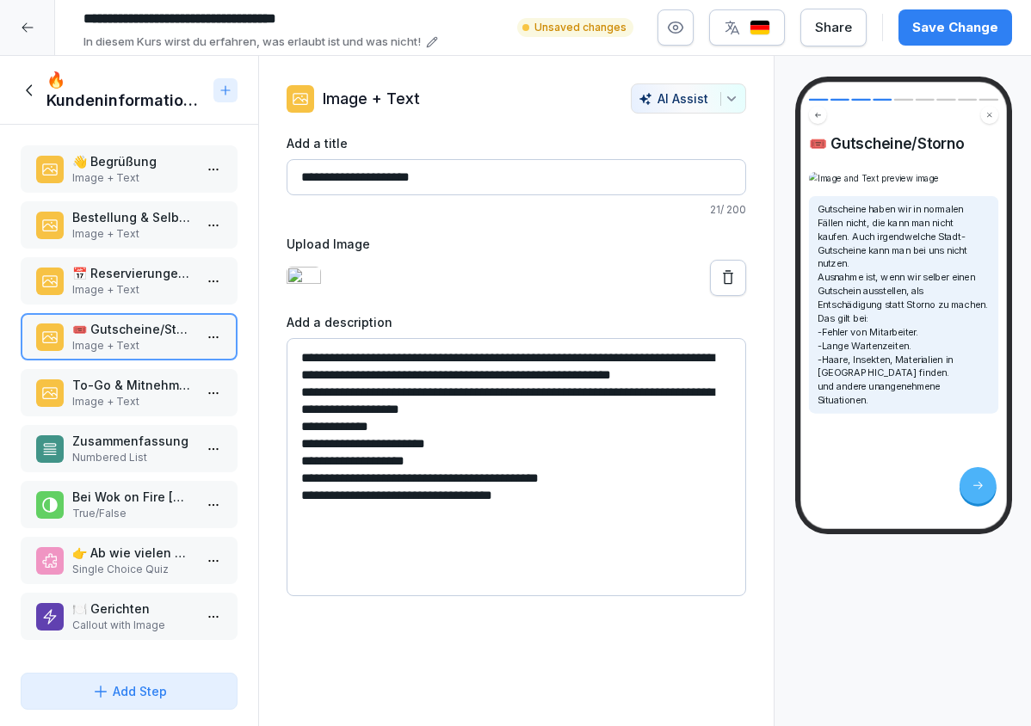
click at [935, 51] on div "**********" at bounding box center [516, 28] width 1032 height 56
click at [939, 32] on div "Save Change" at bounding box center [955, 27] width 86 height 19
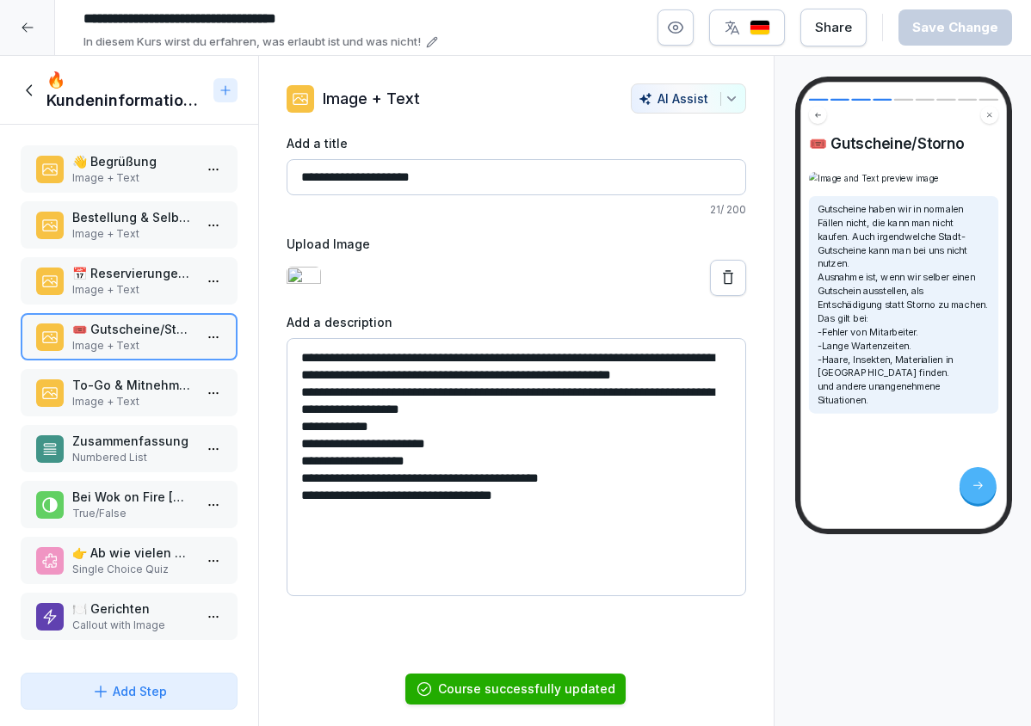
click at [141, 379] on p "To-Go & Mitnehmen/WOF [GEOGRAPHIC_DATA]" at bounding box center [132, 385] width 120 height 18
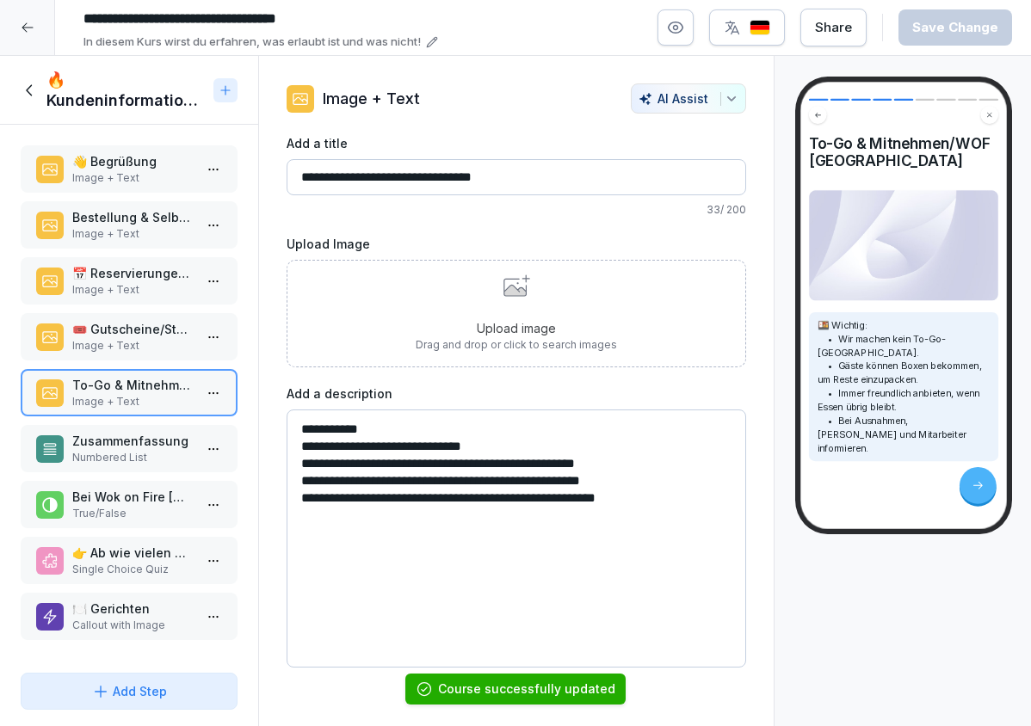
click at [155, 267] on p "📅 Reservierungen möglich" at bounding box center [132, 273] width 120 height 18
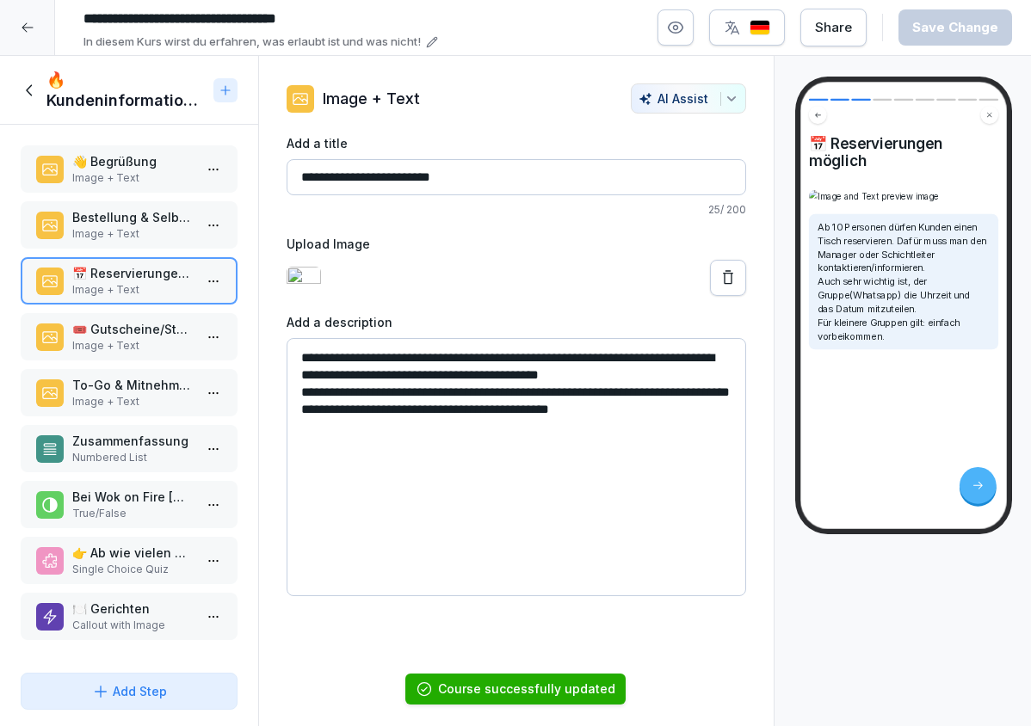
click at [150, 218] on p "Bestellung & Selbstbedienung" at bounding box center [132, 217] width 120 height 18
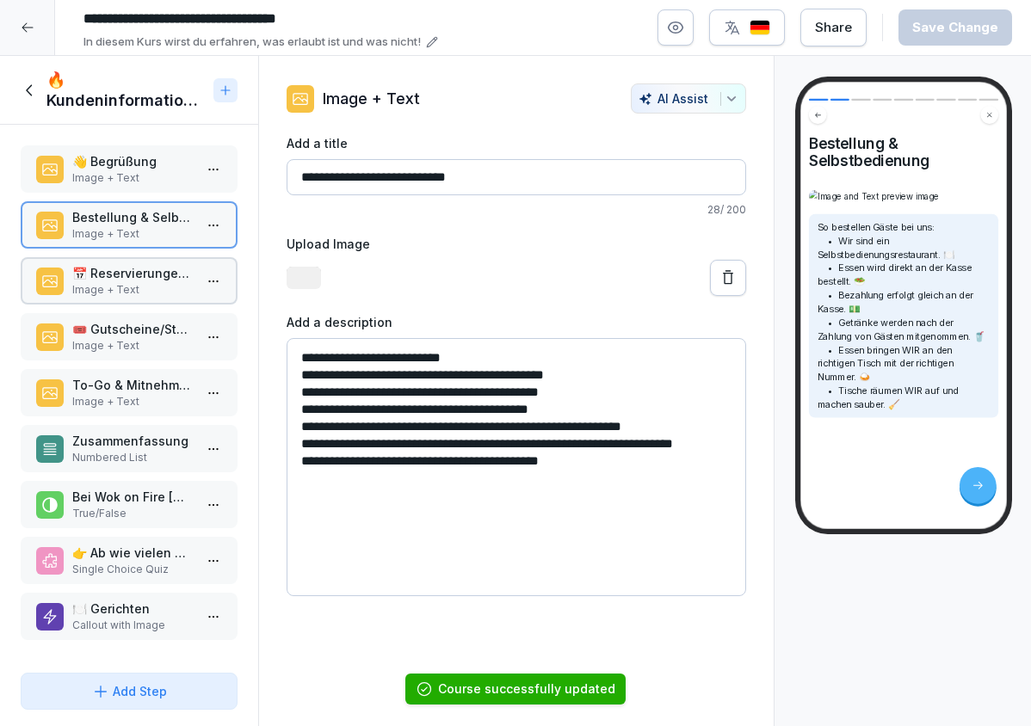
click at [150, 172] on p "Image + Text" at bounding box center [132, 177] width 120 height 15
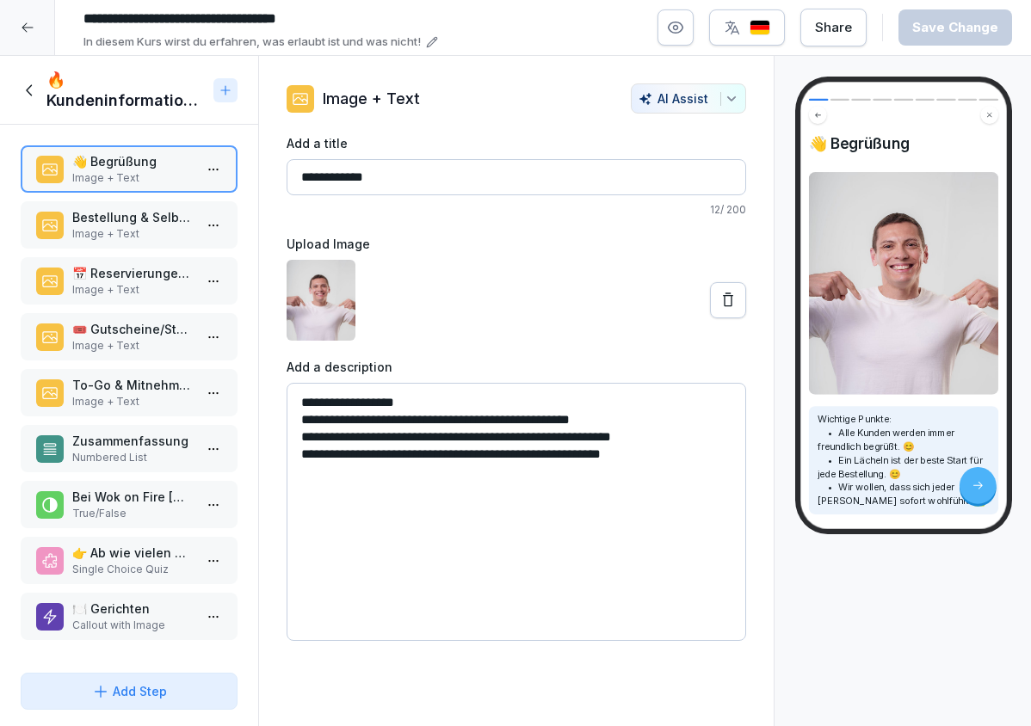
click at [139, 428] on div "Zusammenfassung Numbered List" at bounding box center [129, 448] width 217 height 47
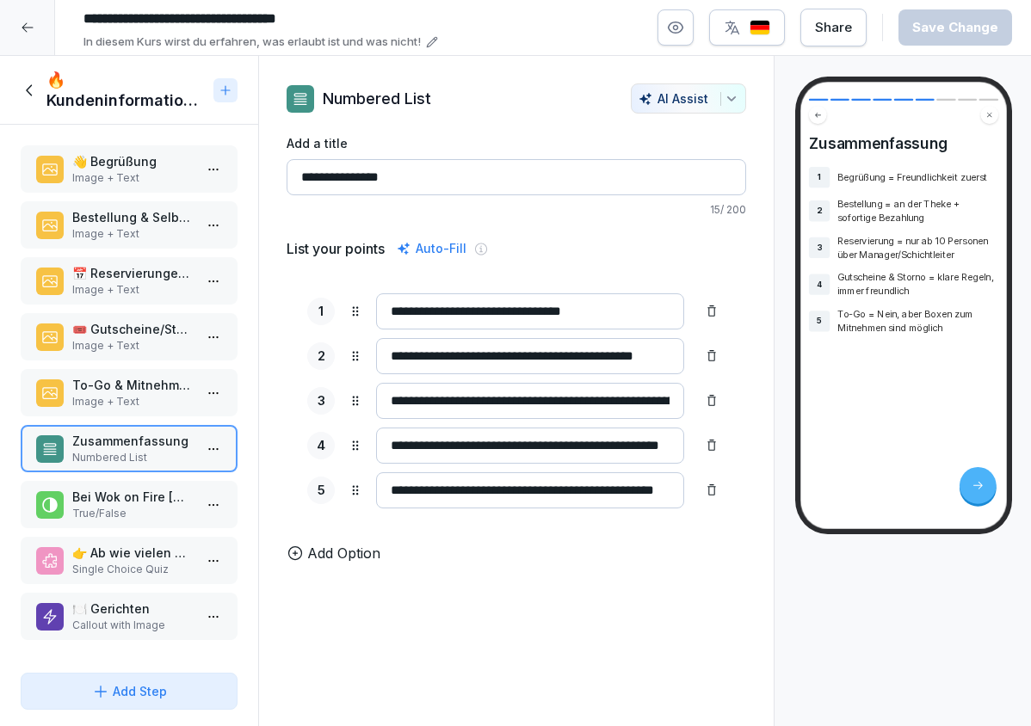
click at [139, 505] on p "Bei Wok on Fire [GEOGRAPHIC_DATA], darf man To-Go bestellen." at bounding box center [132, 497] width 120 height 18
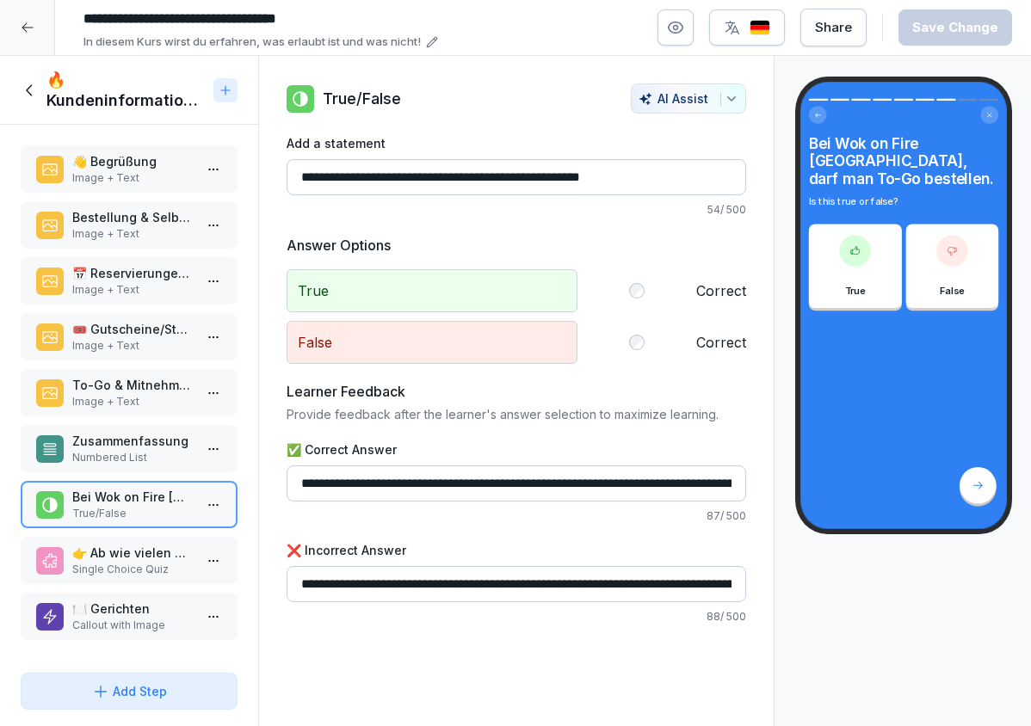
click at [129, 557] on p "👉 Ab wie vielen Personen dürfen Gäste bei uns reservieren?" at bounding box center [132, 553] width 120 height 18
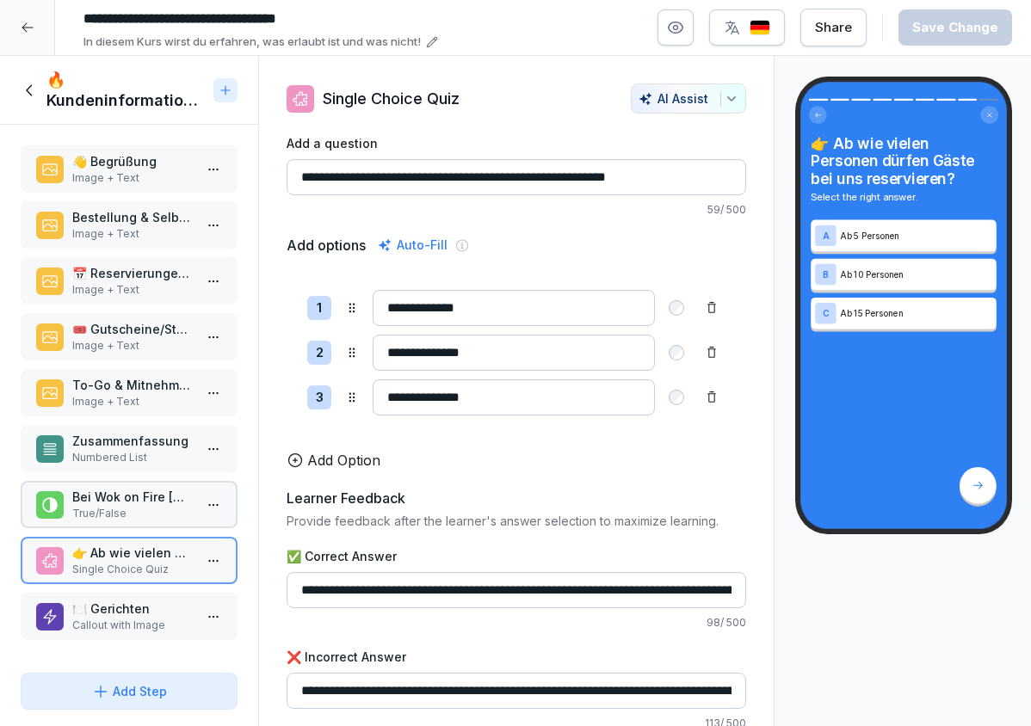
click at [129, 613] on p "🍽️ Gerichten" at bounding box center [132, 609] width 120 height 18
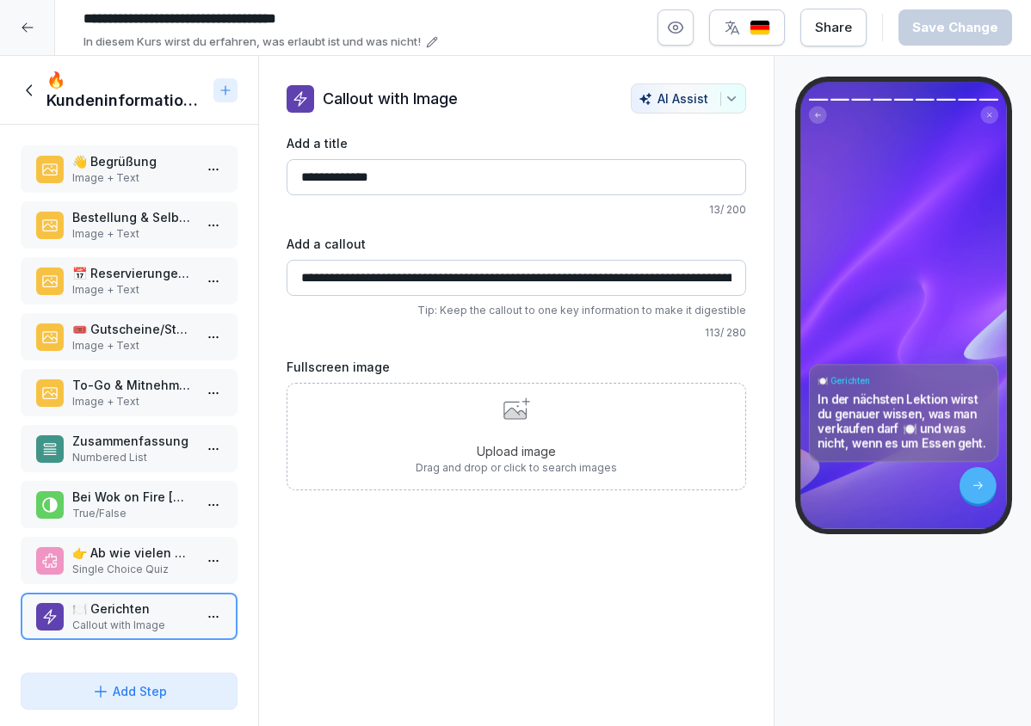
click at [593, 447] on p "Upload image" at bounding box center [516, 451] width 201 height 18
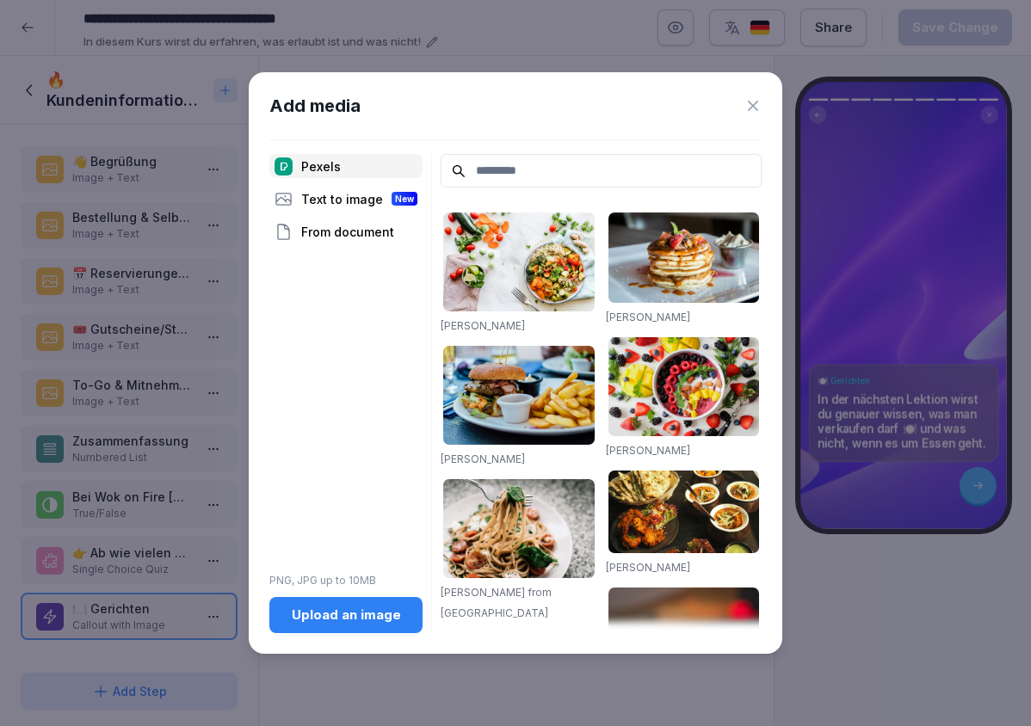
click at [759, 102] on icon at bounding box center [752, 105] width 17 height 17
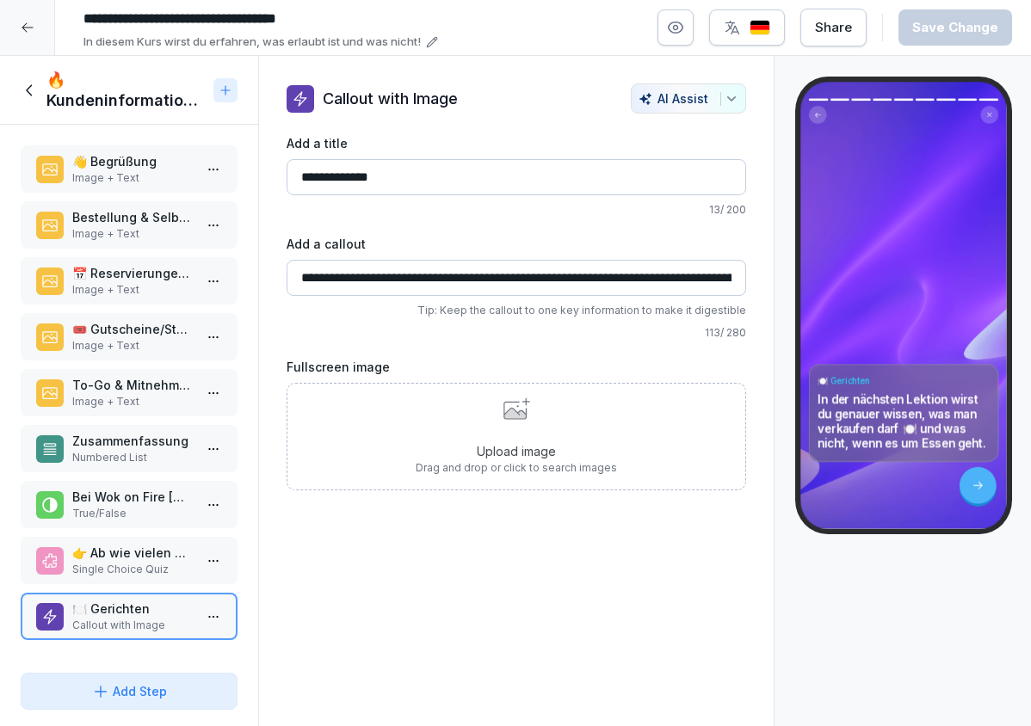
click at [449, 422] on div "Upload image Drag and drop or click to search images" at bounding box center [516, 436] width 201 height 78
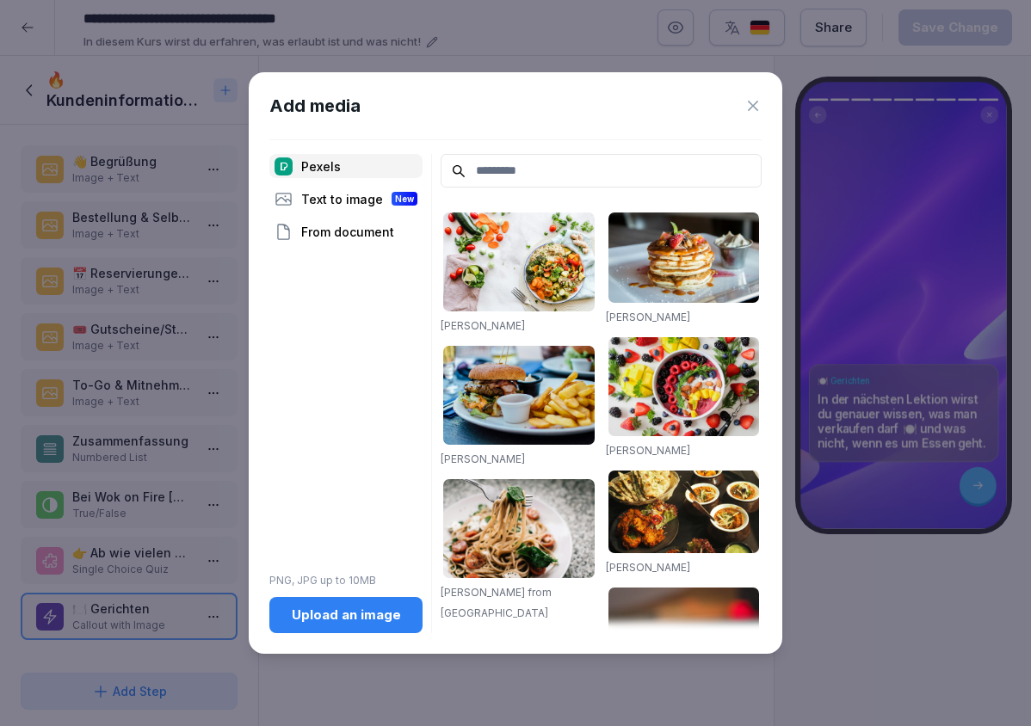
click at [750, 108] on icon at bounding box center [752, 105] width 17 height 17
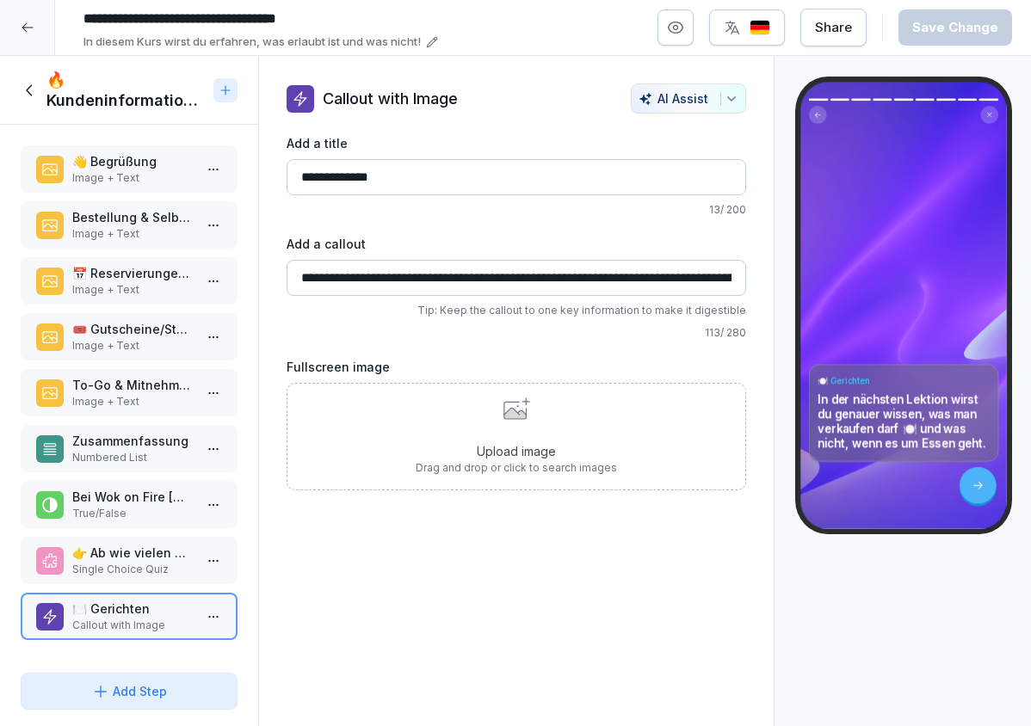
click at [637, 402] on div "Upload image Drag and drop or click to search images" at bounding box center [515, 437] width 459 height 108
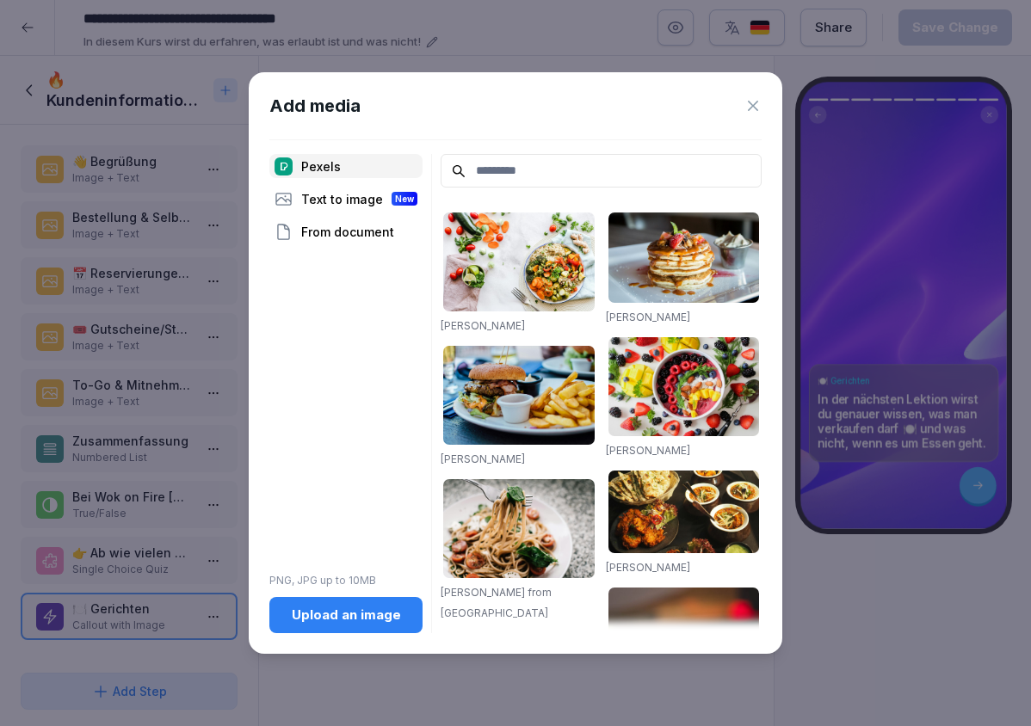
click at [746, 114] on icon at bounding box center [752, 105] width 17 height 17
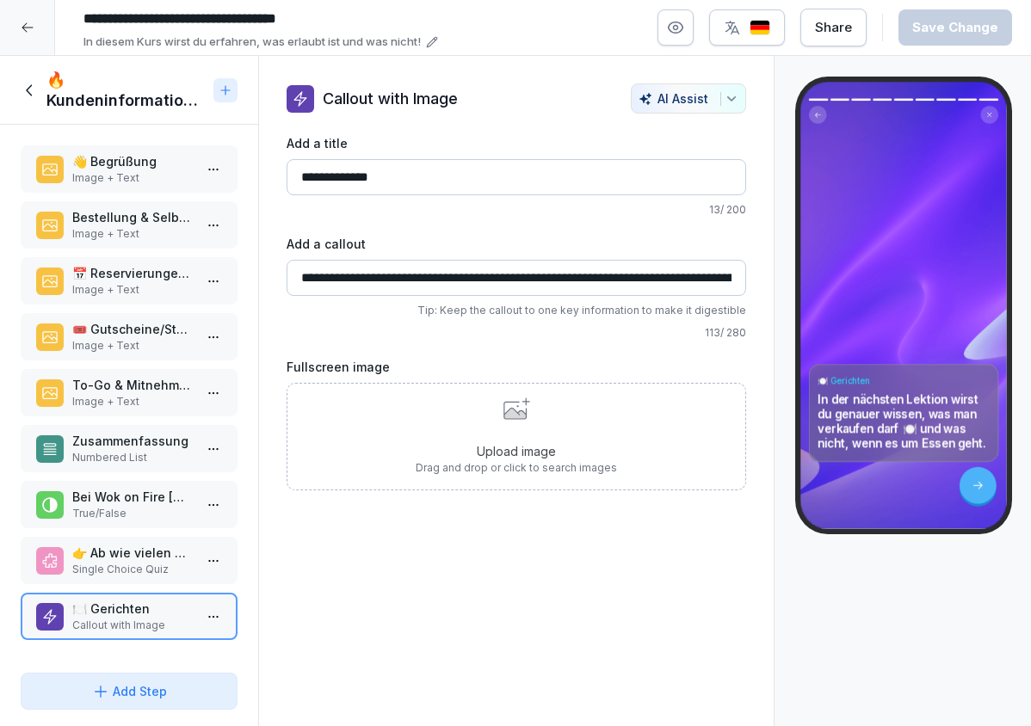
click at [599, 459] on p "Upload image" at bounding box center [516, 451] width 201 height 18
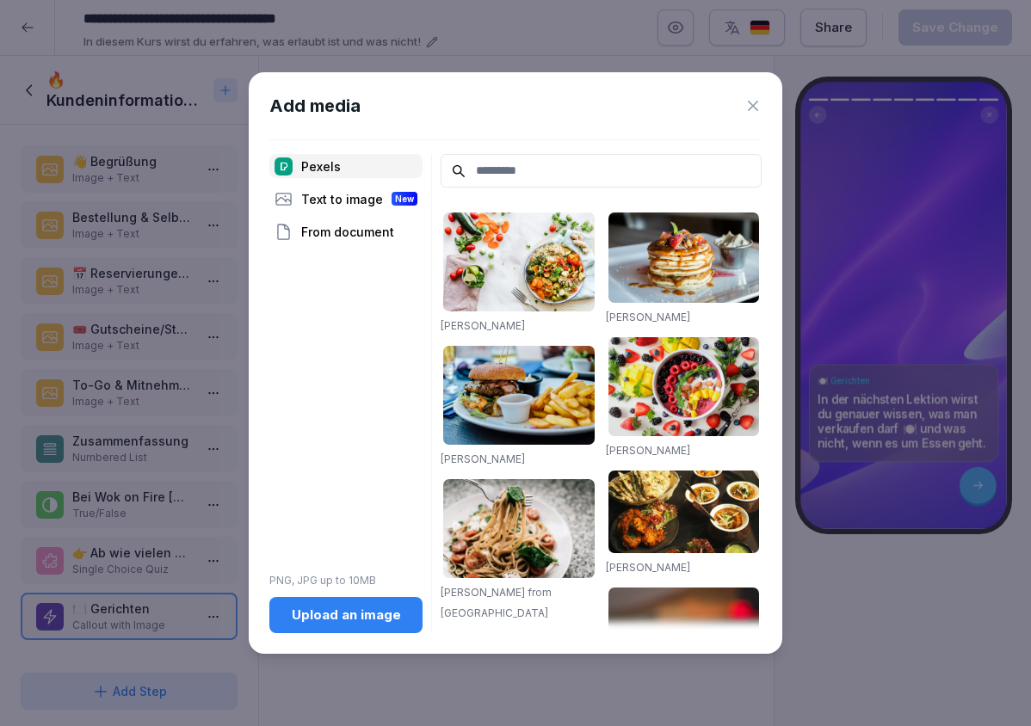
click at [374, 225] on div "From document" at bounding box center [345, 231] width 153 height 24
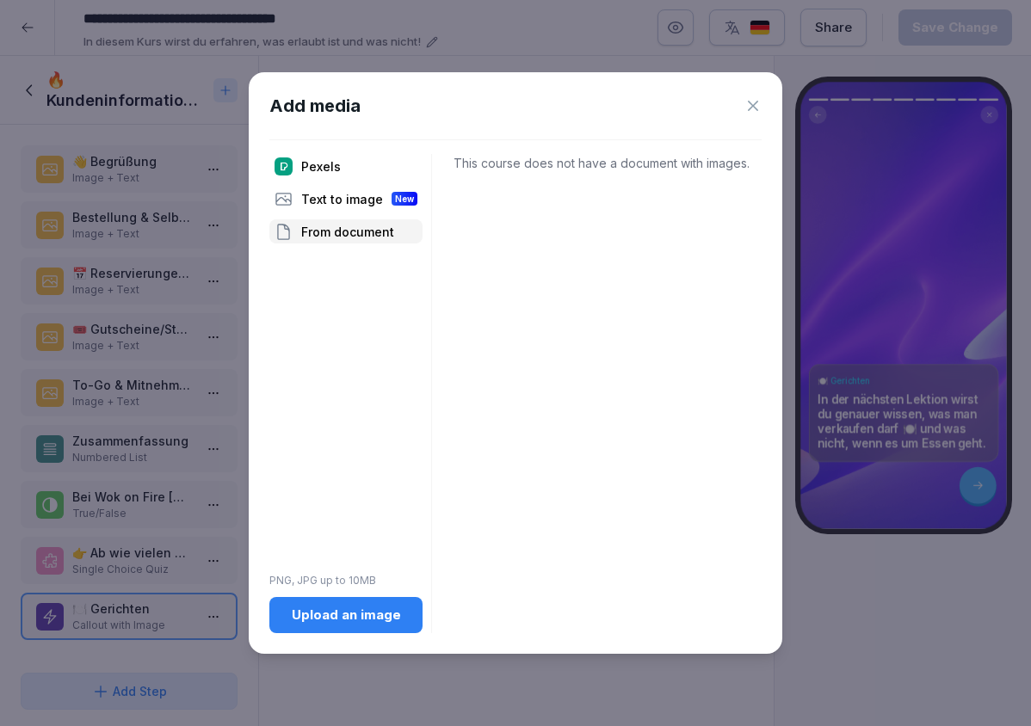
click at [383, 601] on button "Upload an image" at bounding box center [345, 615] width 153 height 36
click at [758, 107] on icon at bounding box center [752, 105] width 17 height 17
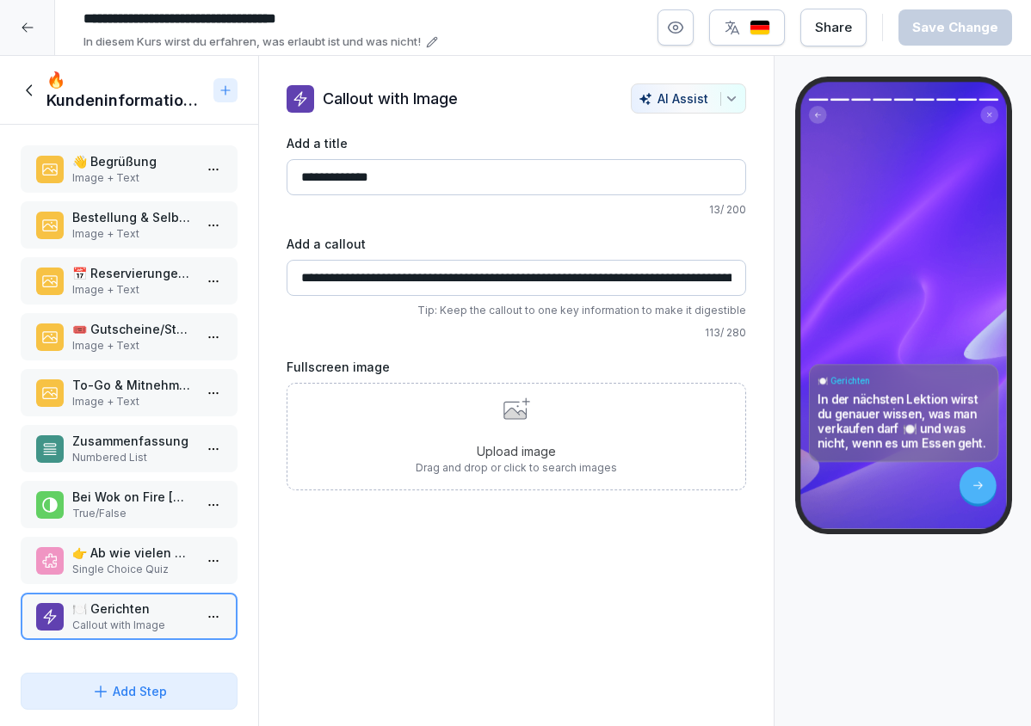
click at [126, 182] on p "Image + Text" at bounding box center [132, 177] width 120 height 15
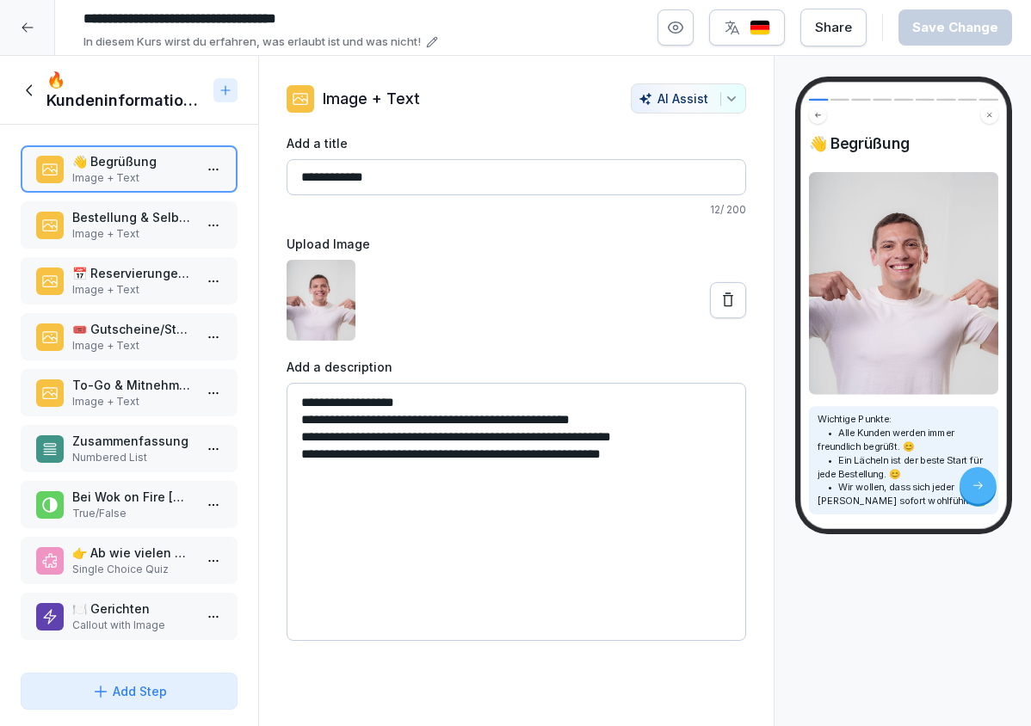
click at [37, 95] on icon at bounding box center [30, 90] width 19 height 19
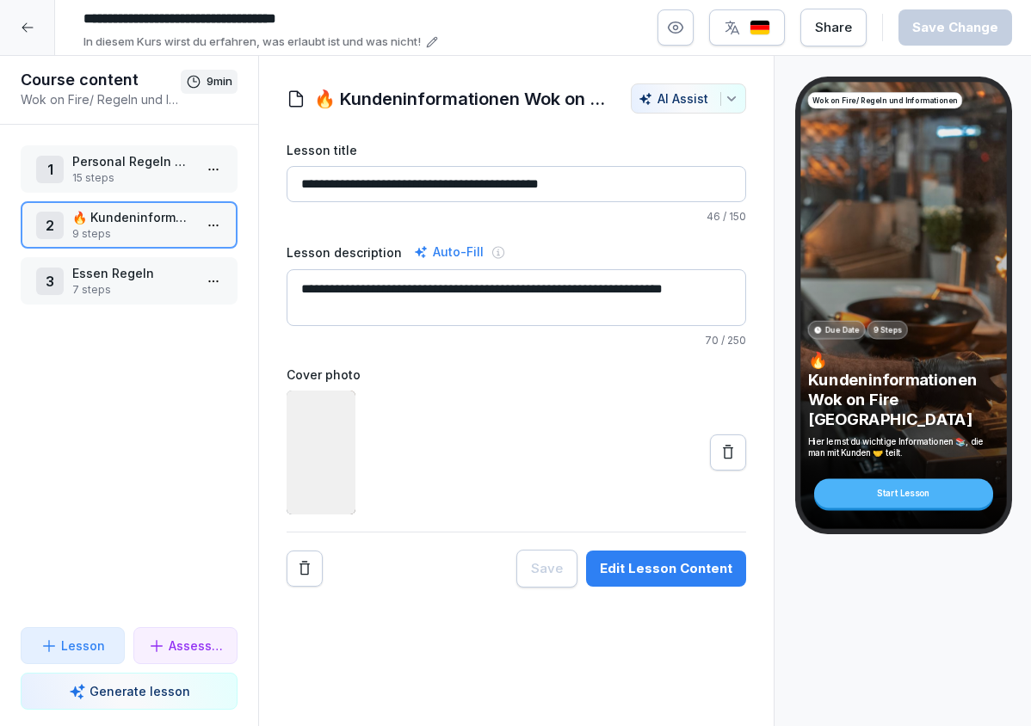
click at [168, 188] on div "1 Personal Regeln WOK 15 steps" at bounding box center [129, 168] width 217 height 47
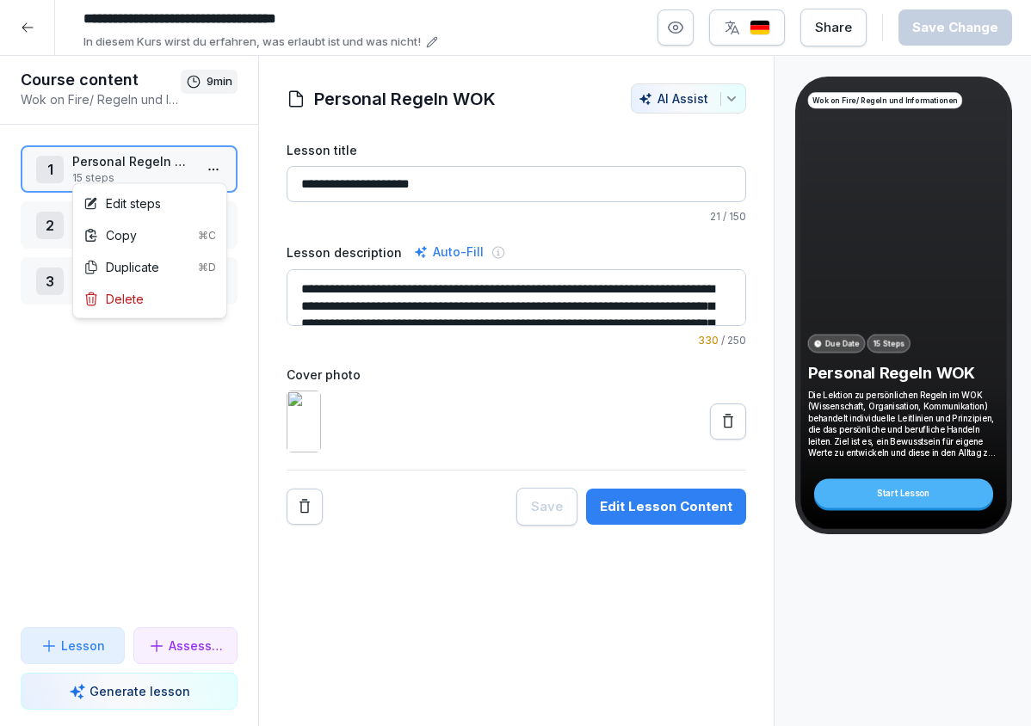
click at [206, 178] on html "**********" at bounding box center [515, 363] width 1031 height 726
click at [194, 188] on div "Edit steps" at bounding box center [150, 204] width 146 height 32
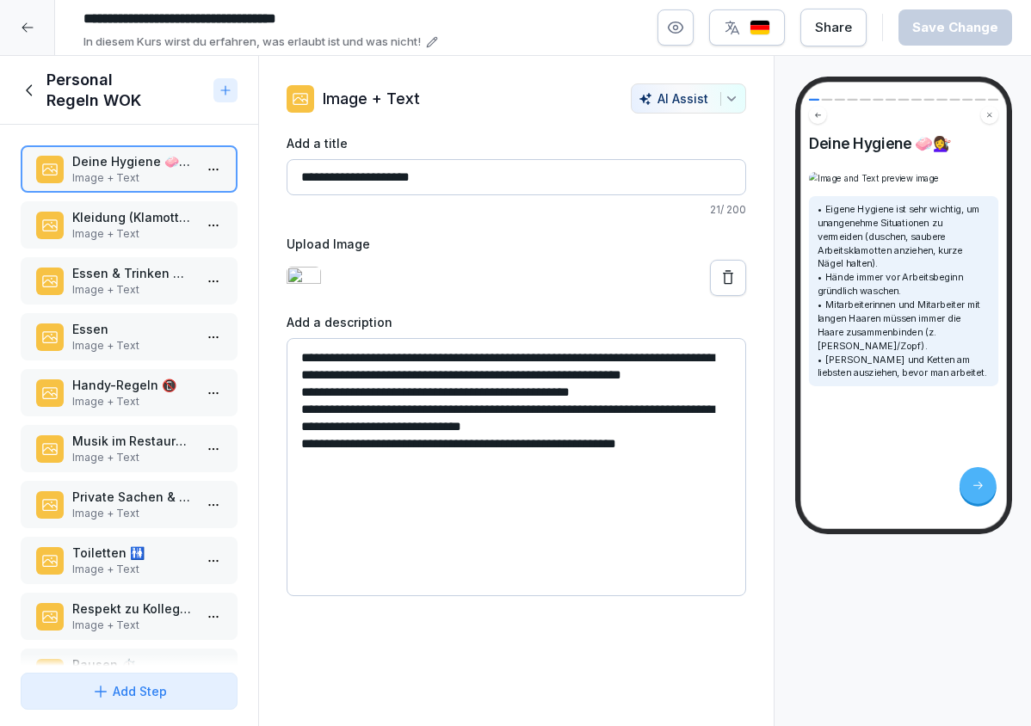
click at [145, 328] on p "Essen" at bounding box center [132, 329] width 120 height 18
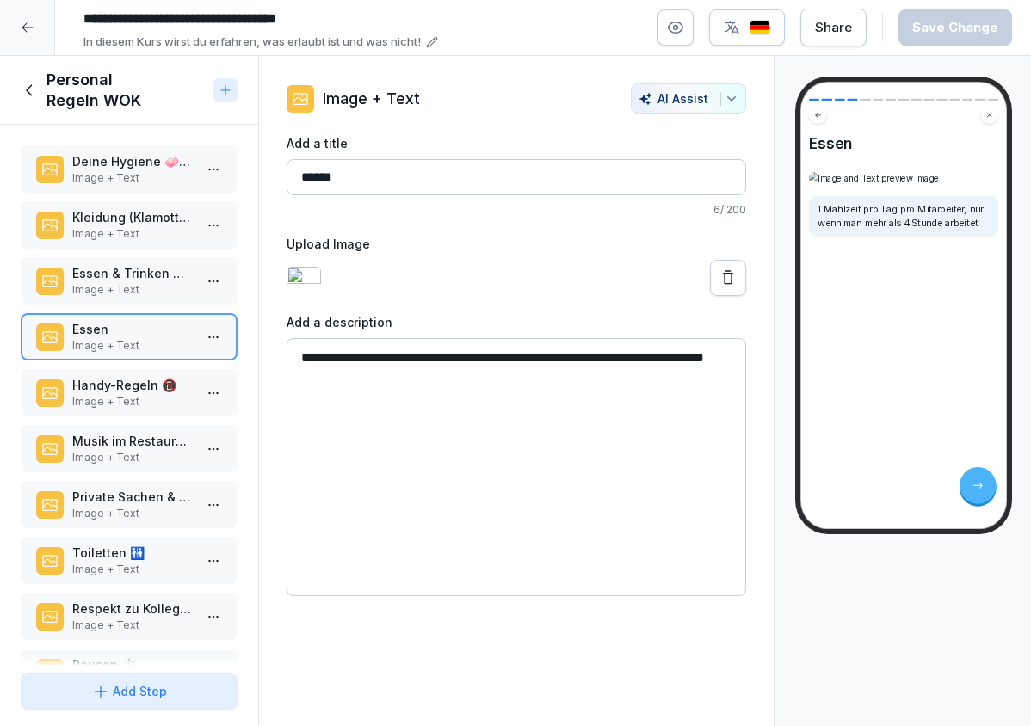
click at [151, 422] on div "Deine Hygiene 🧼💇‍♀️ Image + Text Kleidung (Klamotten) 👕👖 Image + Text Essen & T…" at bounding box center [129, 395] width 258 height 541
click at [151, 398] on p "Image + Text" at bounding box center [132, 401] width 120 height 15
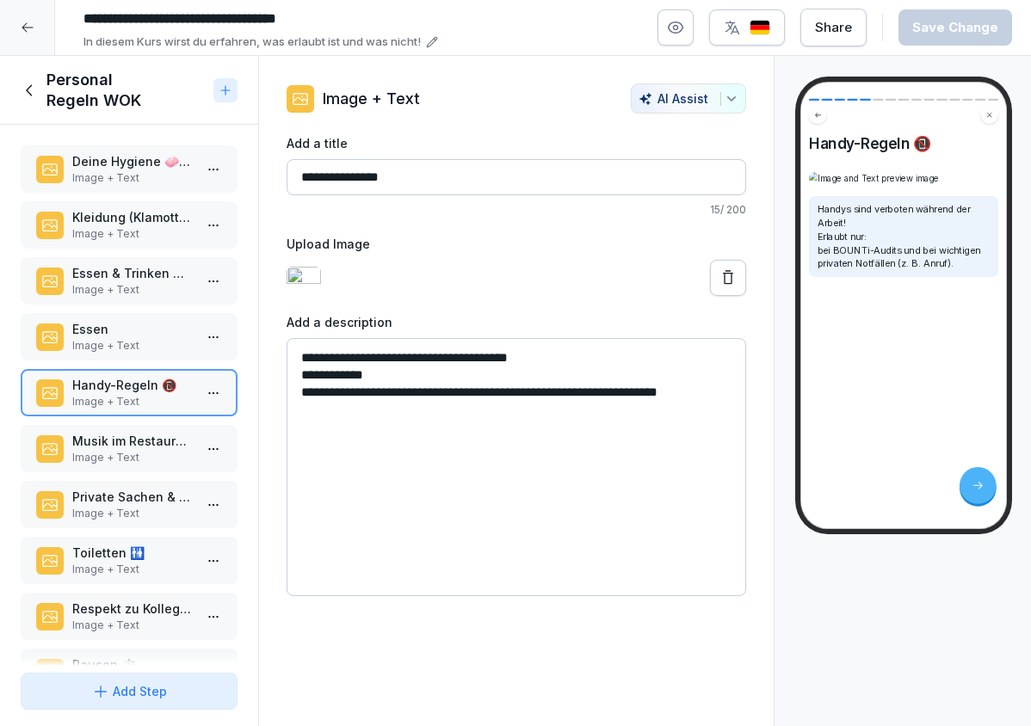
click at [134, 434] on p "Musik im Restaurant 🎶" at bounding box center [132, 441] width 120 height 18
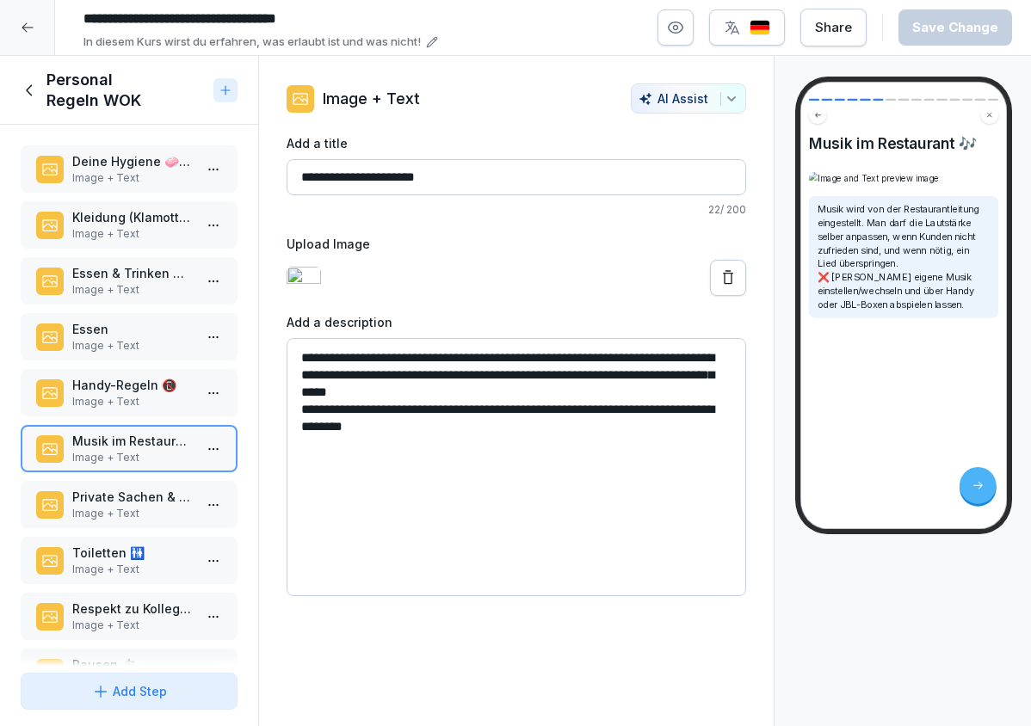
click at [149, 492] on p "Private Sachen & Spinde 🎒🔑" at bounding box center [132, 497] width 120 height 18
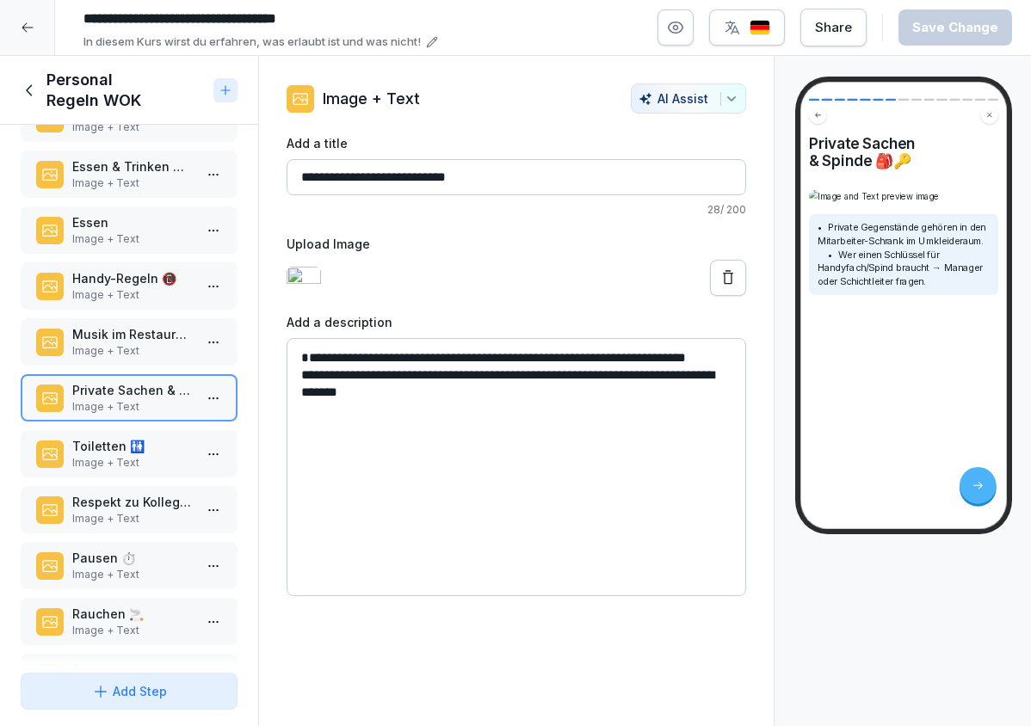
scroll to position [118, 0]
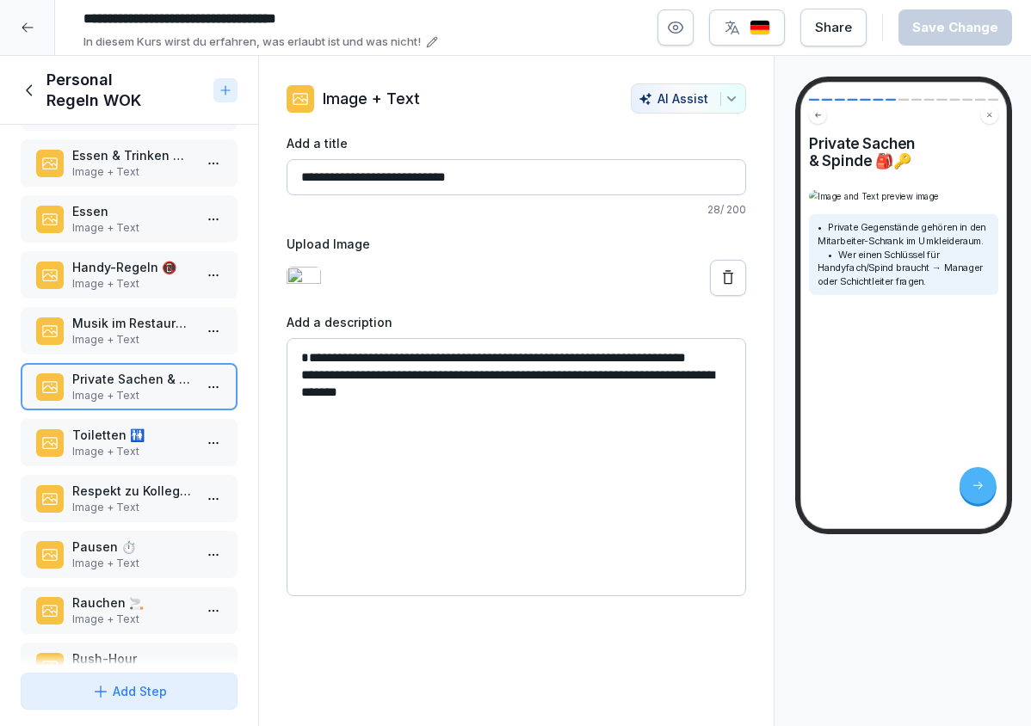
click at [173, 434] on p "Toiletten 🚻" at bounding box center [132, 435] width 120 height 18
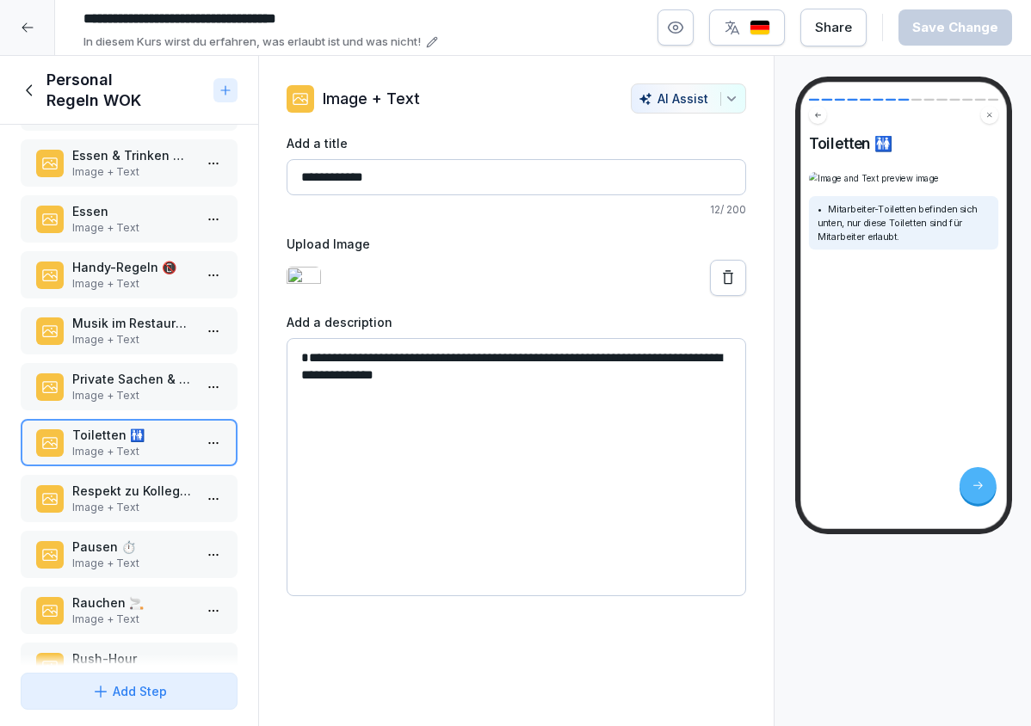
click at [173, 486] on p "Respekt zu Kollegen/[PERSON_NAME] 🤝" at bounding box center [132, 491] width 120 height 18
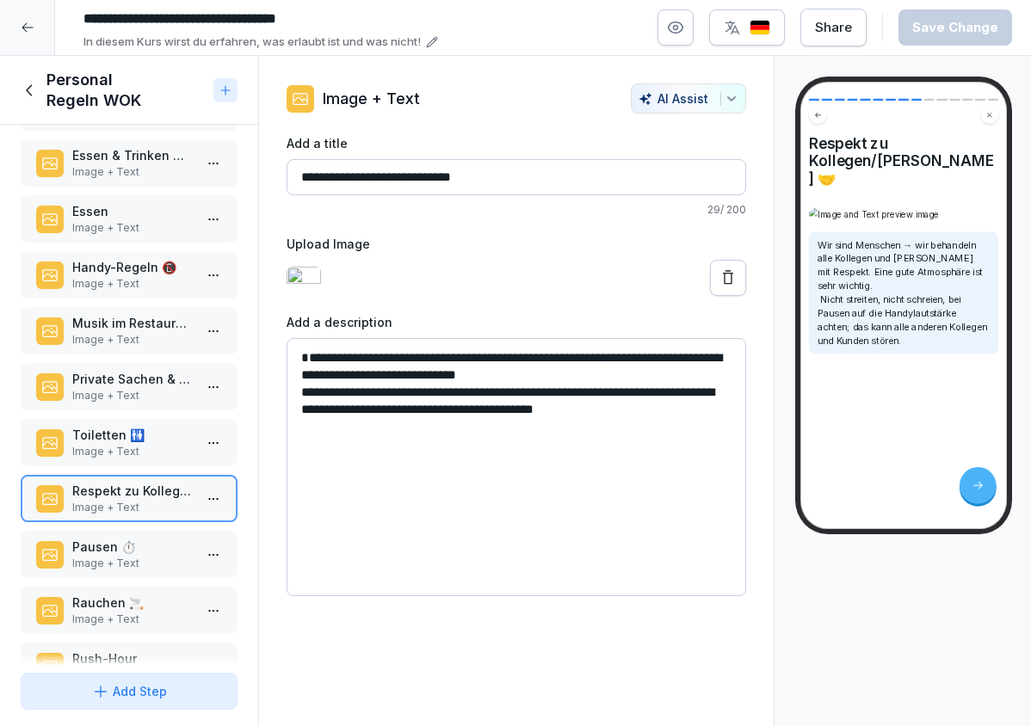
click at [120, 536] on div "Pausen ⏱️ Image + Text" at bounding box center [129, 554] width 217 height 47
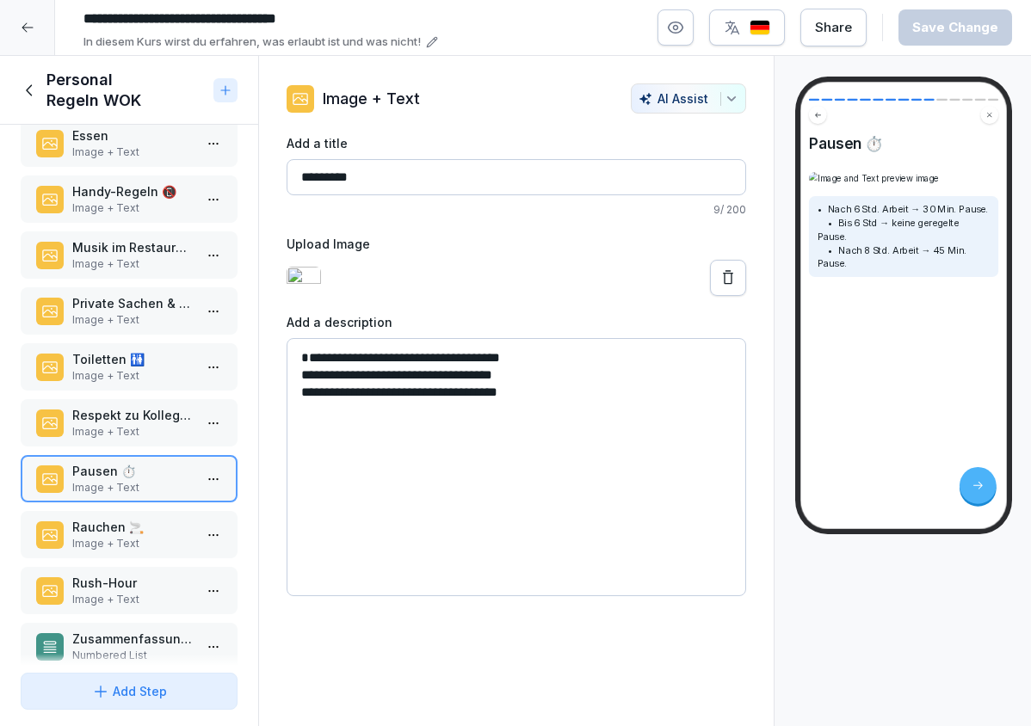
scroll to position [218, 0]
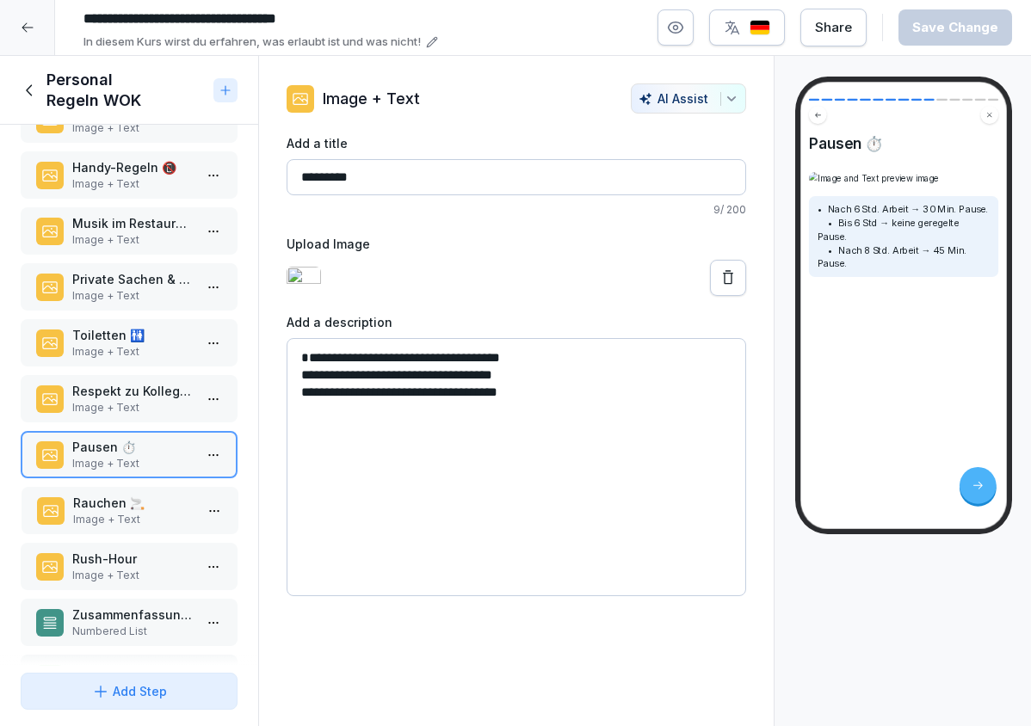
click at [96, 524] on p "Image + Text" at bounding box center [133, 519] width 120 height 15
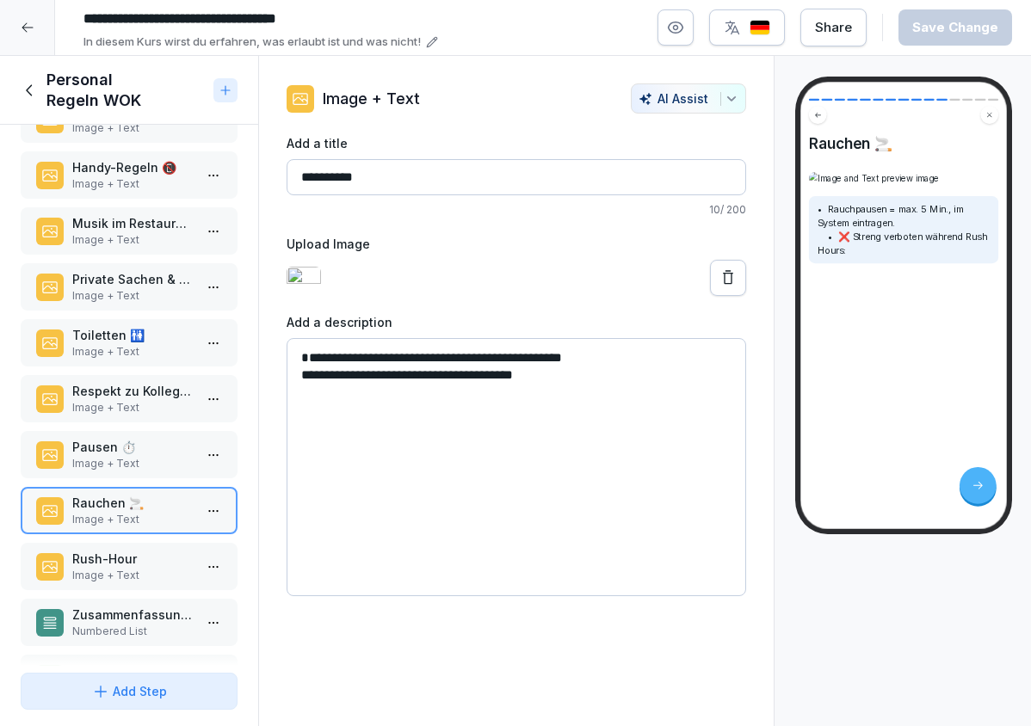
click at [105, 553] on p "Rush-Hour" at bounding box center [132, 559] width 120 height 18
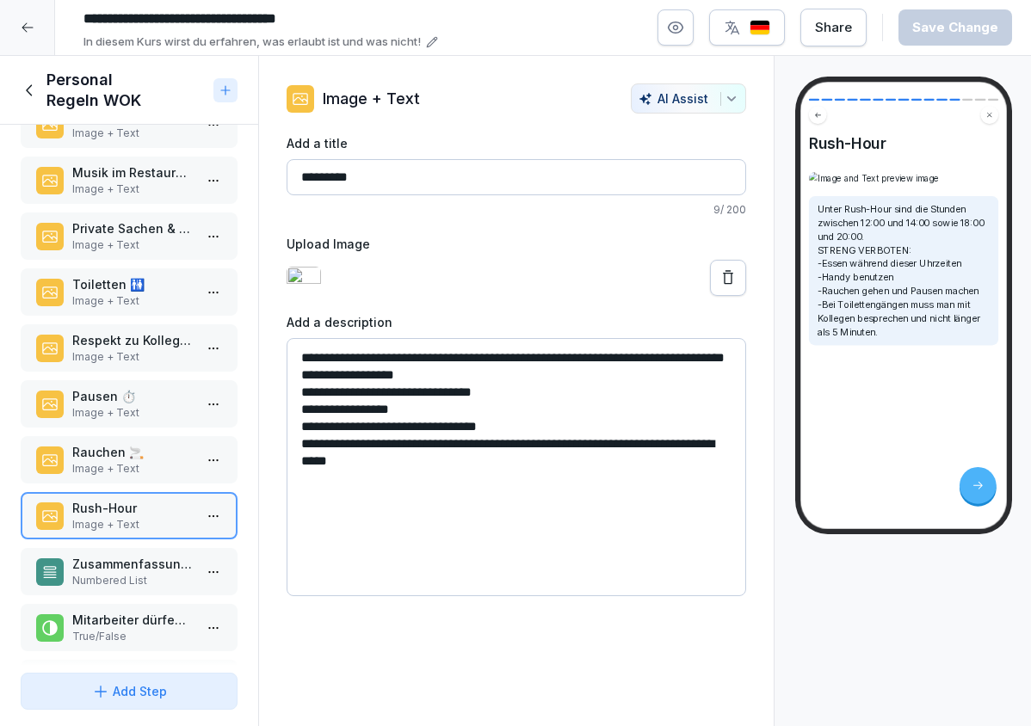
scroll to position [271, 0]
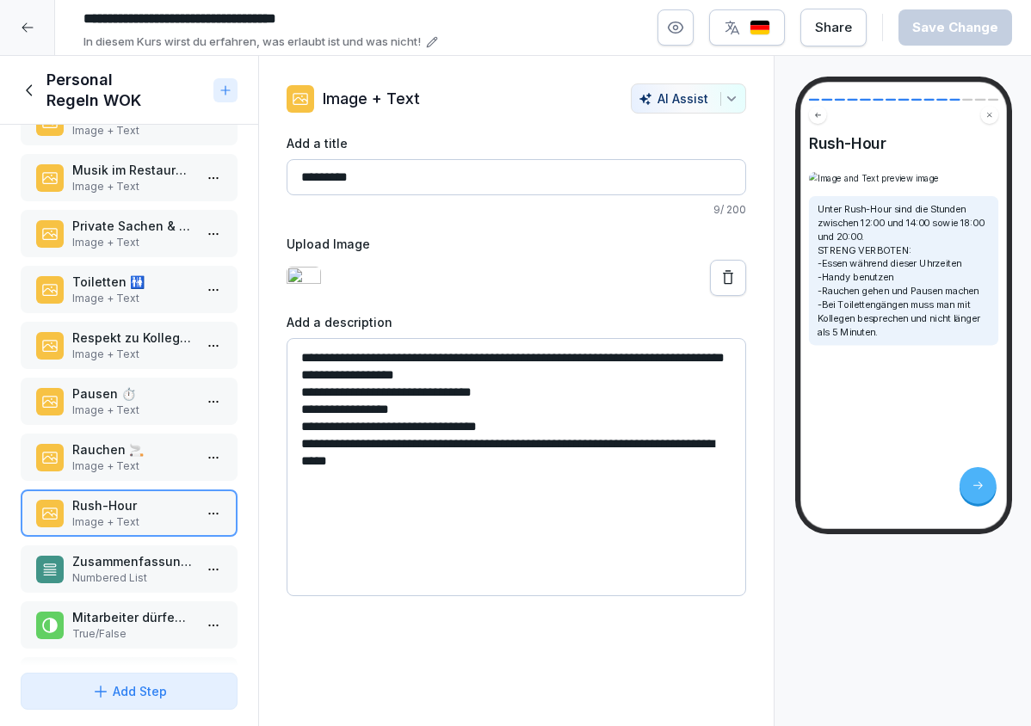
click at [98, 572] on p "Numbered List" at bounding box center [132, 577] width 120 height 15
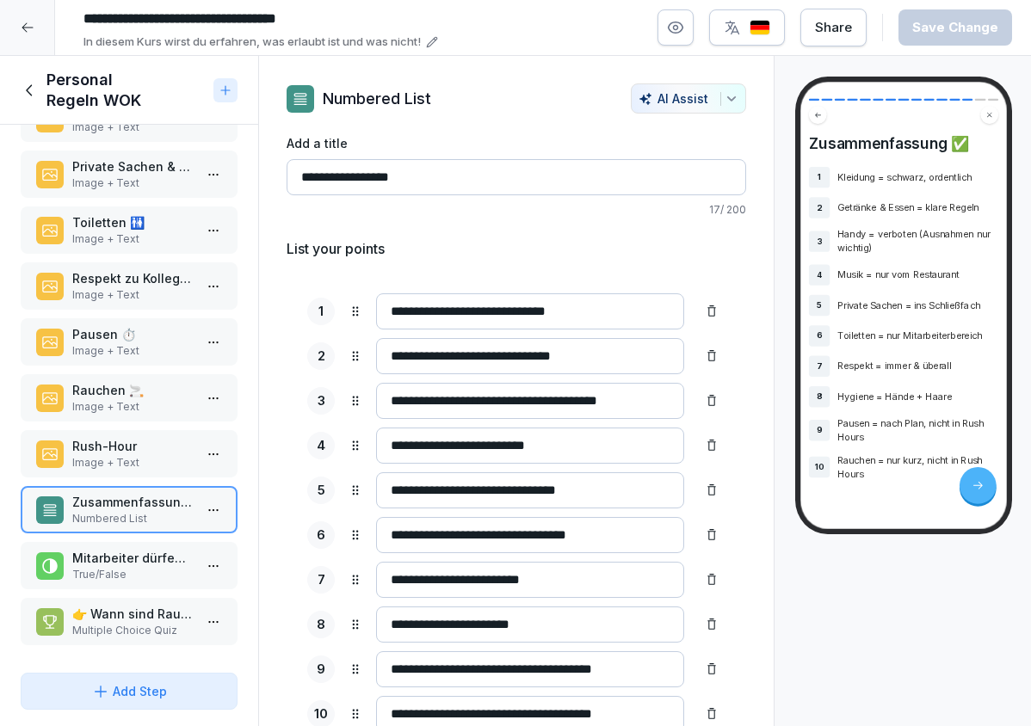
scroll to position [330, 0]
click at [133, 450] on p "Rush-Hour" at bounding box center [132, 446] width 120 height 18
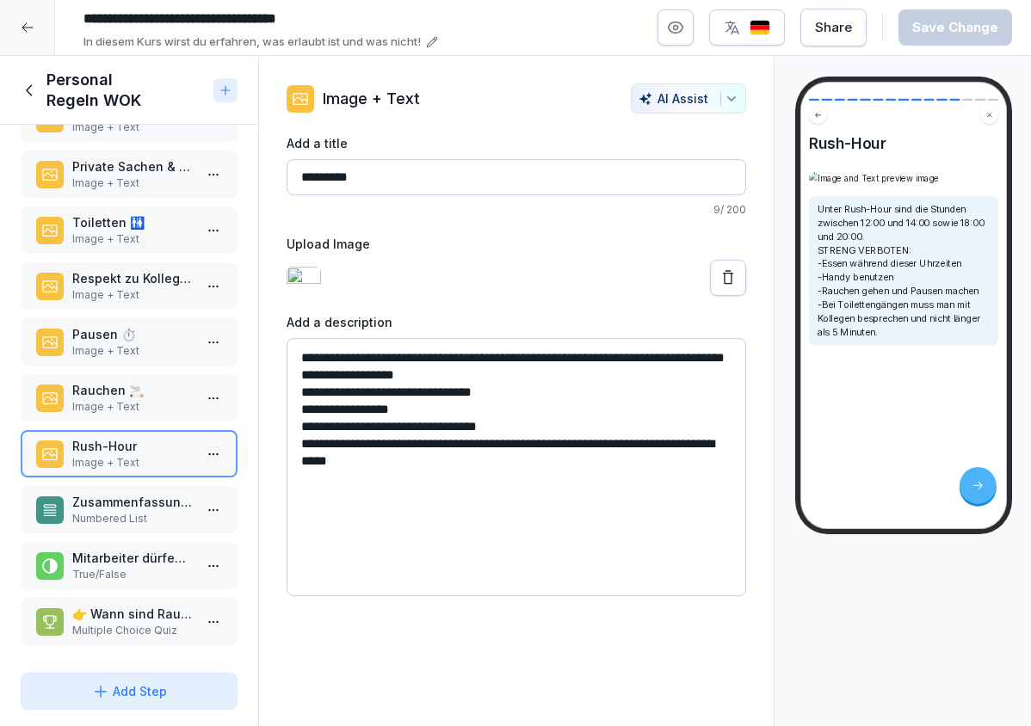
click at [49, 102] on h1 "Personal Regeln WOK" at bounding box center [126, 90] width 160 height 41
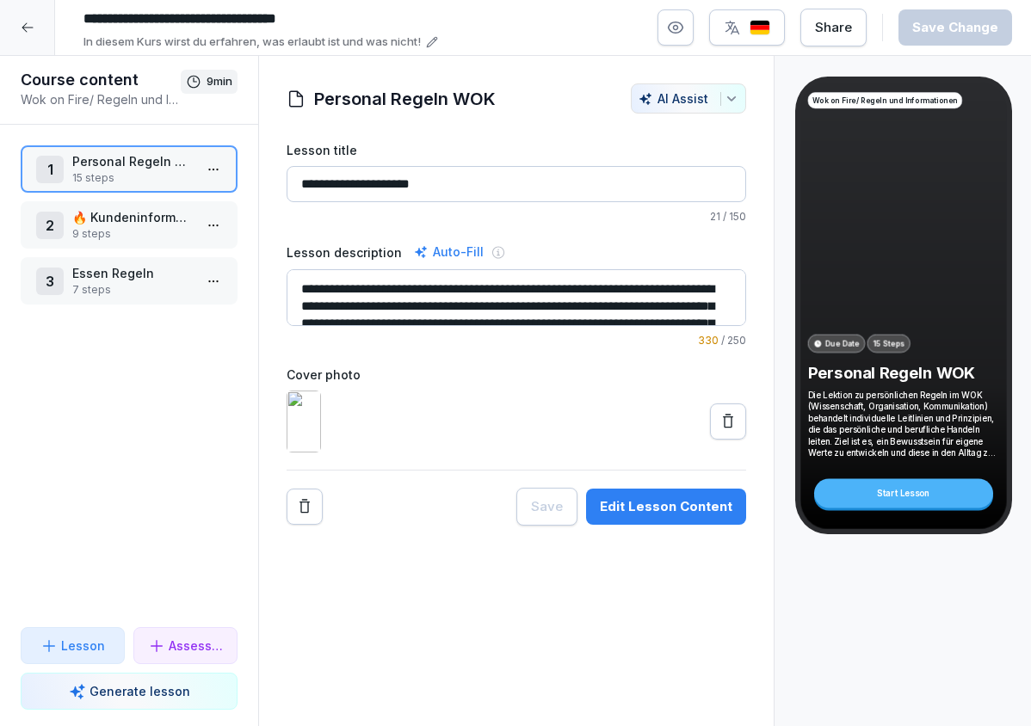
click at [210, 230] on html "**********" at bounding box center [515, 363] width 1031 height 726
click at [185, 246] on div "Edit steps" at bounding box center [150, 259] width 146 height 32
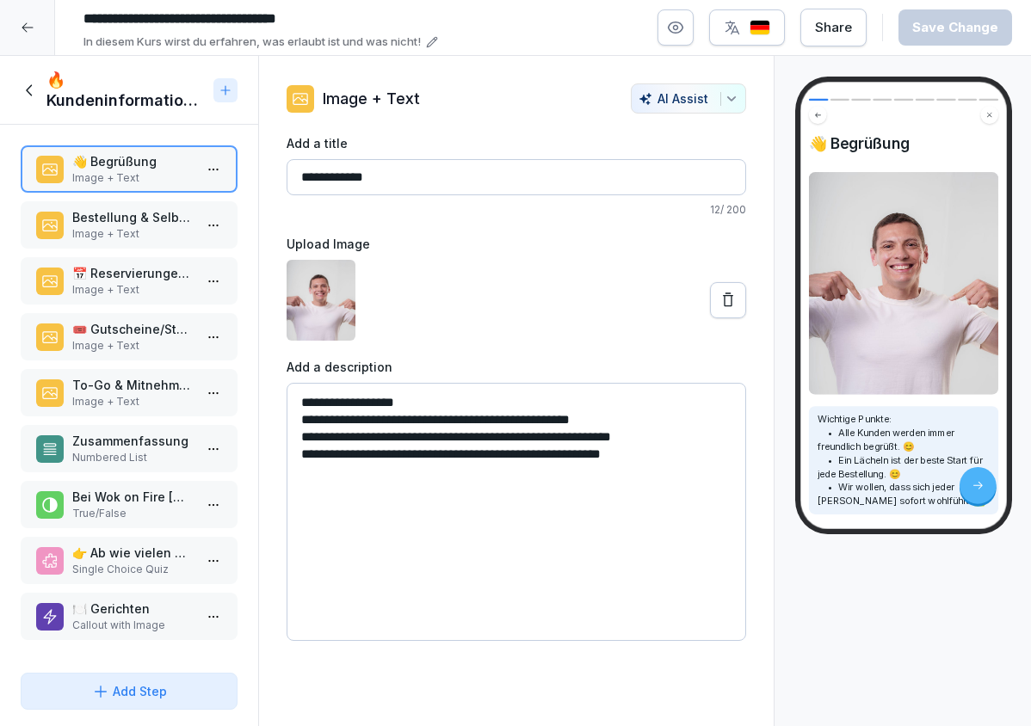
click at [171, 193] on div "👋 Begrüßung Image + Text Bestellung & Selbstbedienung Image + Text 📅 Reservieru…" at bounding box center [129, 395] width 258 height 541
click at [176, 234] on p "Image + Text" at bounding box center [132, 233] width 120 height 15
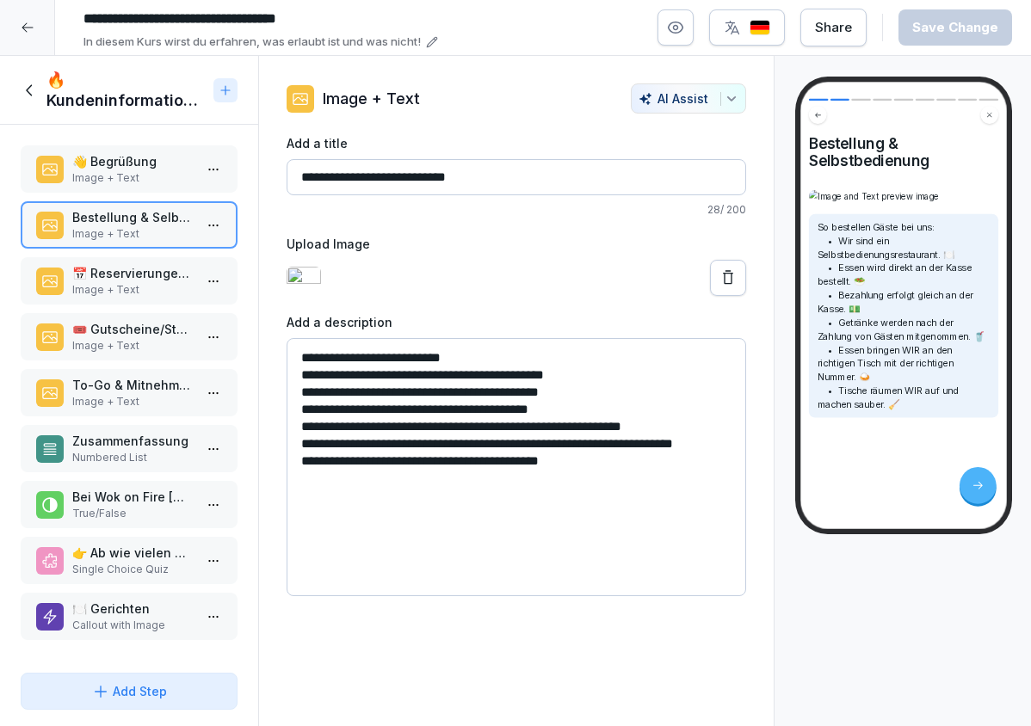
click at [155, 277] on p "📅 Reservierungen möglich" at bounding box center [132, 273] width 120 height 18
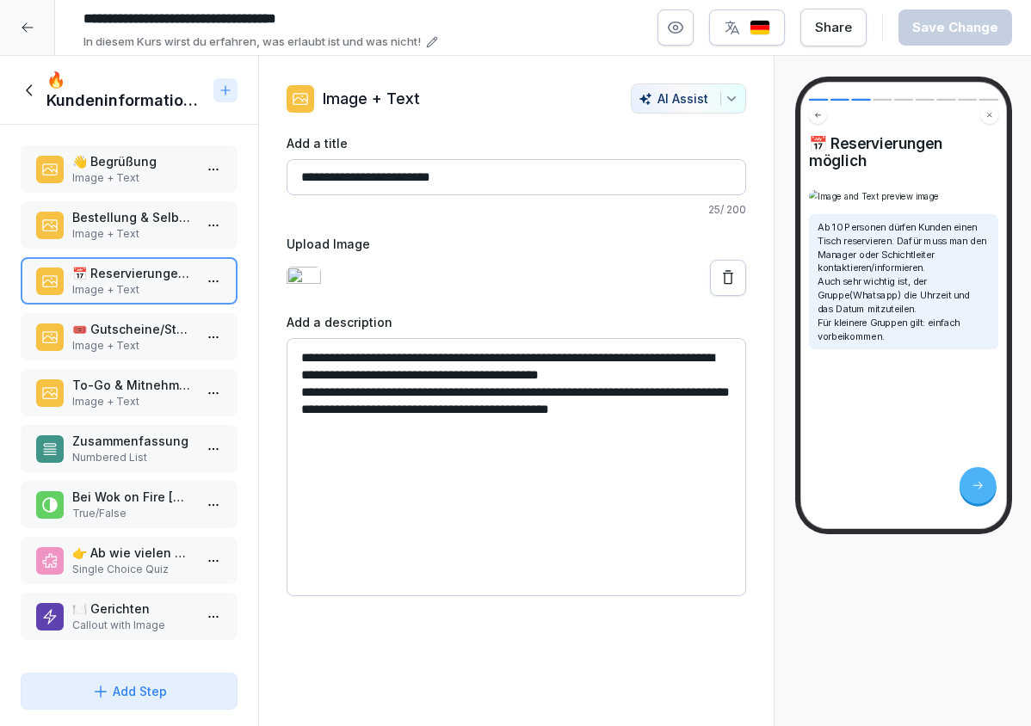
click at [132, 350] on p "Image + Text" at bounding box center [132, 345] width 120 height 15
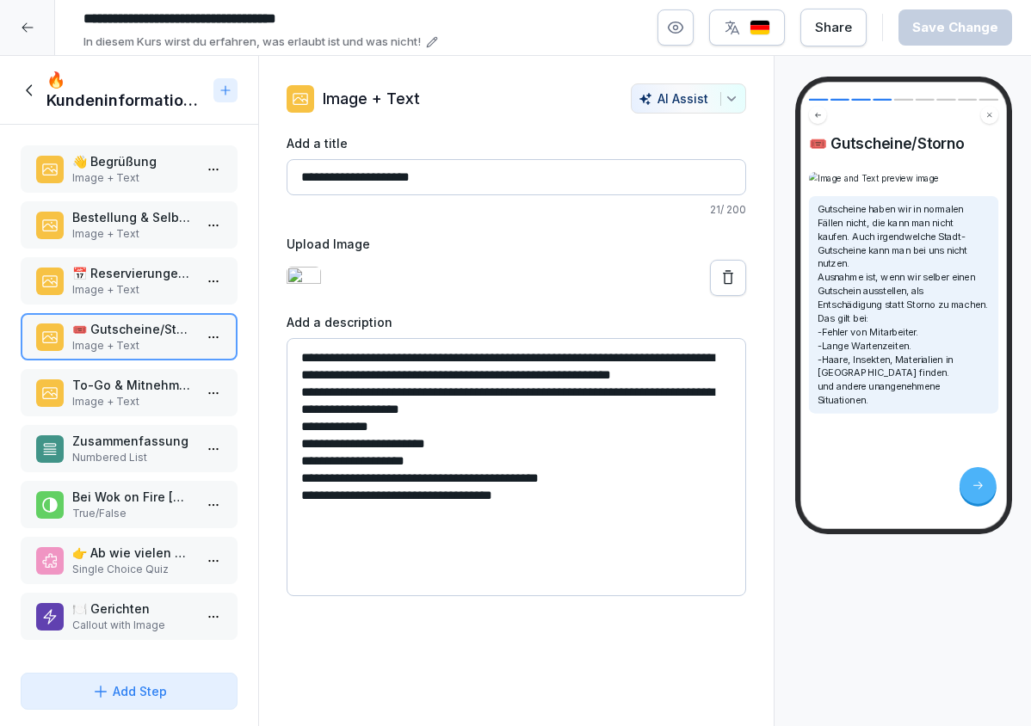
click at [122, 380] on p "To-Go & Mitnehmen/WOF [GEOGRAPHIC_DATA]" at bounding box center [132, 385] width 120 height 18
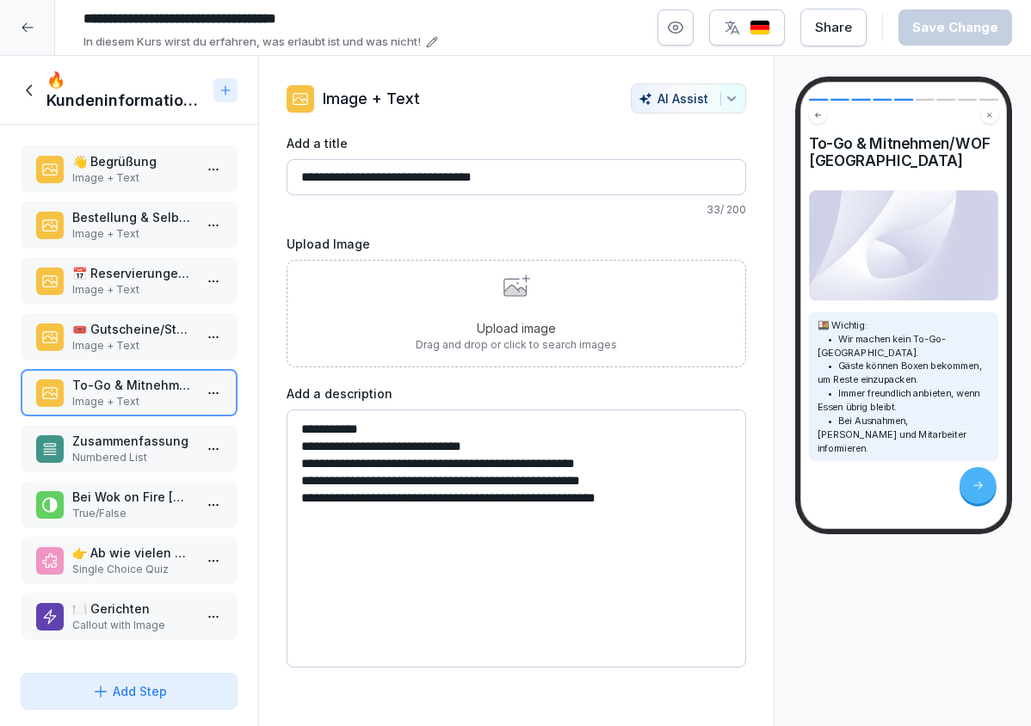
click at [136, 435] on p "Zusammenfassung" at bounding box center [132, 441] width 120 height 18
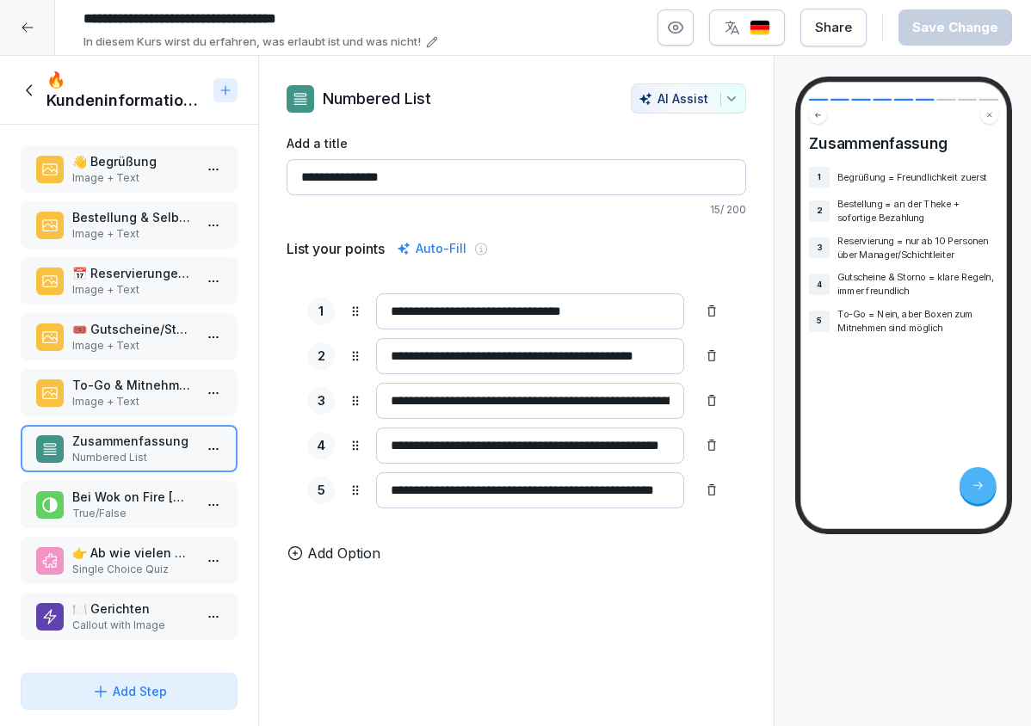
click at [120, 370] on div "To-Go & Mitnehmen/WOF Ludwigsburg Image + Text" at bounding box center [129, 392] width 217 height 47
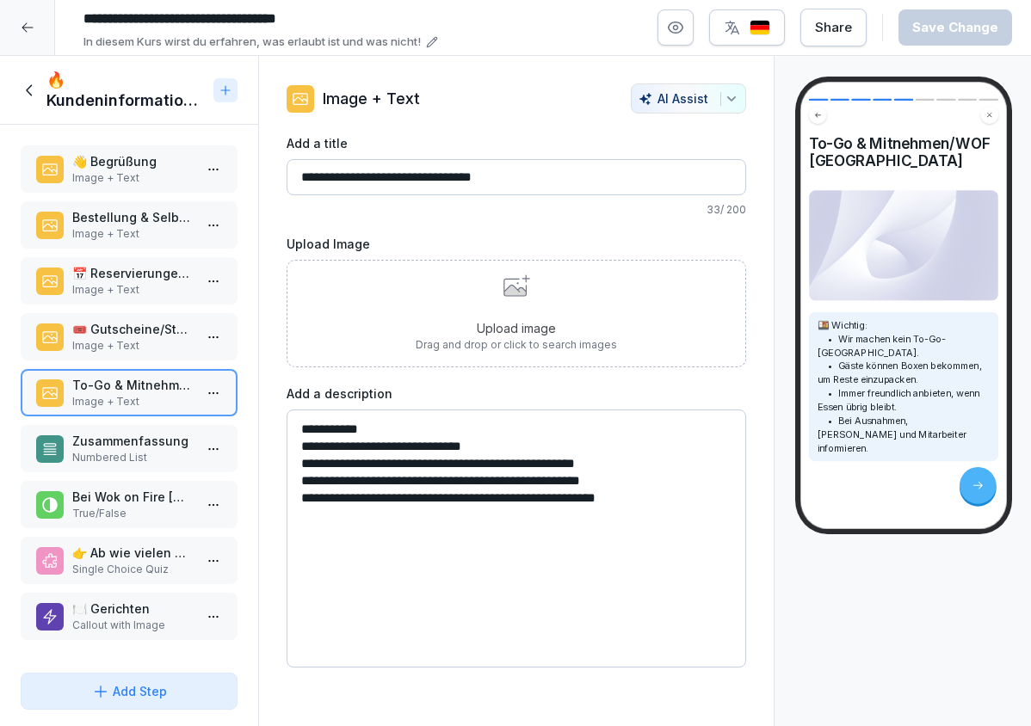
click at [16, 73] on div "🔥 Kundeninformationen Wok on Fire [GEOGRAPHIC_DATA]" at bounding box center [129, 90] width 258 height 69
click at [24, 81] on icon at bounding box center [30, 90] width 19 height 19
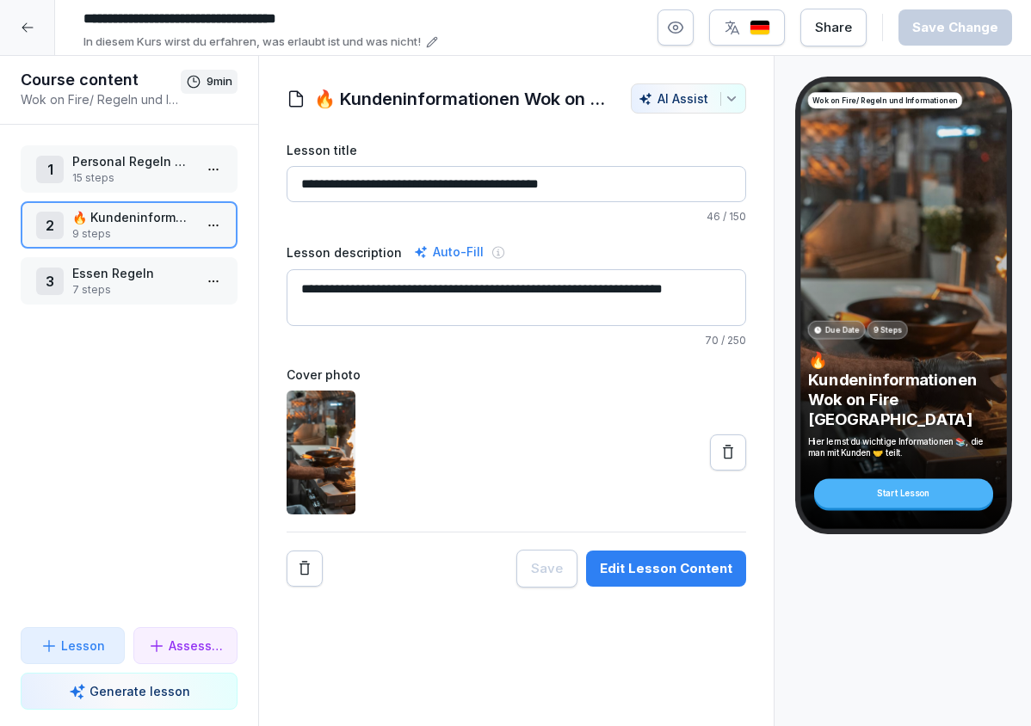
click at [108, 279] on p "Essen Regeln" at bounding box center [132, 273] width 120 height 18
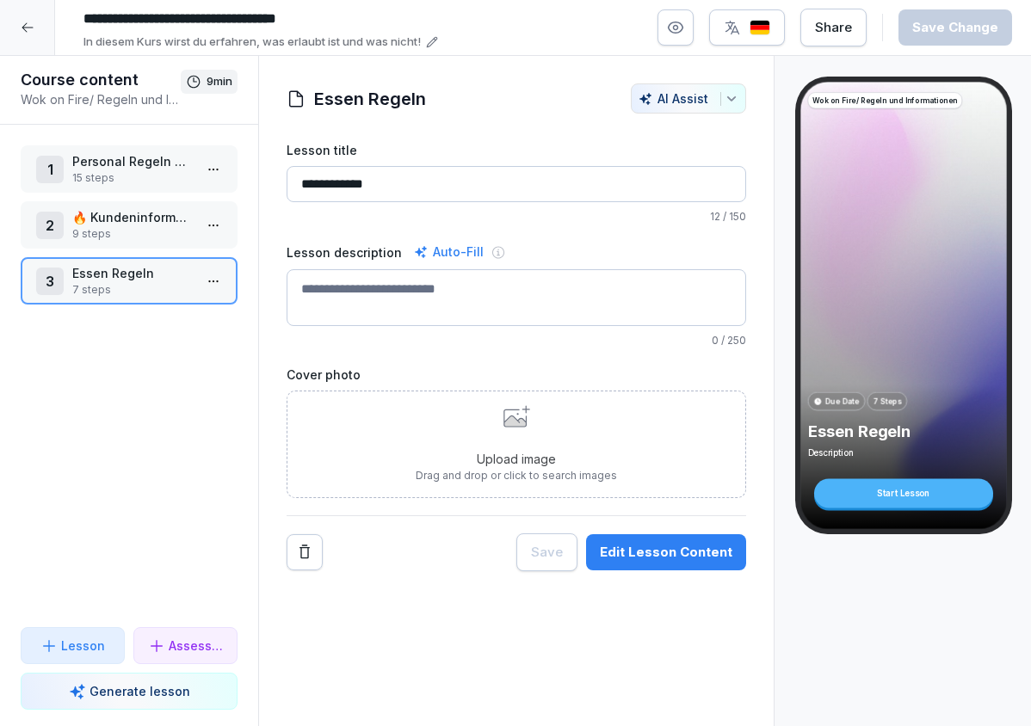
click at [442, 245] on div "Auto-Fill" at bounding box center [448, 252] width 77 height 21
type textarea "**********"
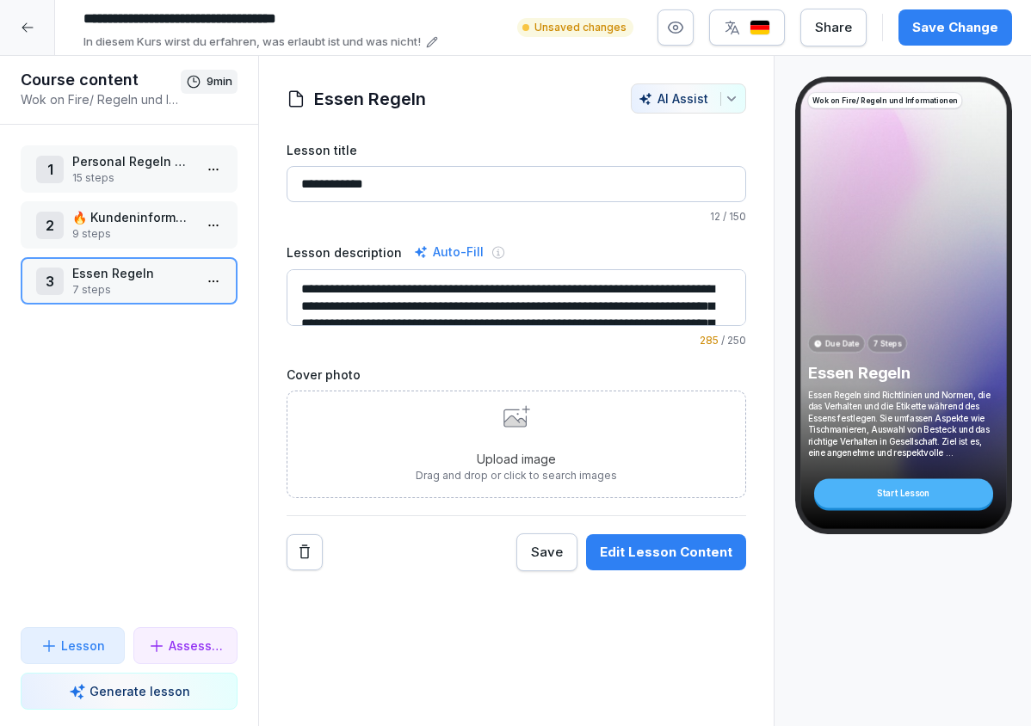
click at [151, 225] on p "🔥 Kundeninformationen Wok on Fire [GEOGRAPHIC_DATA]" at bounding box center [132, 217] width 120 height 18
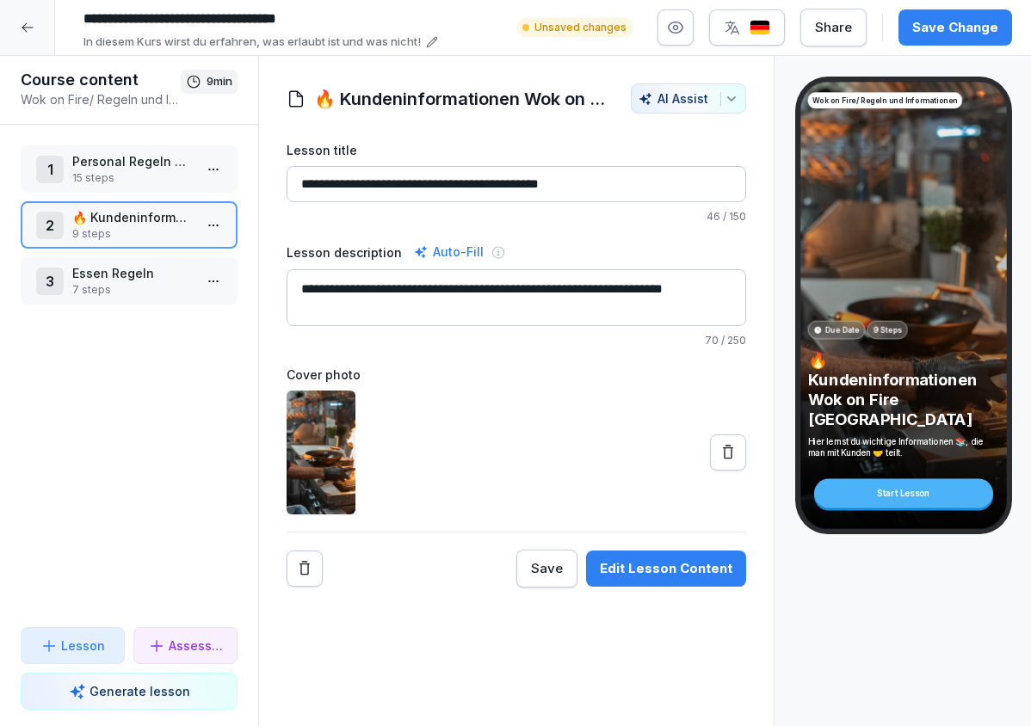
click at [132, 171] on p "15 steps" at bounding box center [132, 177] width 120 height 15
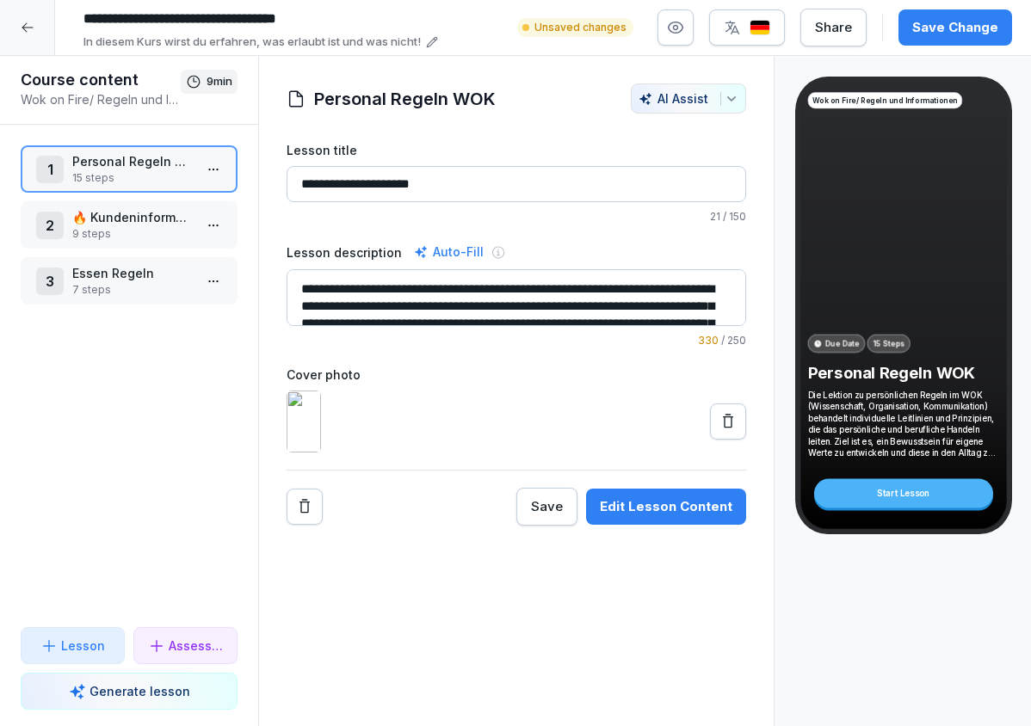
click at [132, 274] on p "Essen Regeln" at bounding box center [132, 273] width 120 height 18
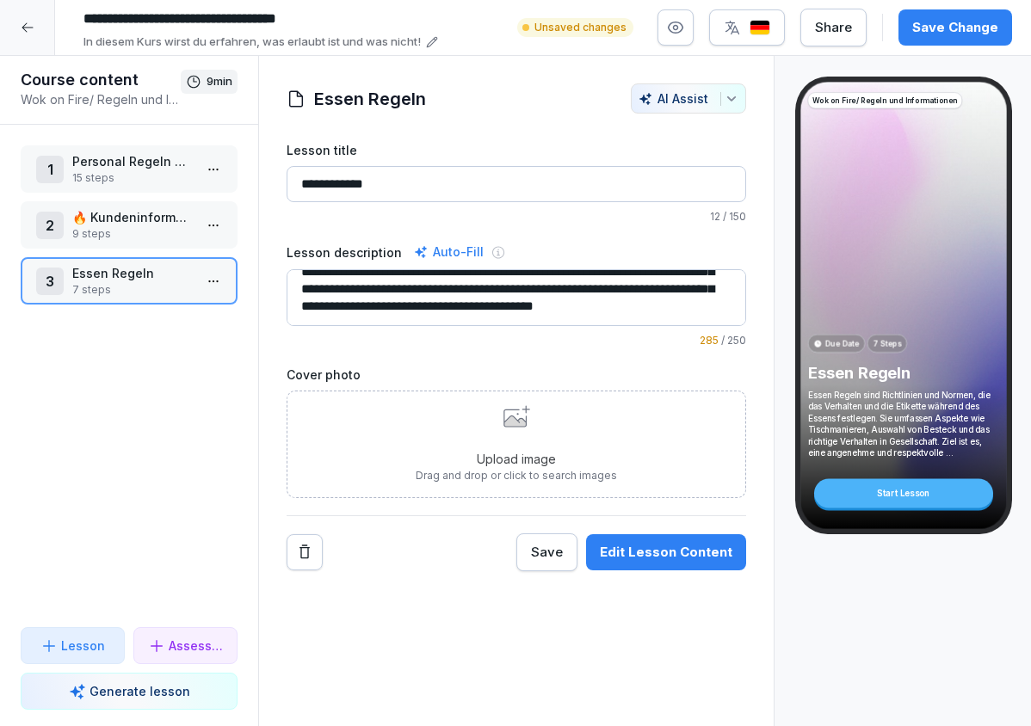
scroll to position [45, 0]
click at [931, 29] on div "Save Change" at bounding box center [955, 27] width 86 height 19
